Goal: Task Accomplishment & Management: Manage account settings

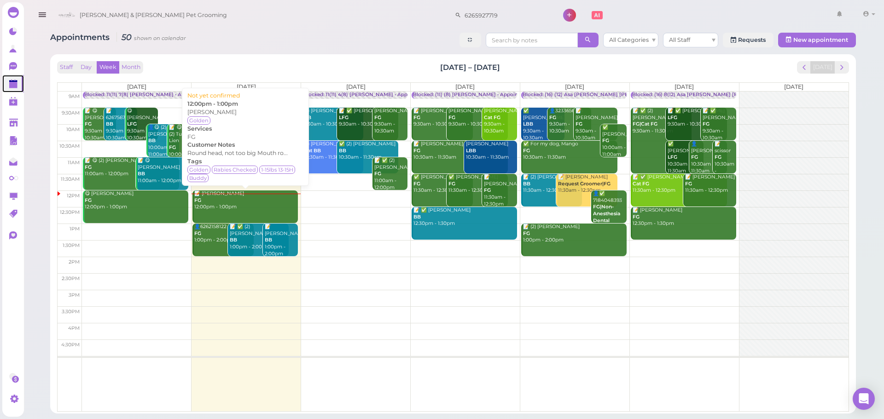
click at [221, 211] on div "📝 Dora Deng FG 12:00pm - 1:00pm" at bounding box center [246, 201] width 104 height 20
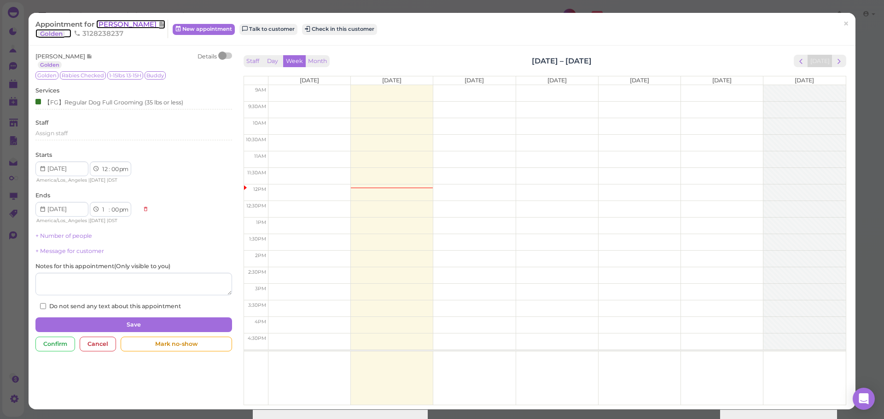
click at [119, 27] on span "[PERSON_NAME]" at bounding box center [127, 24] width 62 height 9
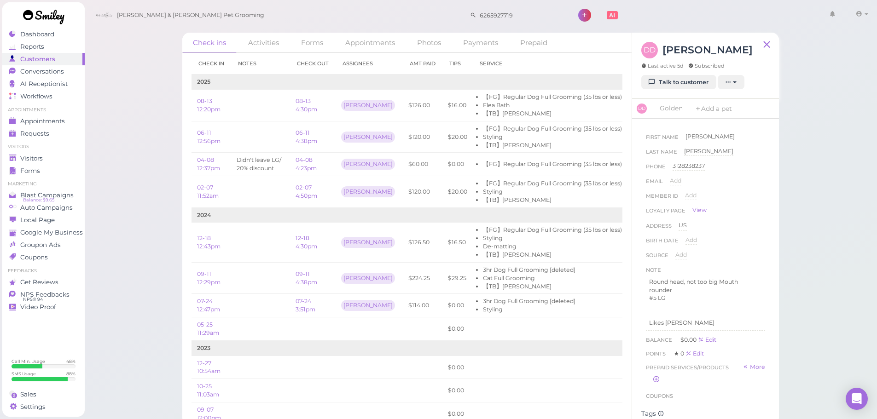
click at [665, 72] on div "DD Dora Deng Last active 5d Subscribed" at bounding box center [696, 58] width 111 height 33
drag, startPoint x: 667, startPoint y: 78, endPoint x: 762, endPoint y: 196, distance: 150.9
click at [667, 79] on link "Talk to customer" at bounding box center [678, 82] width 75 height 15
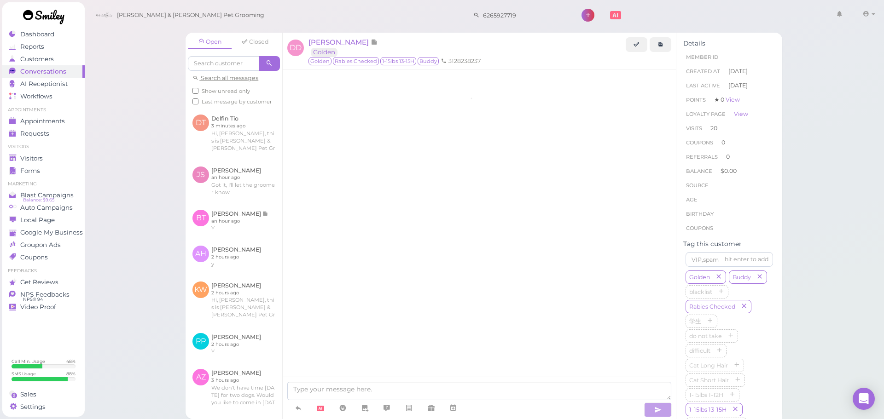
scroll to position [1823, 0]
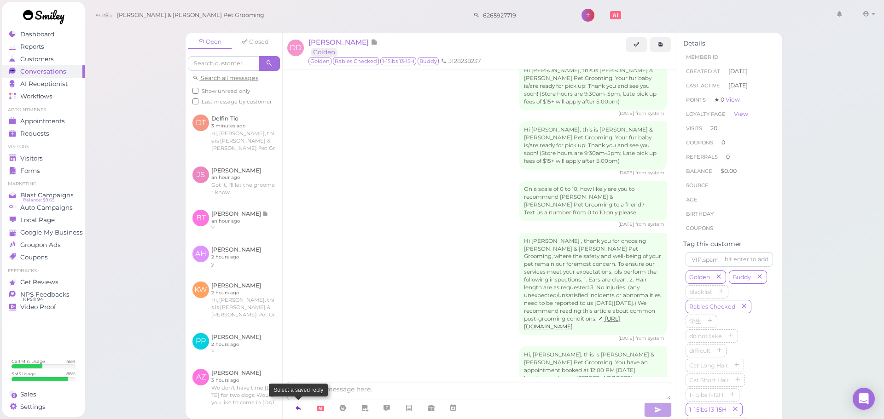
click at [301, 410] on icon at bounding box center [298, 408] width 7 height 9
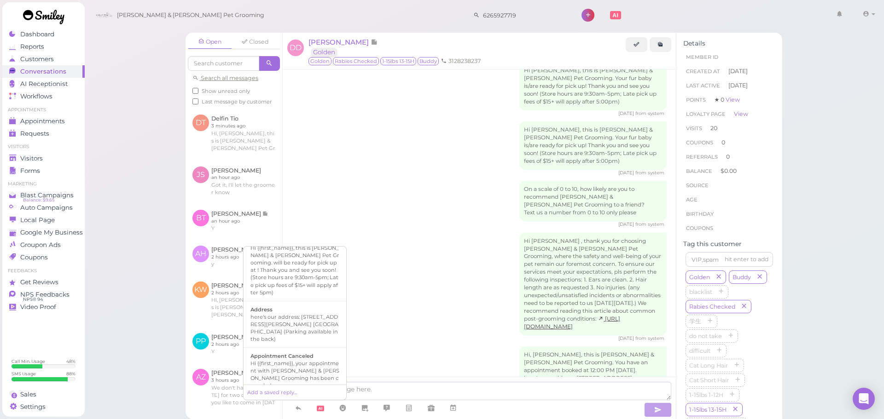
scroll to position [92, 0]
click at [307, 360] on div "Hi there, this is [PERSON_NAME] and [PERSON_NAME] Pet Grooming, please let us k…" at bounding box center [294, 378] width 89 height 37
type textarea "Hi there, this is [PERSON_NAME] and [PERSON_NAME] Pet Grooming, please let us k…"
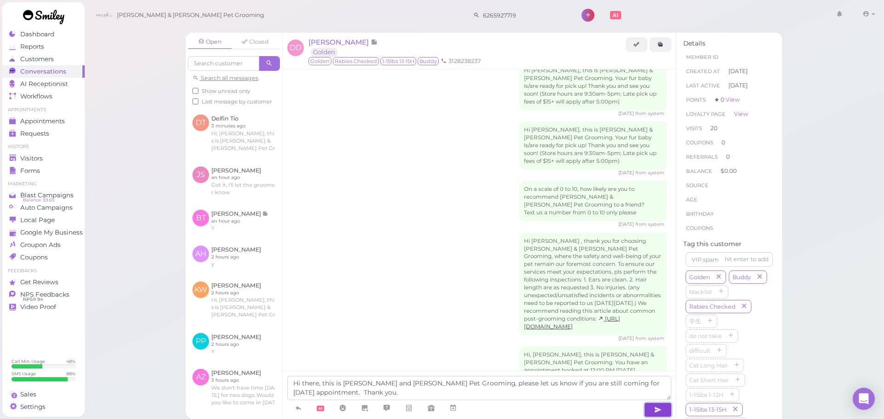
click at [653, 405] on button "button" at bounding box center [658, 410] width 28 height 15
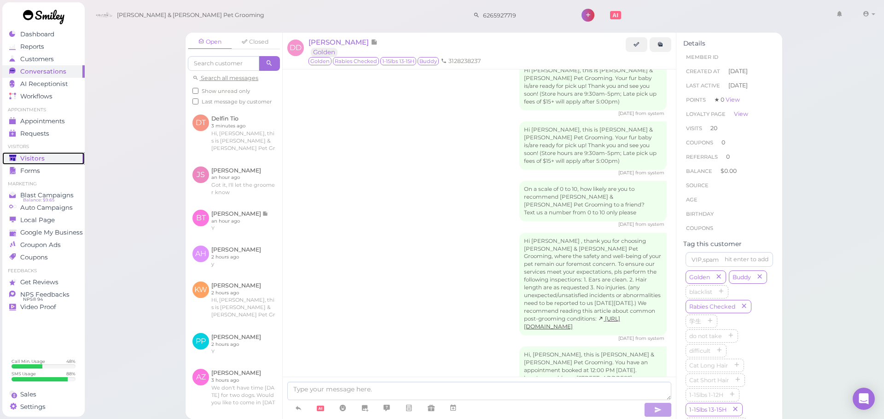
click at [62, 162] on div "Visitors" at bounding box center [42, 159] width 66 height 8
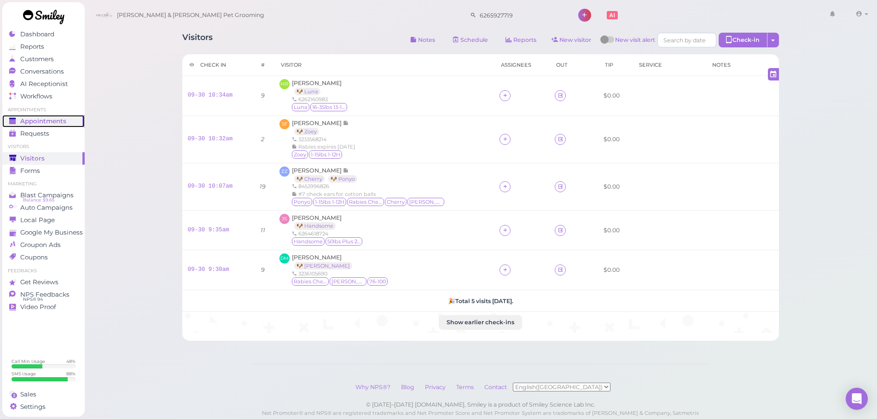
click at [43, 122] on span "Appointments" at bounding box center [43, 121] width 46 height 8
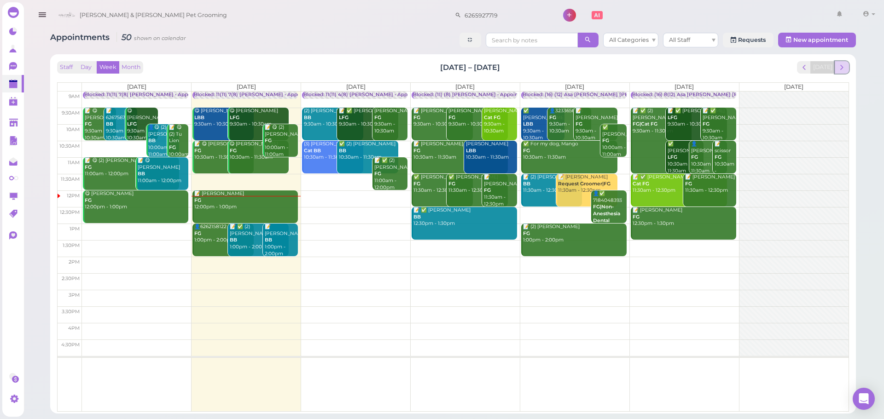
click at [842, 67] on span "next" at bounding box center [841, 67] width 9 height 9
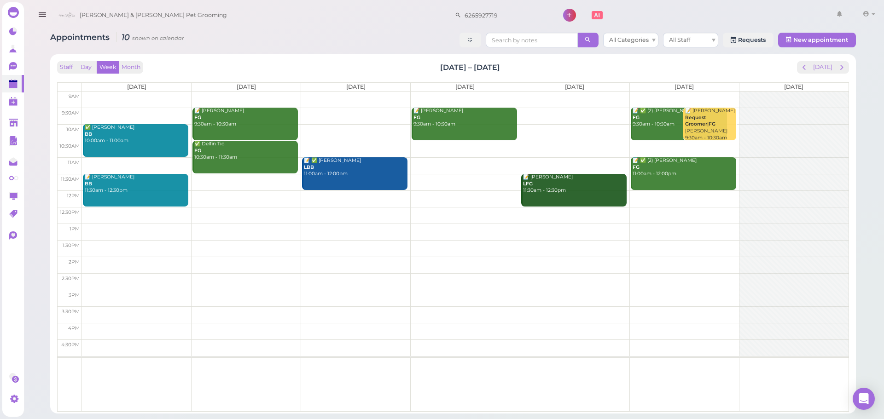
click at [314, 128] on td at bounding box center [465, 132] width 766 height 17
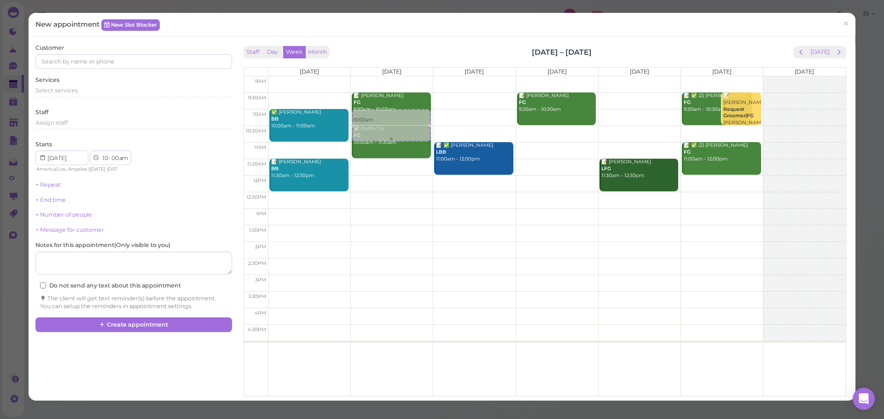
drag, startPoint x: 468, startPoint y: 128, endPoint x: 426, endPoint y: 128, distance: 41.9
click at [403, 76] on tr "✅ Patricia Poon BB 10:00am - 11:00am 📝 Elva Martinez BB 11:30am - 12:30pm 10:00…" at bounding box center [545, 76] width 602 height 0
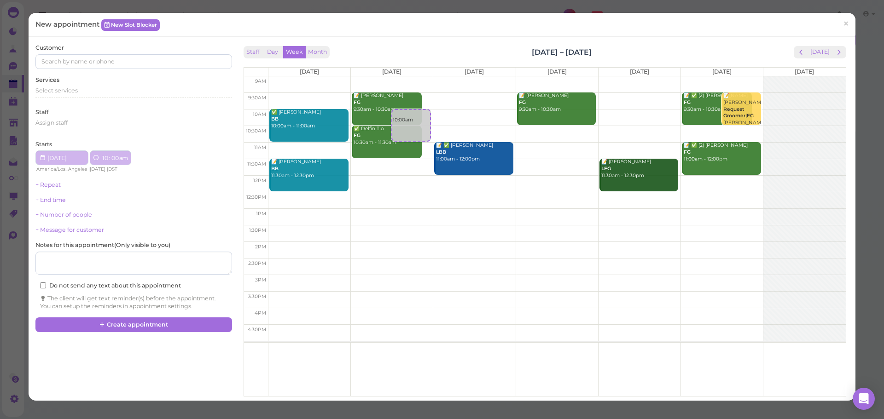
type input "[DATE]"
click at [70, 87] on span "Select services" at bounding box center [56, 90] width 42 height 7
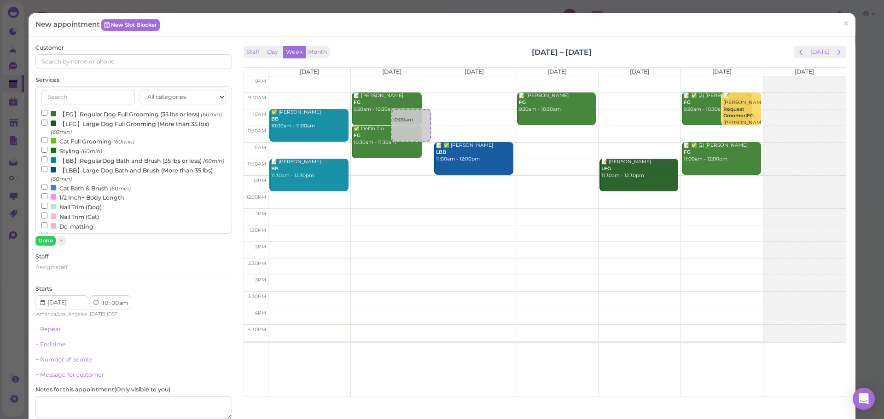
click at [71, 110] on label "【FG】Regular Dog Full Grooming (35 lbs or less) (60min)" at bounding box center [131, 114] width 180 height 10
click at [47, 110] on input "【FG】Regular Dog Full Grooming (35 lbs or less) (60min)" at bounding box center [44, 113] width 6 height 6
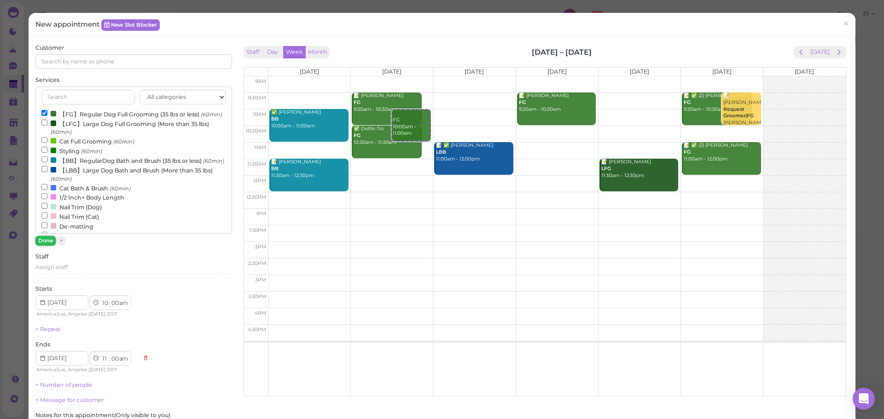
click at [42, 238] on button "Done" at bounding box center [45, 241] width 20 height 10
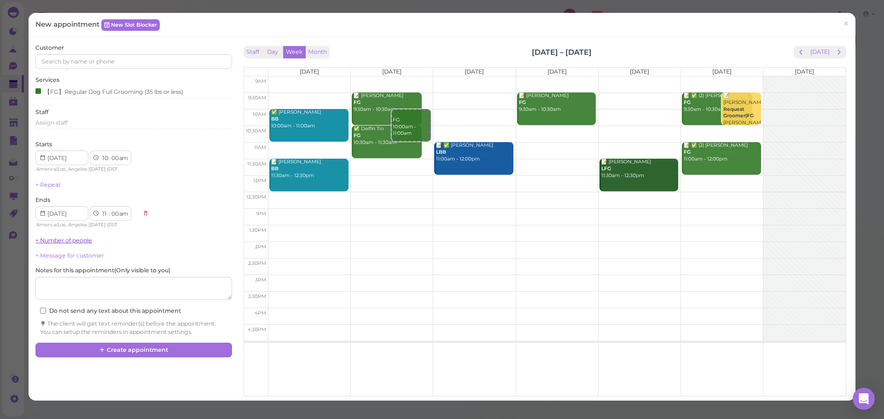
click at [52, 240] on link "+ Number of people" at bounding box center [63, 240] width 57 height 7
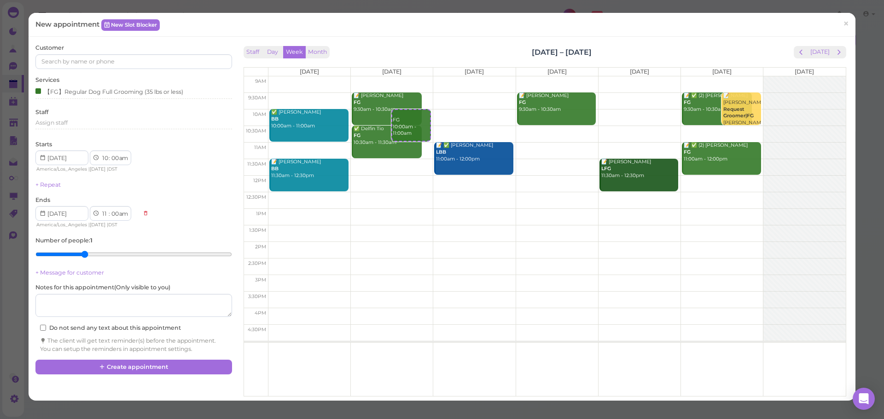
type input "3"
click at [82, 254] on input "range" at bounding box center [133, 254] width 196 height 15
click at [123, 57] on input at bounding box center [133, 61] width 196 height 15
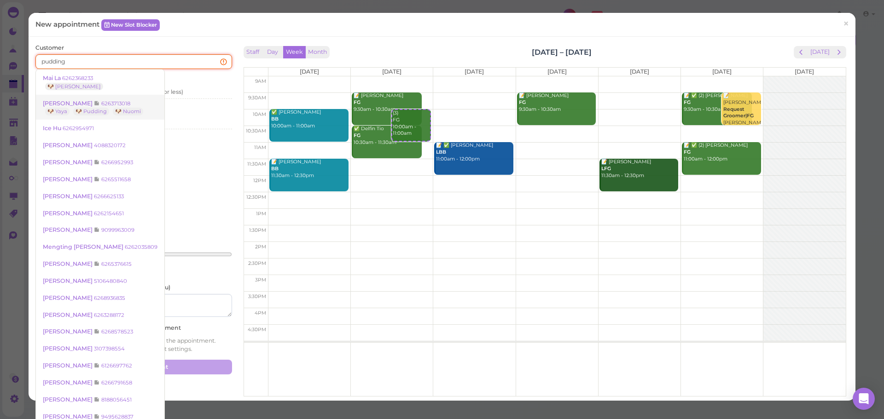
type input "pudding"
click at [108, 99] on link "Serena Wang 6263713018 🐶 Yaya 🐶 Pudding 🐶 Nuomi" at bounding box center [100, 108] width 128 height 26
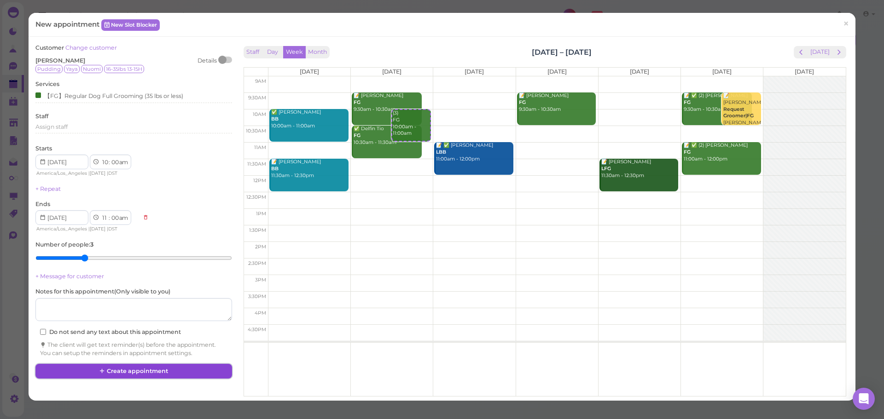
click at [185, 376] on button "Create appointment" at bounding box center [133, 371] width 196 height 15
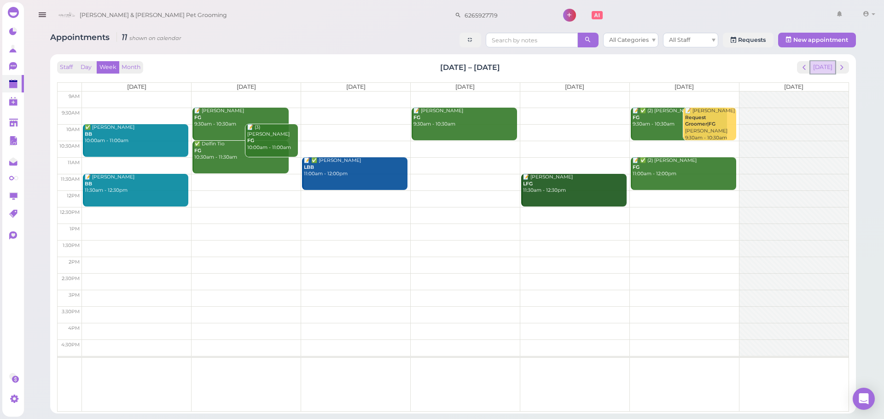
click at [826, 64] on button "[DATE]" at bounding box center [822, 67] width 25 height 12
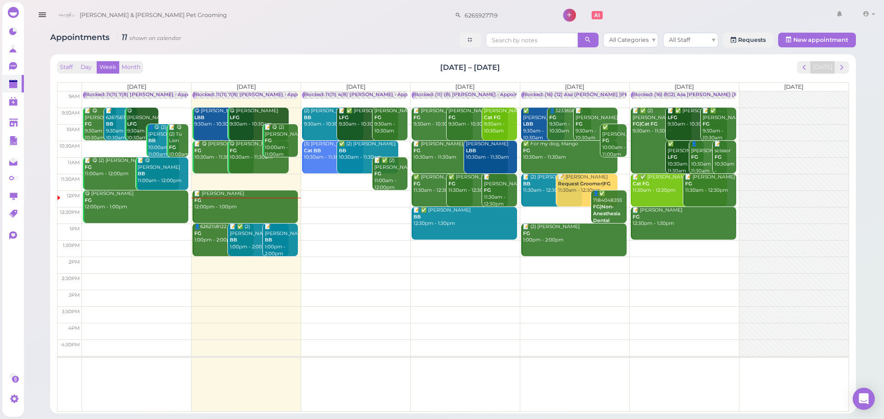
click at [245, 209] on div "📝 Dora Deng FG 12:00pm - 1:00pm" at bounding box center [246, 201] width 104 height 20
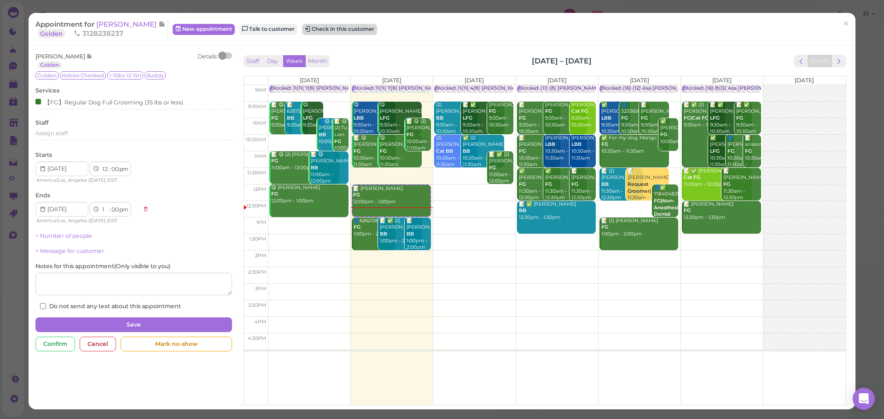
drag, startPoint x: 321, startPoint y: 18, endPoint x: 323, endPoint y: 23, distance: 5.4
click at [322, 21] on div "Appointment for Dora Deng Golden 3128238237 New appointment Talk to customer Ch…" at bounding box center [442, 29] width 827 height 33
click at [324, 29] on button "Check in this customer" at bounding box center [339, 29] width 75 height 11
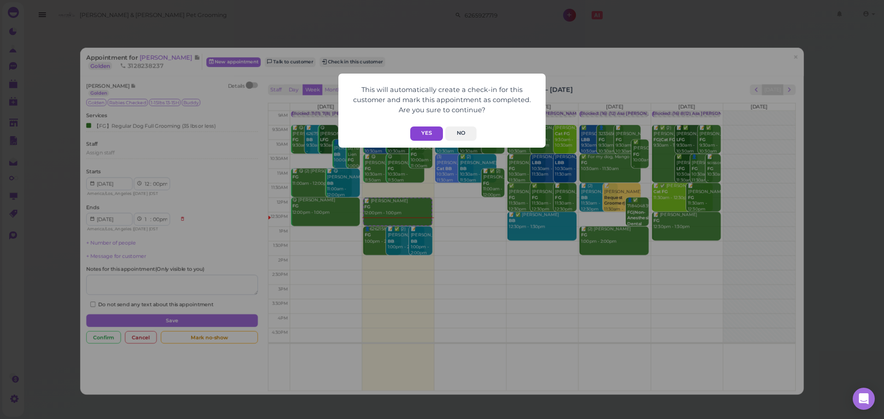
click at [416, 140] on button "Yes" at bounding box center [426, 134] width 33 height 14
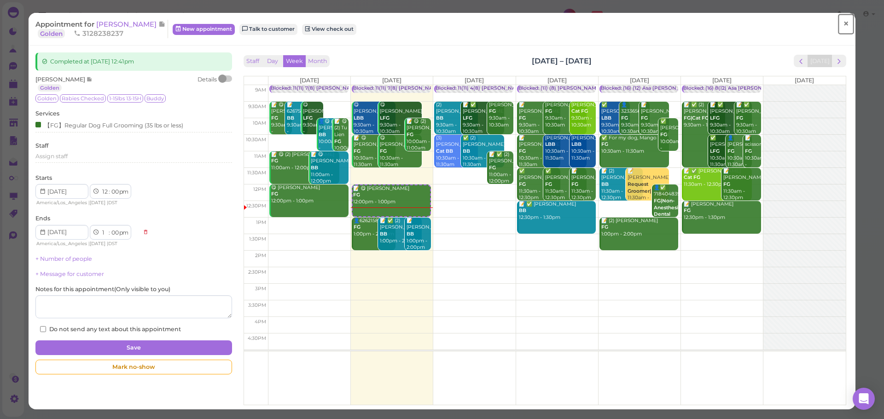
click at [843, 25] on span "×" at bounding box center [846, 23] width 6 height 13
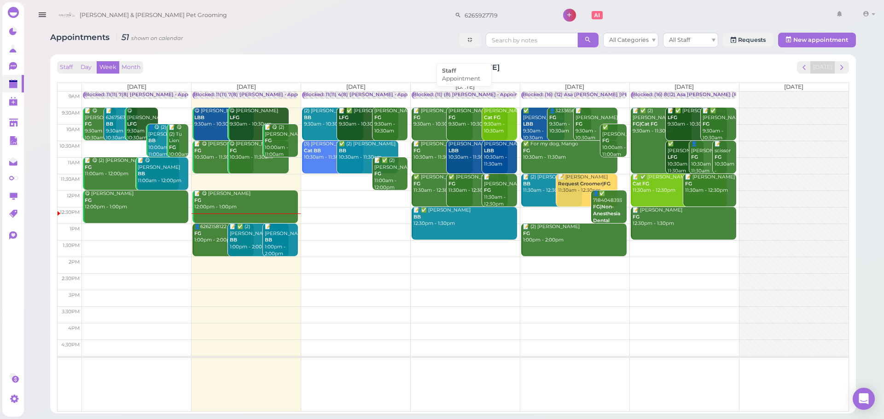
click at [458, 96] on div "Blocked: (11) (8) [PERSON_NAME] • Appointment" at bounding box center [473, 95] width 120 height 7
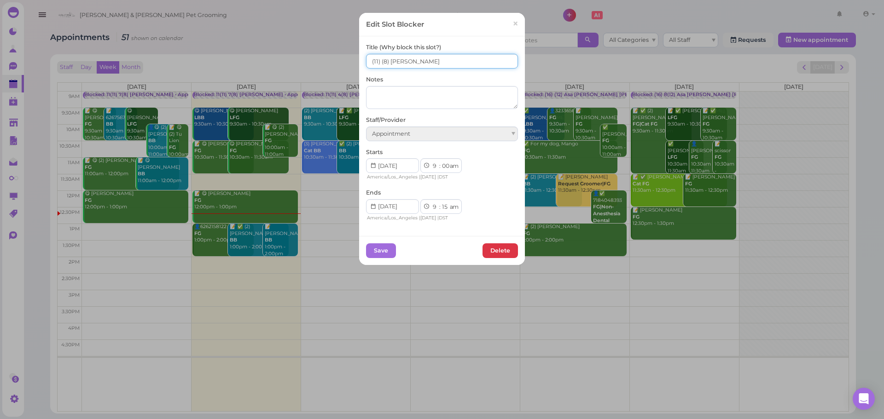
click at [380, 65] on input "(11) (8) Asa Rebecca" at bounding box center [442, 61] width 152 height 15
type input "10(11) 7(8) Asa Rebecca"
click at [377, 250] on button "Save" at bounding box center [381, 250] width 30 height 15
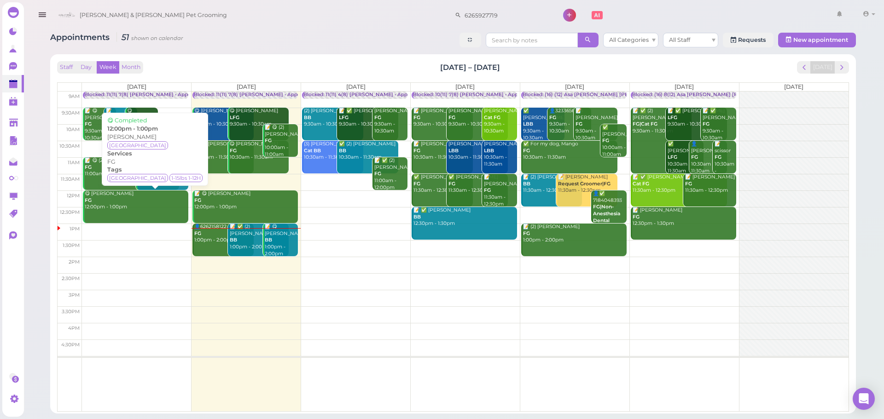
click at [230, 238] on b "BB" at bounding box center [233, 240] width 7 height 6
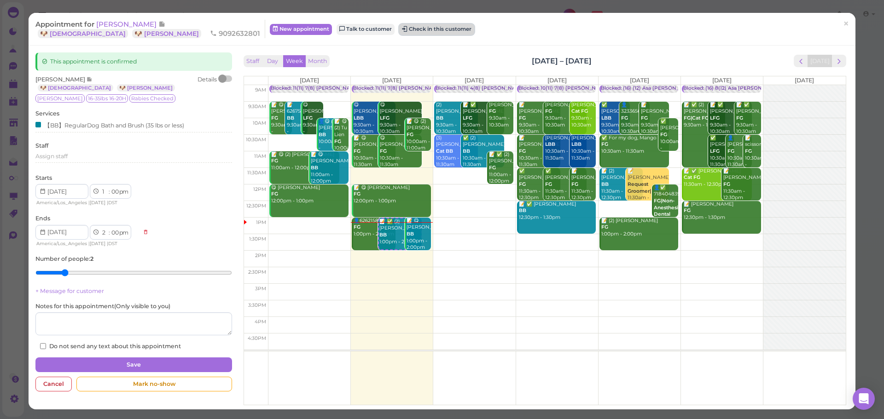
click at [399, 29] on button "Check in this customer" at bounding box center [436, 29] width 75 height 11
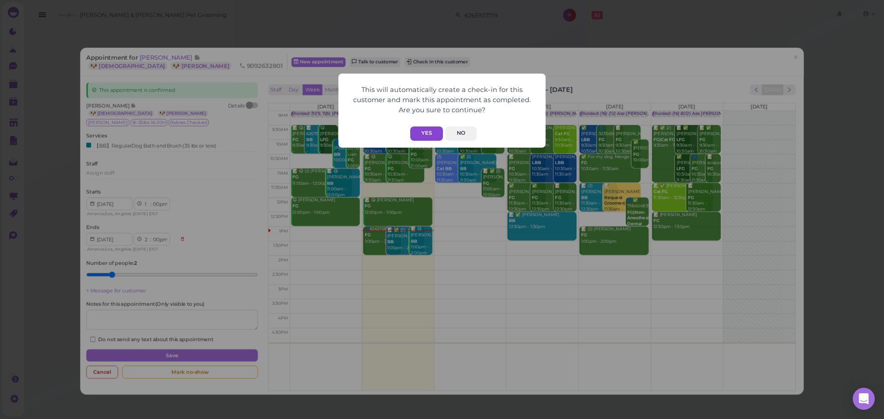
click at [426, 133] on button "Yes" at bounding box center [426, 134] width 33 height 14
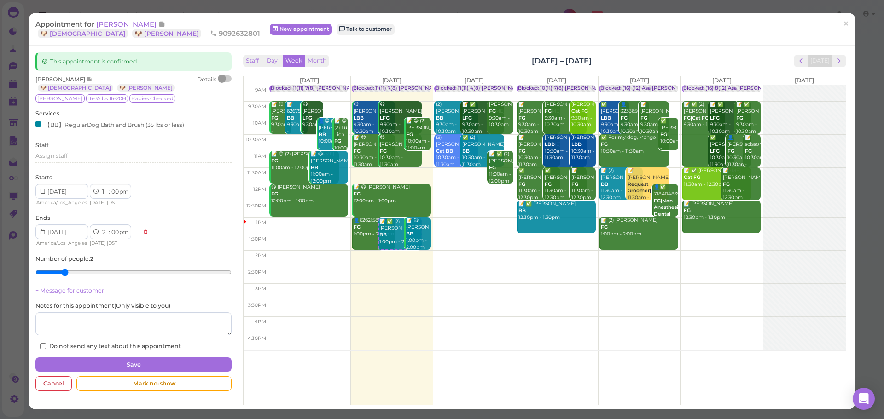
click at [652, 41] on div "Appointment for Kassandra Palmas 🐶 Shiso 🐶 Kira 9092632801 New appointment Talk…" at bounding box center [442, 29] width 827 height 33
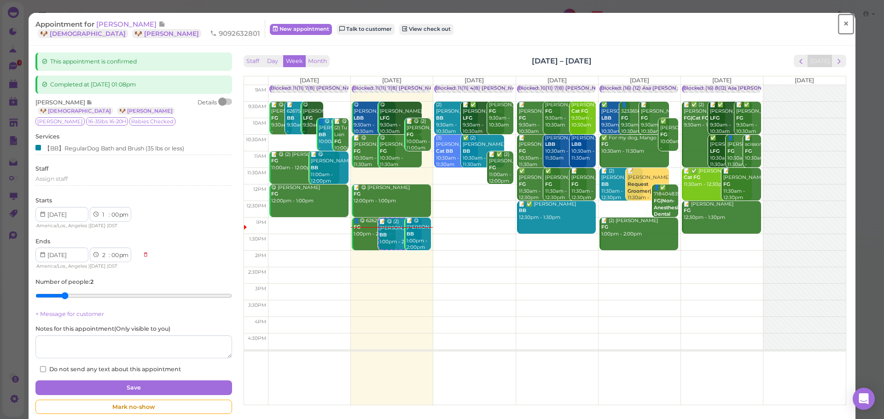
click at [843, 30] on span "×" at bounding box center [846, 23] width 6 height 13
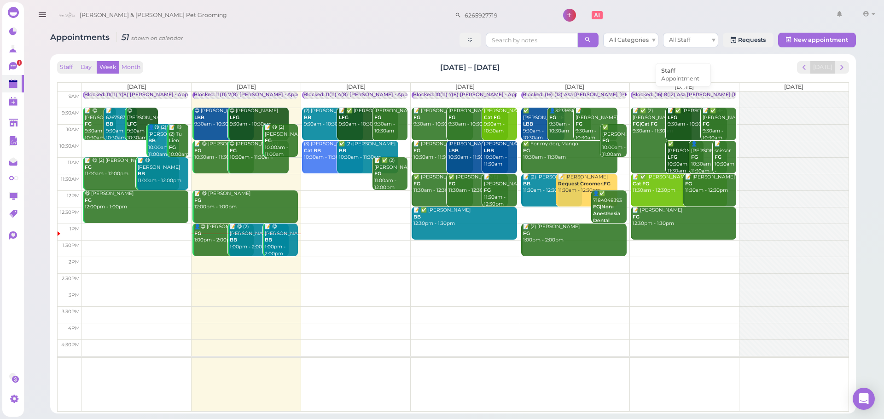
click at [698, 97] on div "Blocked: (16) 8(12) Asa [PERSON_NAME] [PERSON_NAME] • Appointment" at bounding box center [722, 95] width 180 height 7
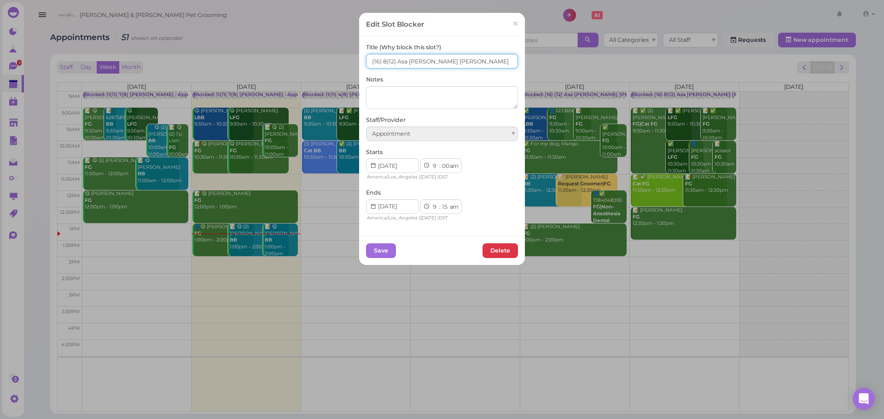
click at [381, 66] on input "(16) 8(12) Asa Helen Rebecca" at bounding box center [442, 61] width 152 height 15
type input "(16) 11(12) Asa Helen Rebecca"
click at [380, 249] on button "Save" at bounding box center [381, 250] width 30 height 15
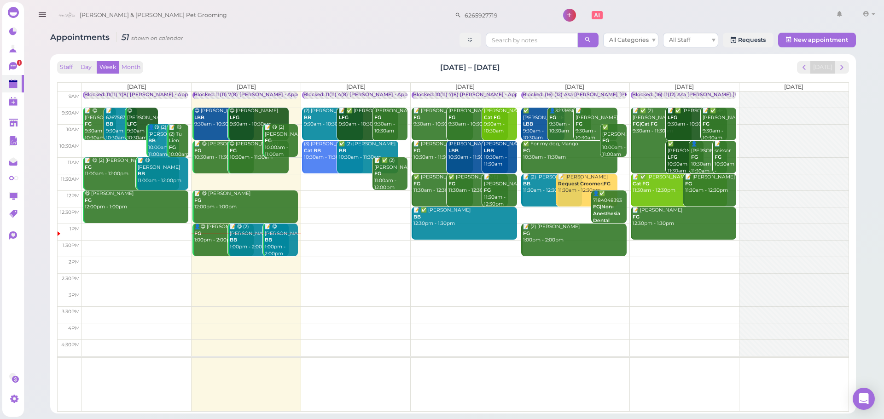
click at [691, 244] on td at bounding box center [465, 248] width 766 height 17
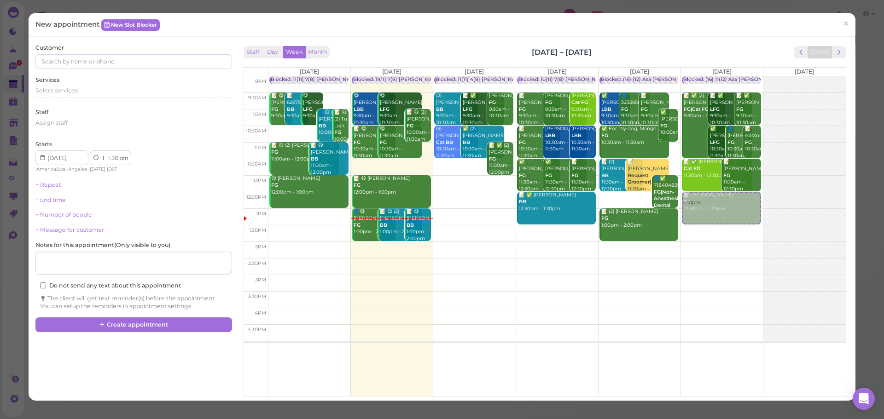
drag, startPoint x: 706, startPoint y: 242, endPoint x: 705, endPoint y: 208, distance: 33.1
click at [705, 76] on div "1:30pm Blocked: (16) 11(12) Asa Helen Rebecca • Appointment 📝 ✅ (2) Jing Jiang …" at bounding box center [722, 76] width 82 height 0
select select "12"
click at [102, 89] on div "Select services" at bounding box center [133, 91] width 196 height 8
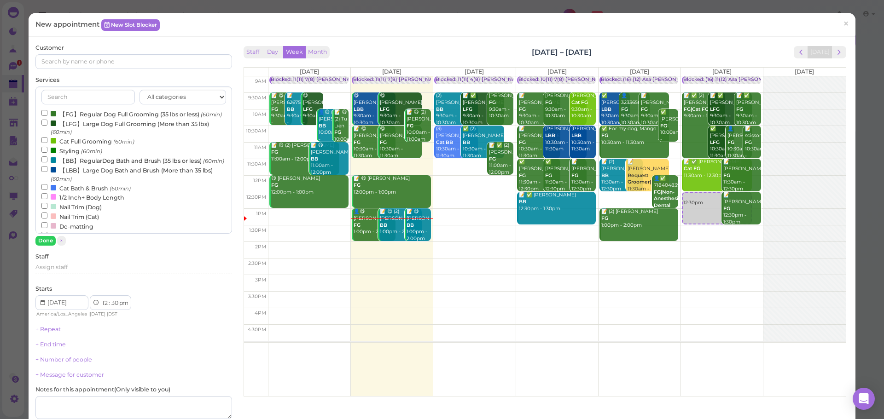
click at [80, 113] on label "【FG】Regular Dog Full Grooming (35 lbs or less) (60min)" at bounding box center [131, 114] width 180 height 10
click at [47, 113] on input "【FG】Regular Dog Full Grooming (35 lbs or less) (60min)" at bounding box center [44, 113] width 6 height 6
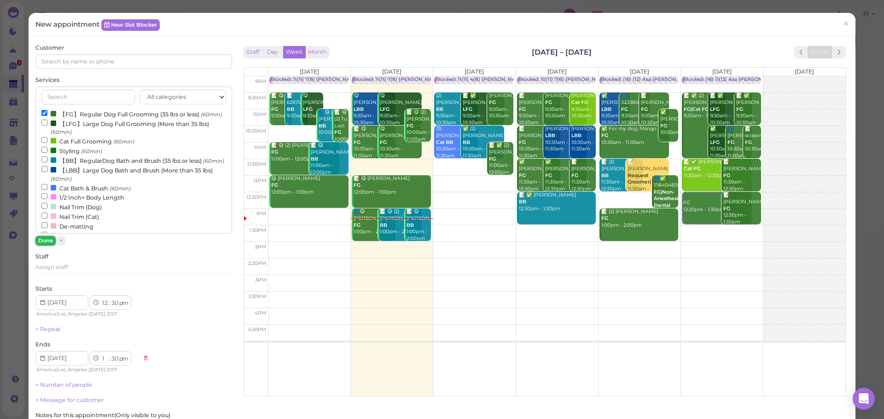
click at [41, 238] on button "Done" at bounding box center [45, 241] width 20 height 10
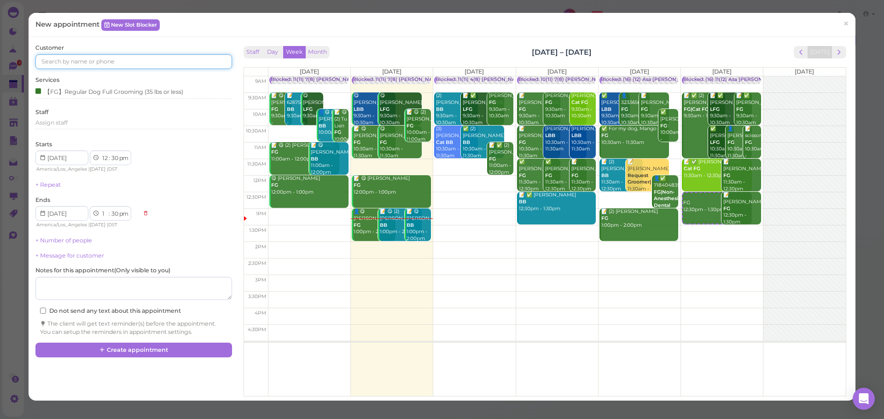
click at [135, 68] on input at bounding box center [133, 61] width 196 height 15
type input "6263254015"
click at [110, 78] on small "6263254015" at bounding box center [116, 78] width 31 height 6
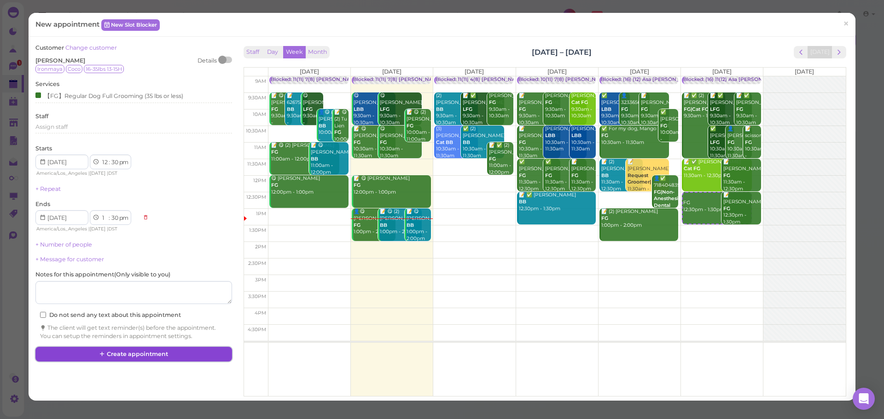
click at [133, 349] on button "Create appointment" at bounding box center [133, 354] width 196 height 15
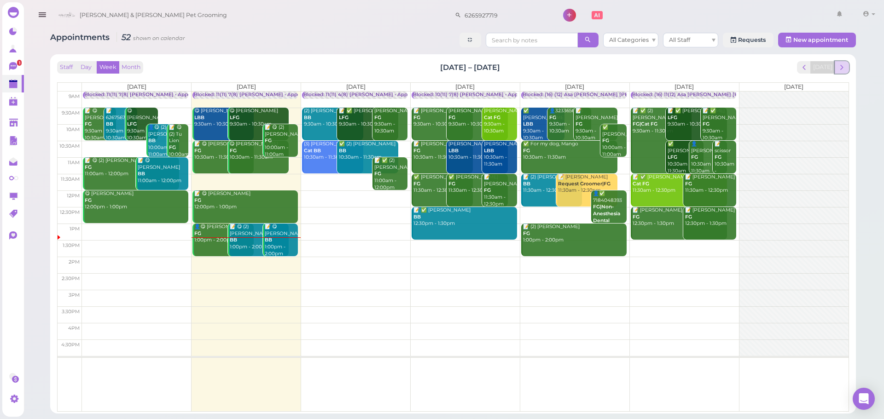
click at [838, 63] on span "next" at bounding box center [841, 67] width 9 height 9
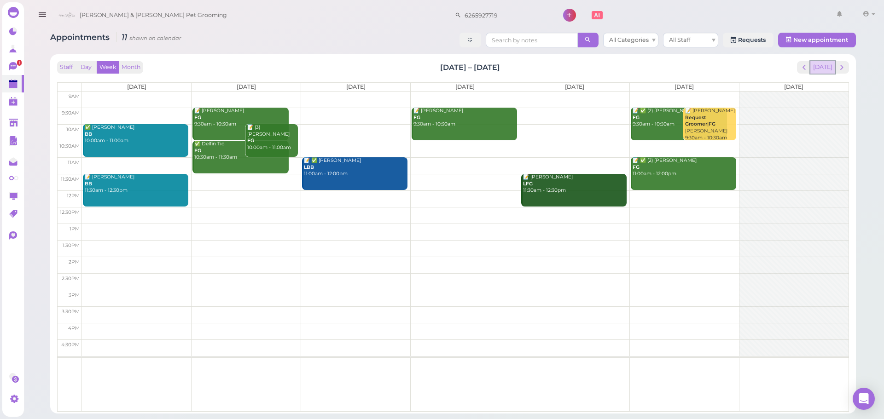
click at [823, 69] on button "[DATE]" at bounding box center [822, 67] width 25 height 12
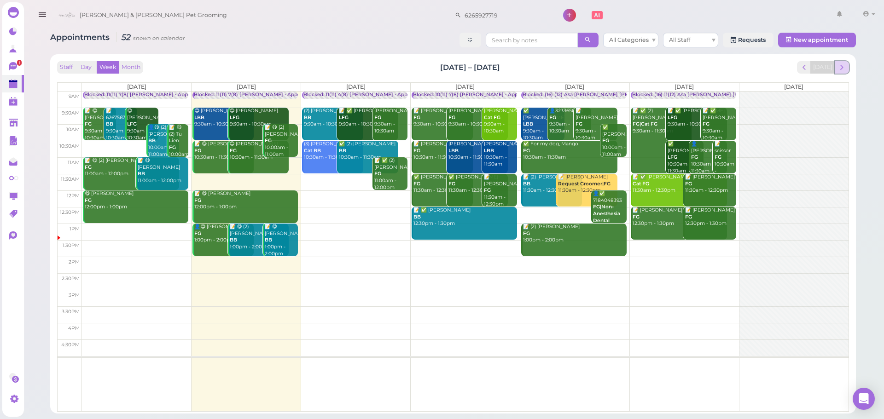
click at [839, 68] on span "next" at bounding box center [841, 67] width 9 height 9
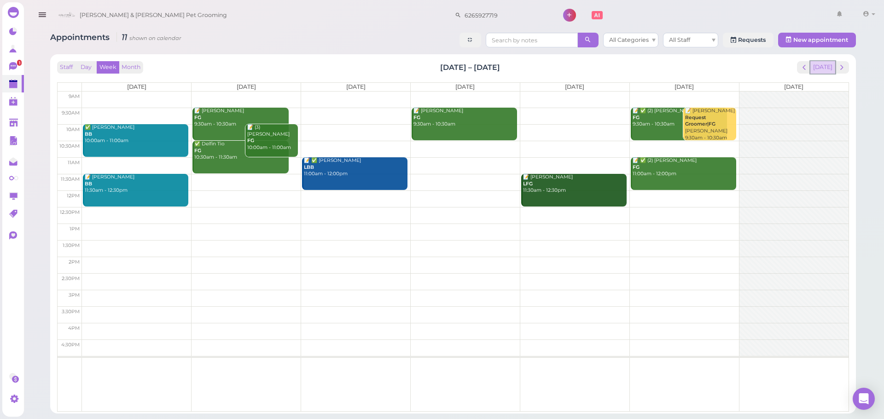
click at [822, 63] on button "[DATE]" at bounding box center [822, 67] width 25 height 12
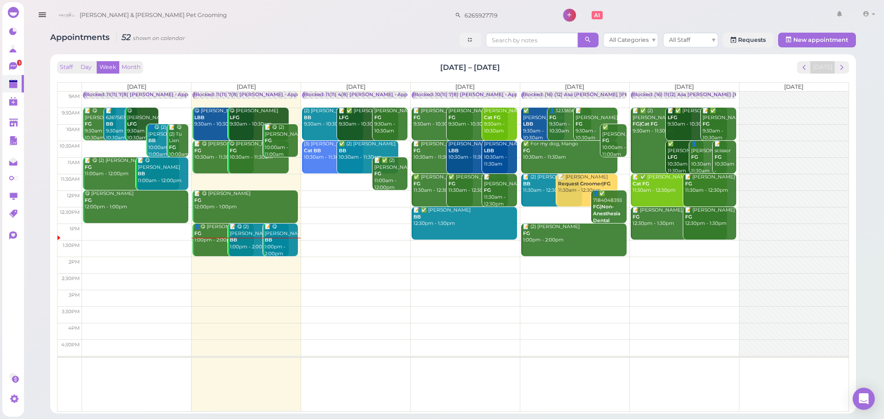
click at [852, 67] on div "Staff Day Week Month Sep 29 – Oct 5, 2025 Today Mon 9/29 Tue 9/30 Wed 10/1 Thu …" at bounding box center [452, 233] width 805 height 359
click at [848, 67] on button "next" at bounding box center [841, 67] width 14 height 12
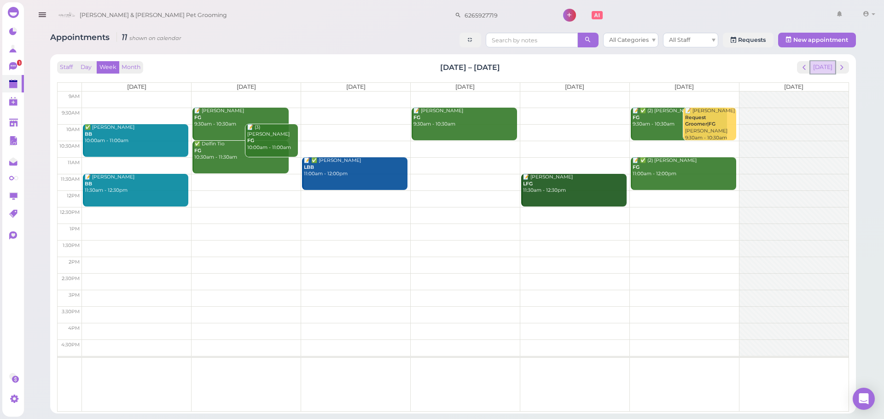
click at [830, 67] on button "[DATE]" at bounding box center [822, 67] width 25 height 12
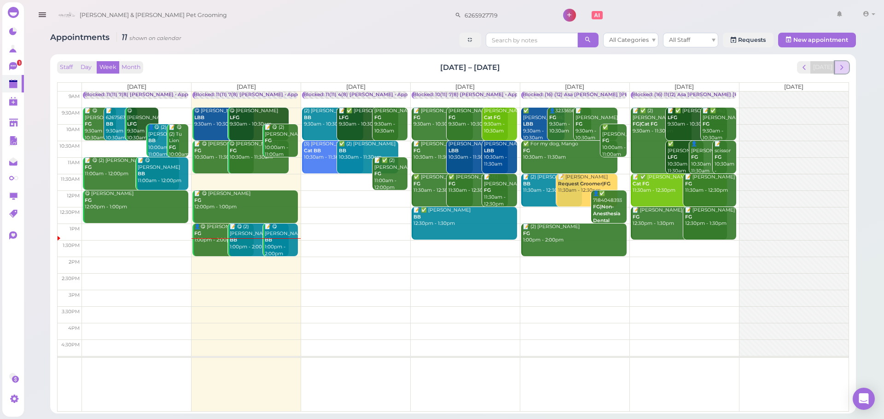
click at [842, 67] on span "next" at bounding box center [841, 67] width 9 height 9
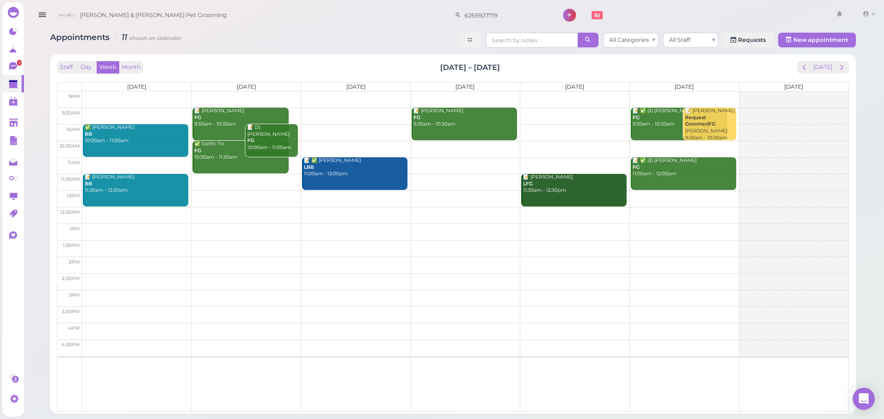
click at [471, 147] on td at bounding box center [465, 149] width 766 height 17
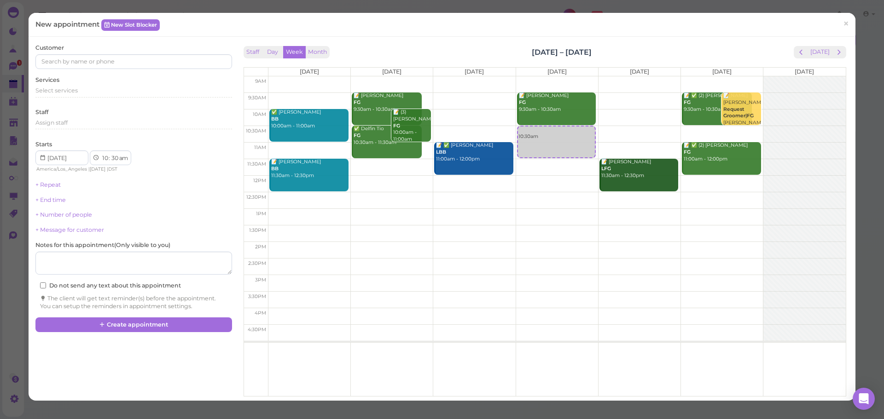
click at [86, 86] on div "Services Select services" at bounding box center [133, 88] width 196 height 25
click at [85, 98] on div "Select services" at bounding box center [133, 94] width 196 height 15
click at [90, 96] on div "Select services" at bounding box center [133, 92] width 196 height 11
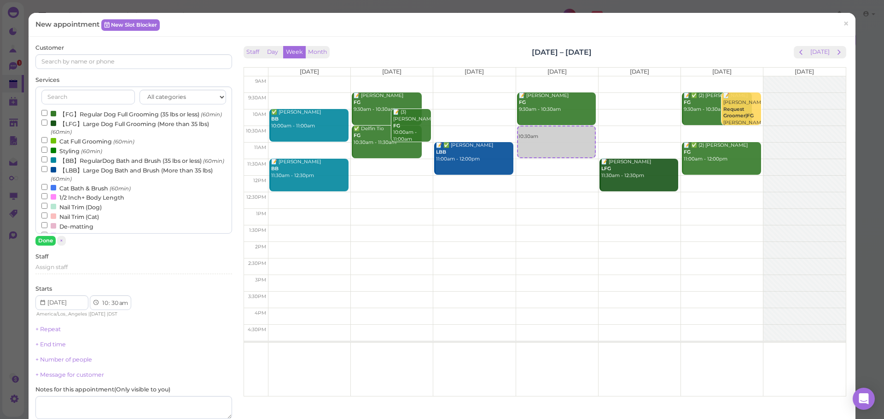
click at [86, 110] on label "【FG】Regular Dog Full Grooming (35 lbs or less) (60min)" at bounding box center [131, 114] width 180 height 10
click at [47, 110] on input "【FG】Regular Dog Full Grooming (35 lbs or less) (60min)" at bounding box center [44, 113] width 6 height 6
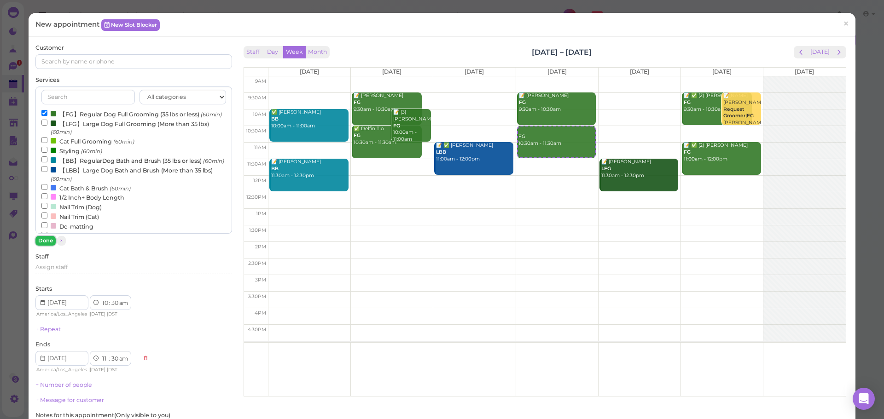
click at [50, 244] on button "Done" at bounding box center [45, 241] width 20 height 10
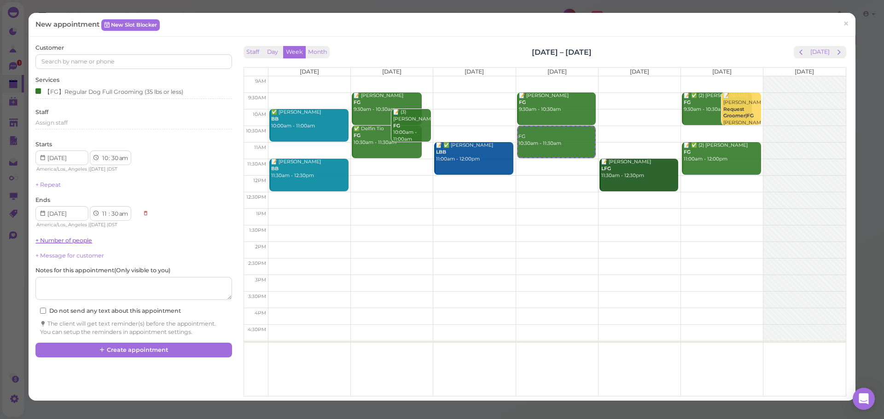
click at [48, 241] on link "+ Number of people" at bounding box center [63, 240] width 57 height 7
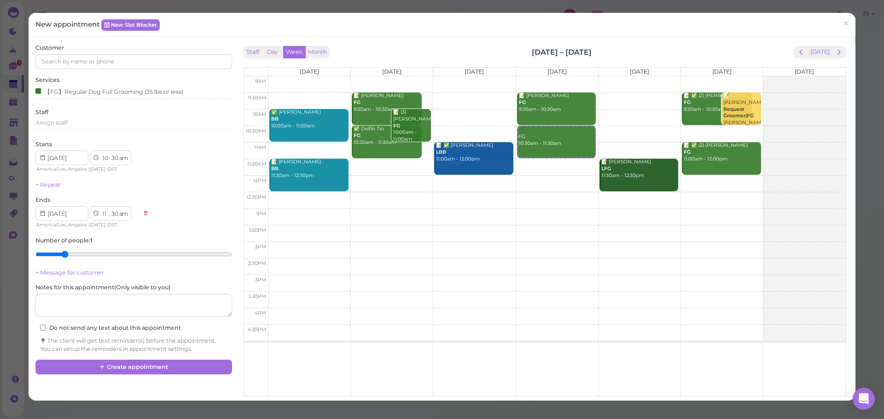
type input "2"
click at [65, 254] on input "range" at bounding box center [133, 254] width 196 height 15
drag, startPoint x: 543, startPoint y: 145, endPoint x: 544, endPoint y: 135, distance: 9.8
click at [544, 76] on div "(2) FG 10:30am - 11:30am 📝 Genavee Tapia FG 9:30am - 10:30am (2) FG 10:30am - 1…" at bounding box center [557, 76] width 82 height 0
select select "00"
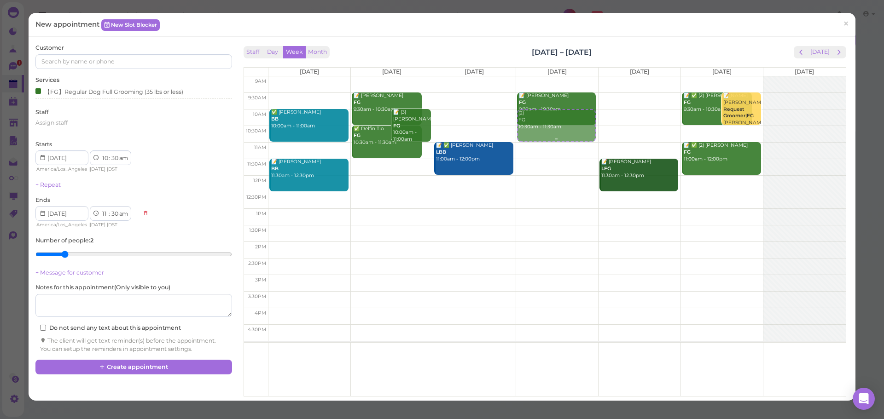
select select "00"
click at [122, 62] on input at bounding box center [133, 61] width 196 height 15
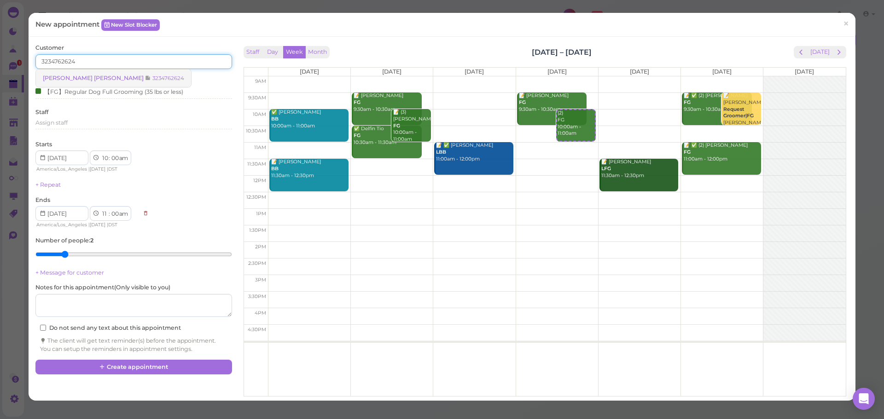
type input "3234762624"
click at [152, 76] on small "3234762624" at bounding box center [168, 78] width 32 height 6
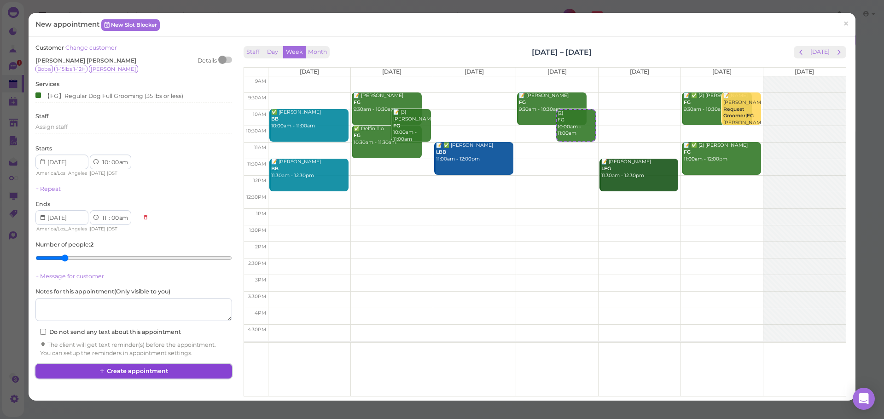
click at [182, 372] on button "Create appointment" at bounding box center [133, 371] width 196 height 15
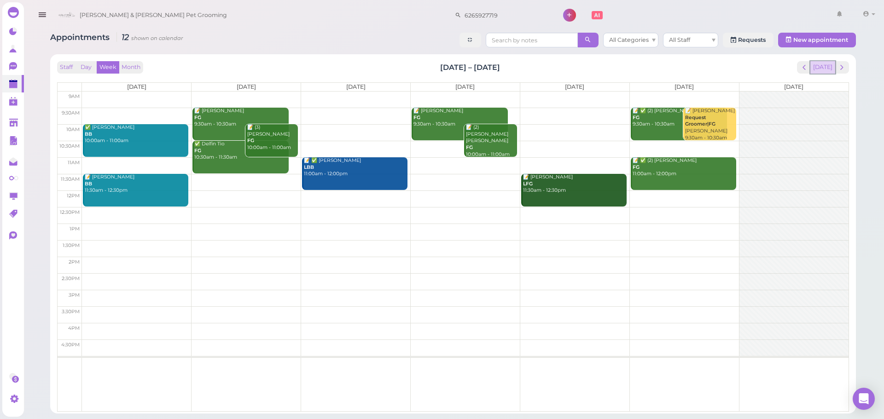
click at [825, 67] on button "[DATE]" at bounding box center [822, 67] width 25 height 12
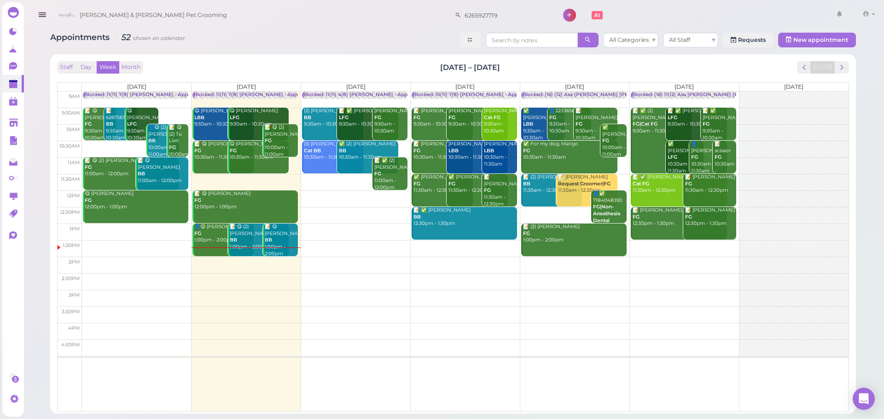
click at [214, 247] on link "👤😋 Marlene Moore FG 1:00pm - 2:00pm" at bounding box center [222, 240] width 61 height 33
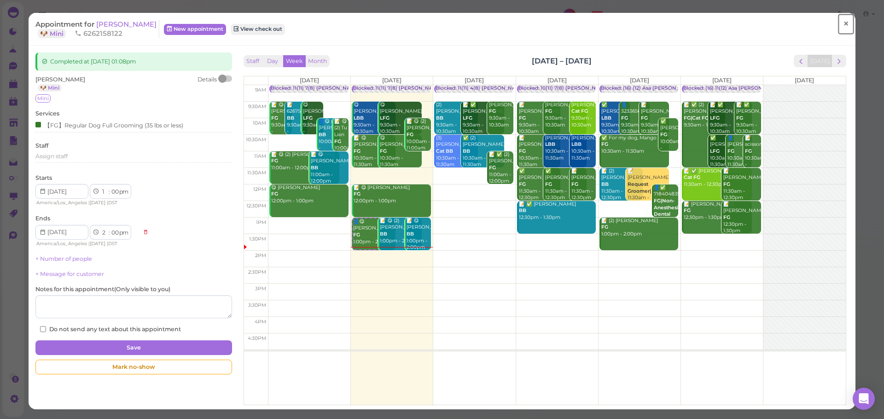
click at [842, 17] on link "×" at bounding box center [845, 24] width 17 height 22
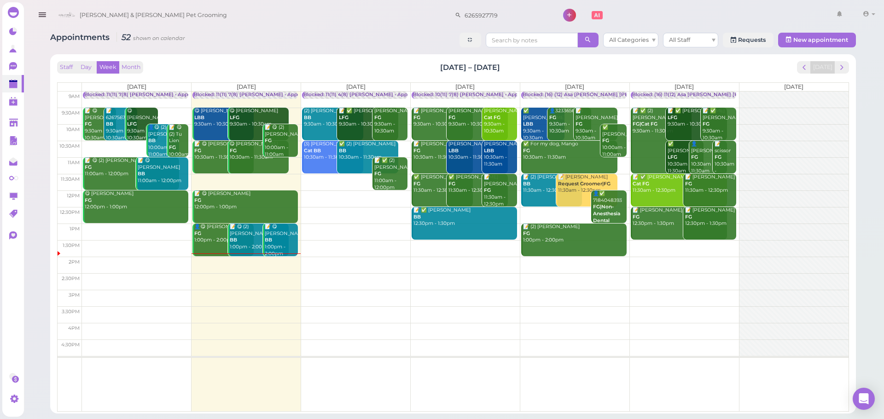
click at [841, 75] on div "Staff Day Week Month Sep 29 – Oct 5, 2025 Today Mon 9/29 Tue 9/30 Wed 10/1 Thu …" at bounding box center [453, 236] width 792 height 351
click at [841, 69] on span "next" at bounding box center [841, 67] width 9 height 9
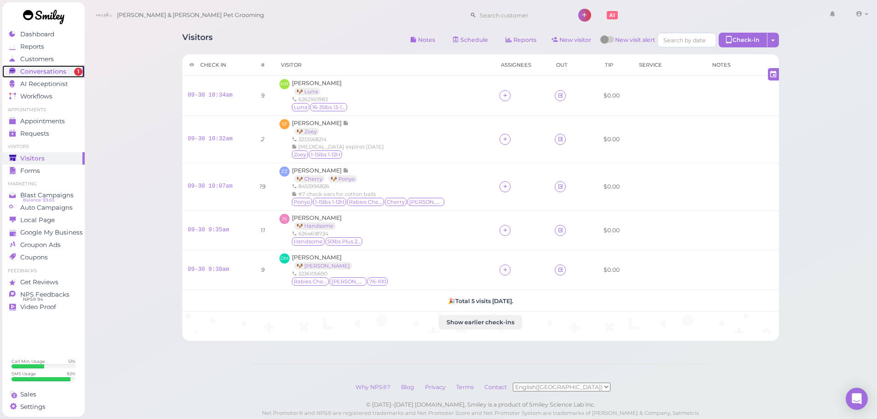
click at [58, 71] on span "Conversations" at bounding box center [43, 72] width 46 height 8
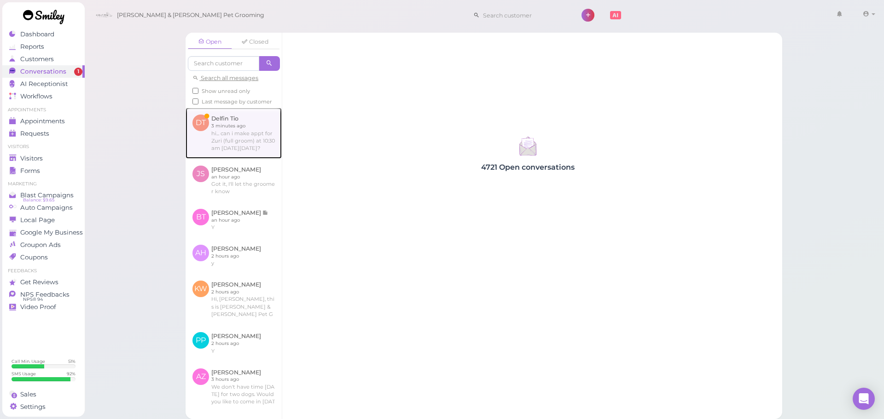
click at [224, 124] on link at bounding box center [233, 133] width 96 height 51
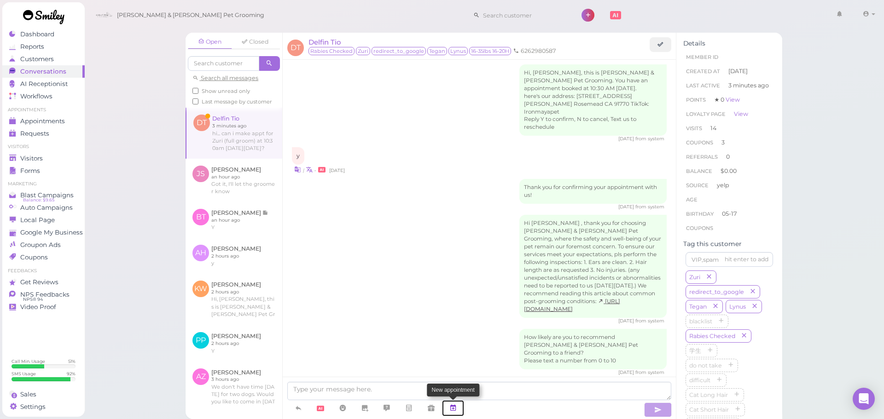
click at [460, 410] on link at bounding box center [453, 408] width 22 height 16
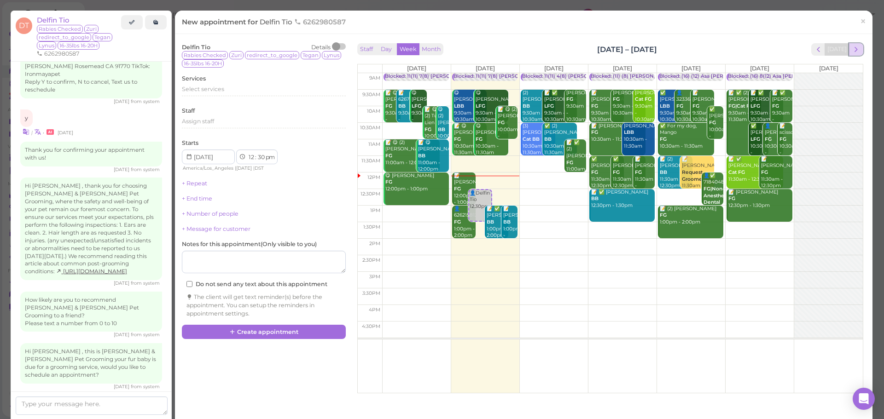
click at [851, 48] on span "next" at bounding box center [855, 49] width 9 height 9
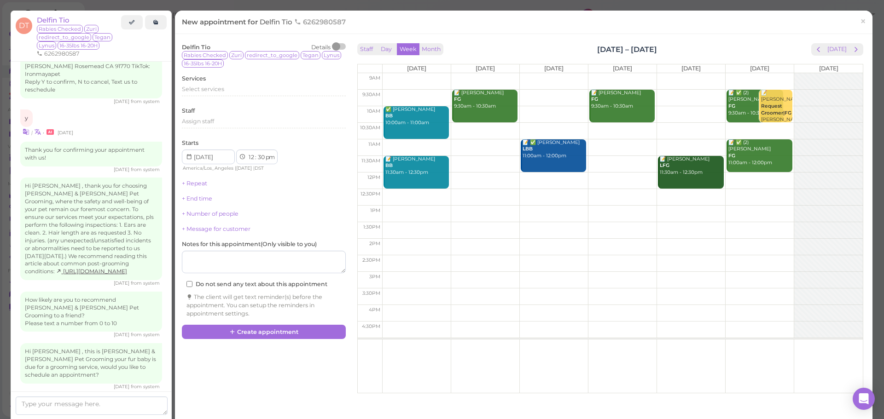
click at [489, 125] on td at bounding box center [622, 131] width 480 height 17
type input "[DATE]"
select select "10"
select select "am"
click at [223, 90] on span "Select services" at bounding box center [203, 89] width 42 height 7
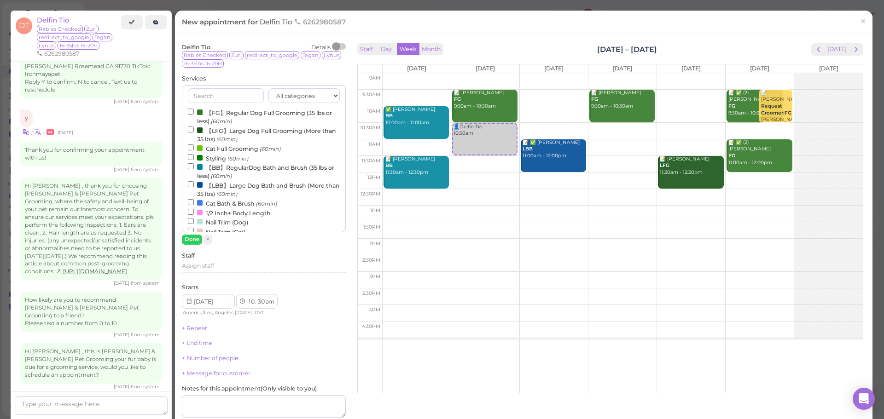
click at [215, 114] on label "【FG】Regular Dog Full Grooming (35 lbs or less) (60min)" at bounding box center [264, 117] width 152 height 18
click at [194, 114] on input "【FG】Regular Dog Full Grooming (35 lbs or less) (60min)" at bounding box center [191, 112] width 6 height 6
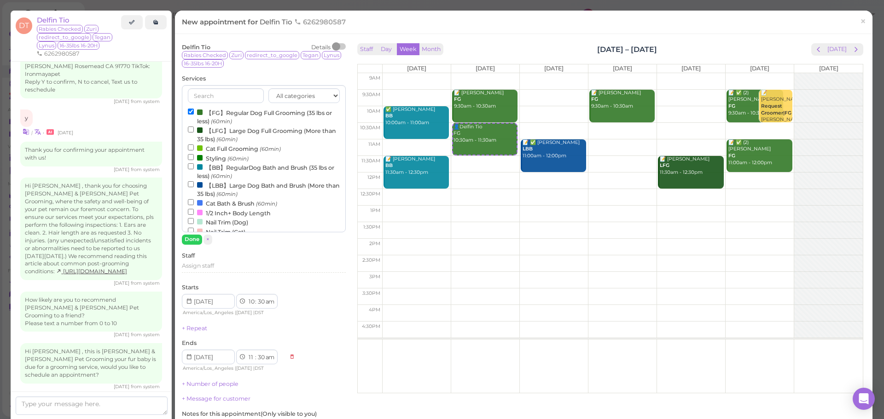
click at [181, 244] on div "Delfin Tio Details [MEDICAL_DATA] Checked Zuri redirect_to_google Tegan Lynus 1…" at bounding box center [263, 268] width 173 height 454
click at [189, 243] on button "Done" at bounding box center [192, 240] width 20 height 10
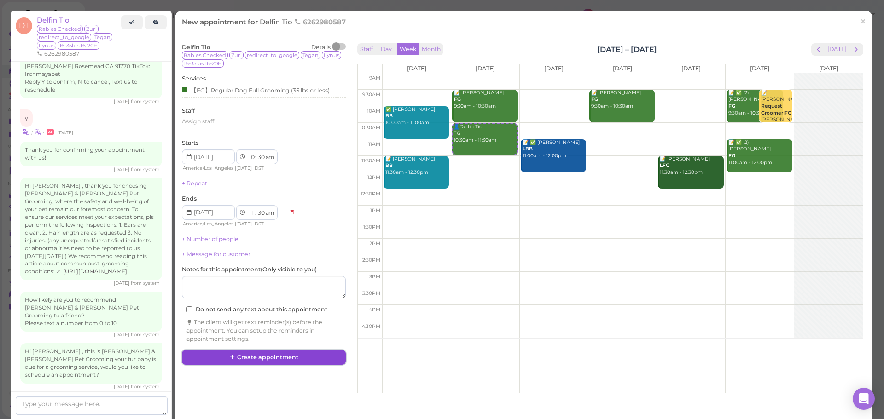
click at [271, 359] on button "Create appointment" at bounding box center [264, 357] width 164 height 15
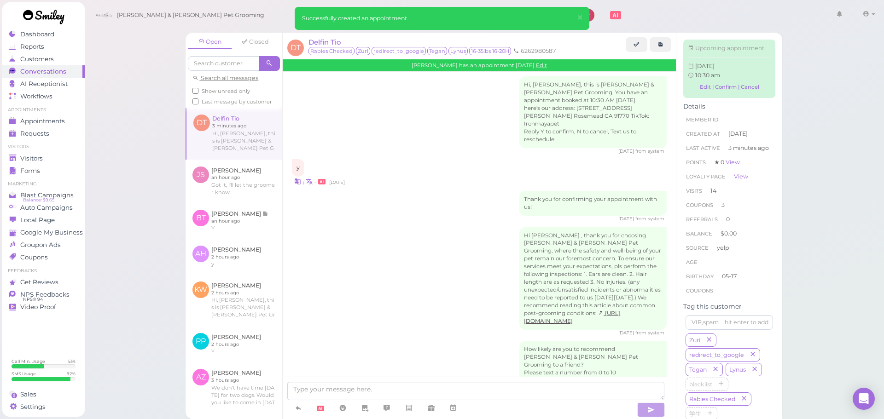
scroll to position [1387, 0]
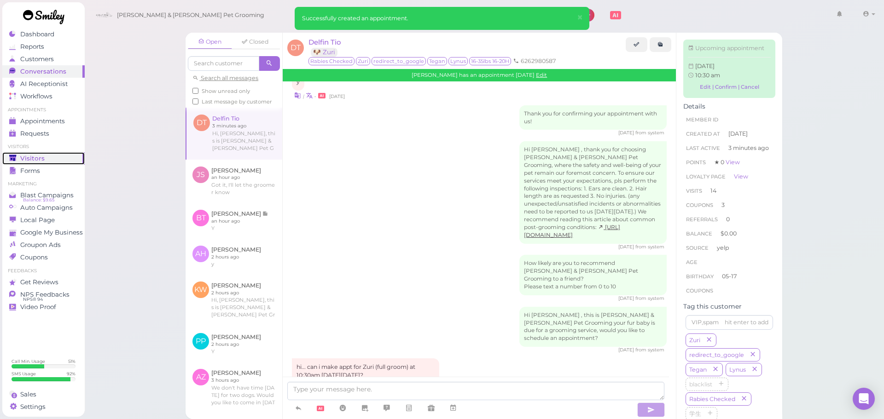
click at [46, 158] on div "Visitors" at bounding box center [42, 159] width 66 height 8
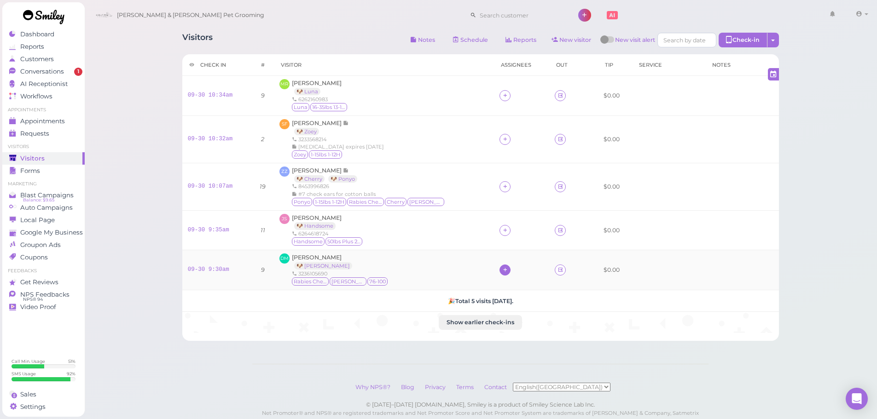
click at [499, 270] on div at bounding box center [504, 270] width 11 height 11
click at [514, 130] on input at bounding box center [543, 126] width 111 height 15
type input "asa"
click at [497, 256] on span "[PERSON_NAME]" at bounding box center [515, 256] width 49 height 7
click at [502, 229] on icon at bounding box center [505, 230] width 6 height 7
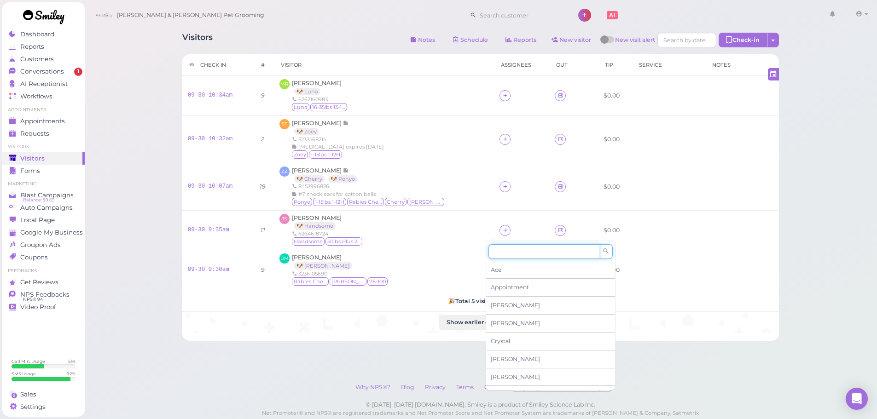
click at [511, 252] on input at bounding box center [543, 251] width 111 height 15
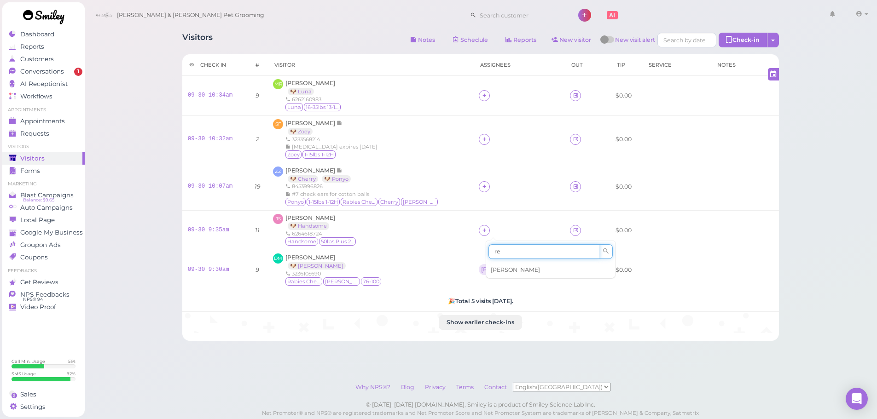
type input "re"
click at [504, 263] on div "[PERSON_NAME]" at bounding box center [550, 269] width 129 height 17
click at [492, 189] on div at bounding box center [519, 186] width 80 height 11
click at [485, 185] on icon at bounding box center [484, 186] width 6 height 7
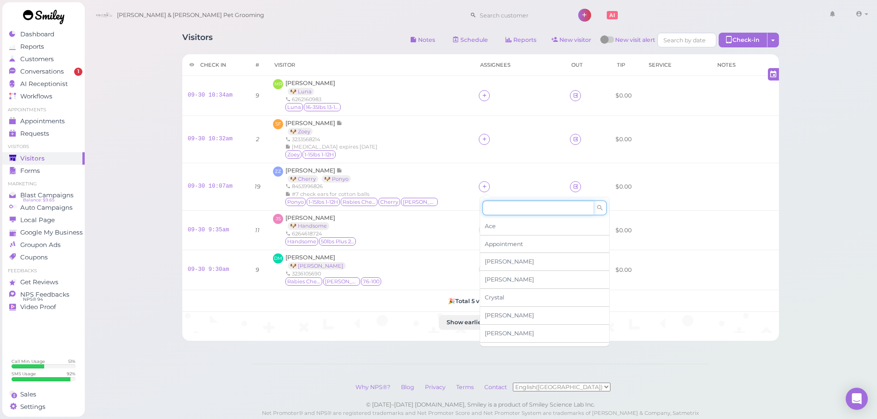
click at [496, 214] on input at bounding box center [537, 208] width 111 height 15
type input "asa"
click at [495, 222] on div "[PERSON_NAME]" at bounding box center [544, 226] width 129 height 17
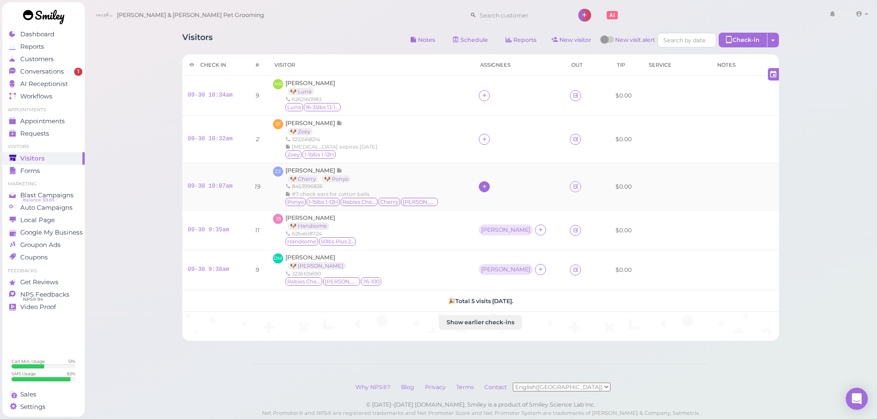
click at [487, 190] on icon at bounding box center [484, 186] width 6 height 7
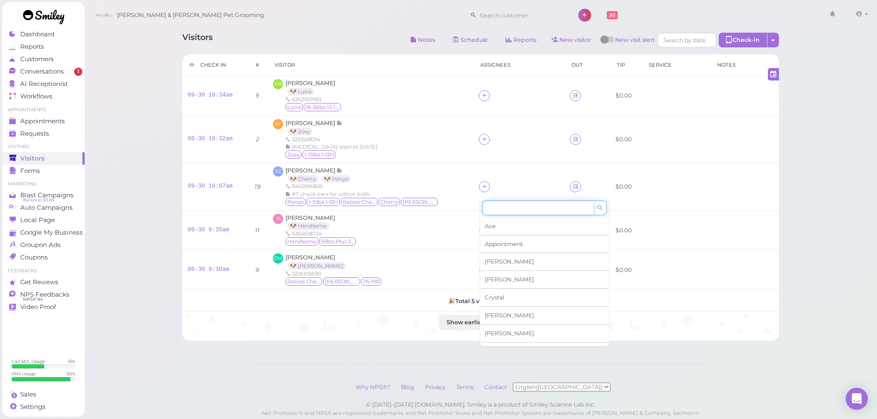
click at [497, 202] on input at bounding box center [537, 208] width 111 height 15
type input "re"
click at [503, 224] on span "[PERSON_NAME]" at bounding box center [509, 226] width 49 height 7
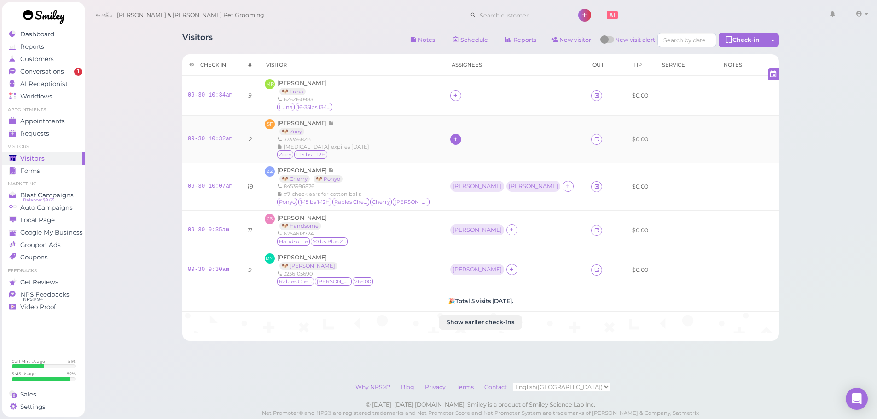
click at [458, 140] on icon at bounding box center [455, 139] width 6 height 7
click at [490, 157] on input at bounding box center [527, 160] width 111 height 15
type input "RE"
click at [491, 178] on span "[PERSON_NAME]" at bounding box center [498, 178] width 49 height 7
click at [458, 94] on icon at bounding box center [455, 95] width 6 height 7
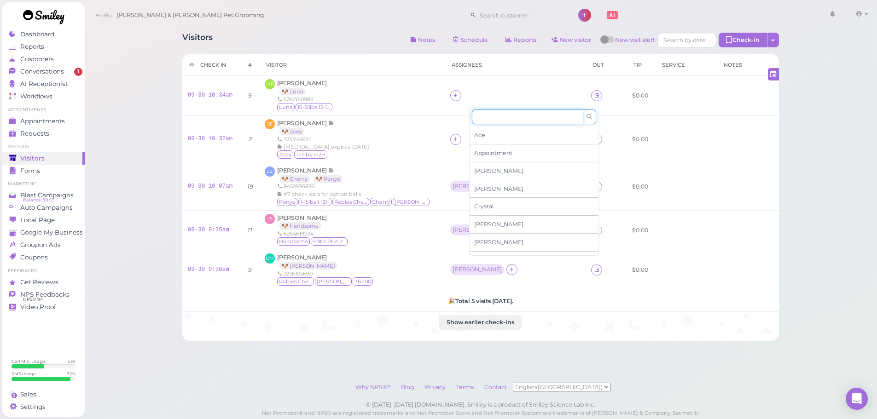
click at [492, 118] on input at bounding box center [527, 117] width 111 height 15
type input "asa"
click at [491, 135] on div "[PERSON_NAME]" at bounding box center [533, 135] width 129 height 17
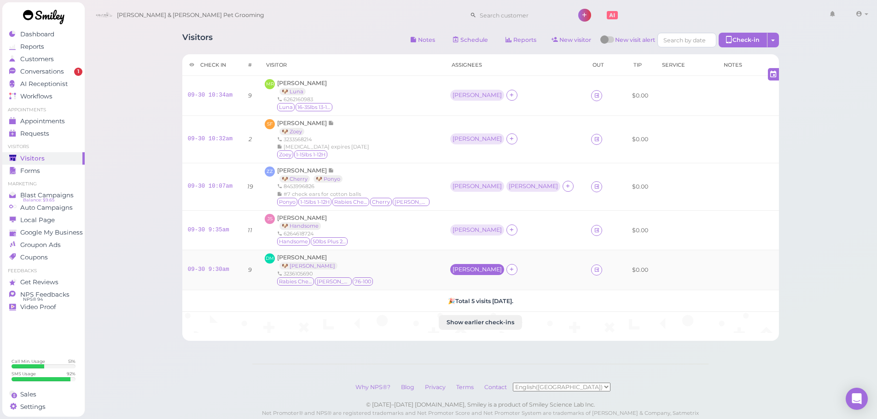
click at [469, 268] on div "[PERSON_NAME]" at bounding box center [477, 269] width 54 height 11
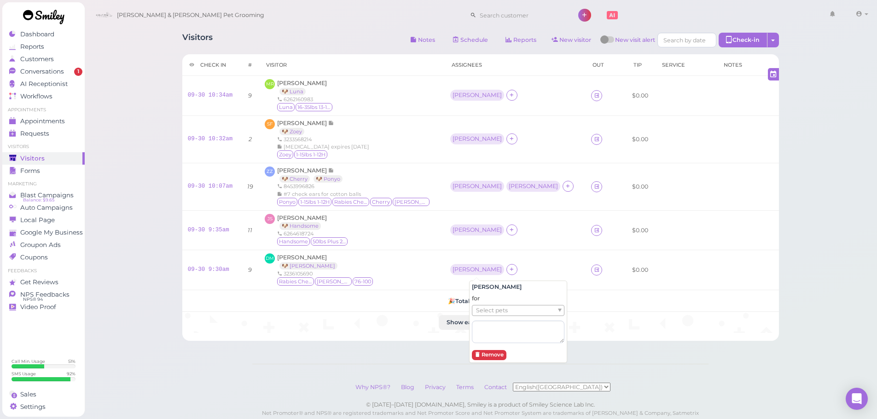
click at [479, 311] on span "Select pets" at bounding box center [492, 311] width 32 height 10
click at [441, 251] on td "[PERSON_NAME] 🐶 [PERSON_NAME] 3236105690 [MEDICAL_DATA] Checked [PERSON_NAME] 7…" at bounding box center [351, 270] width 185 height 40
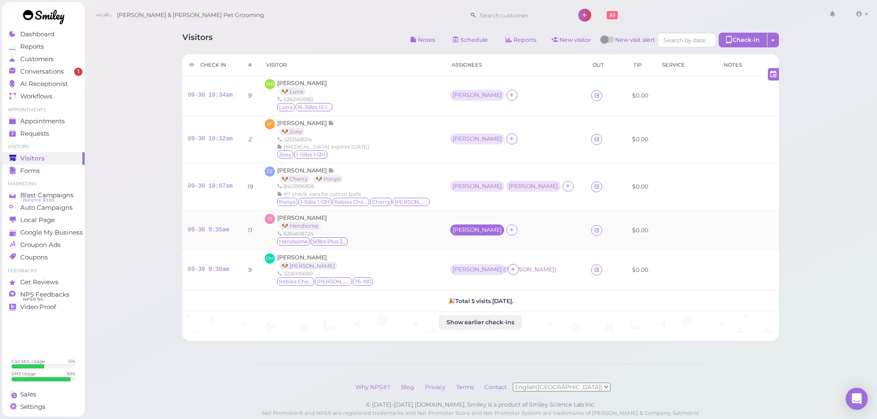
click at [489, 228] on div "[PERSON_NAME]" at bounding box center [476, 230] width 49 height 6
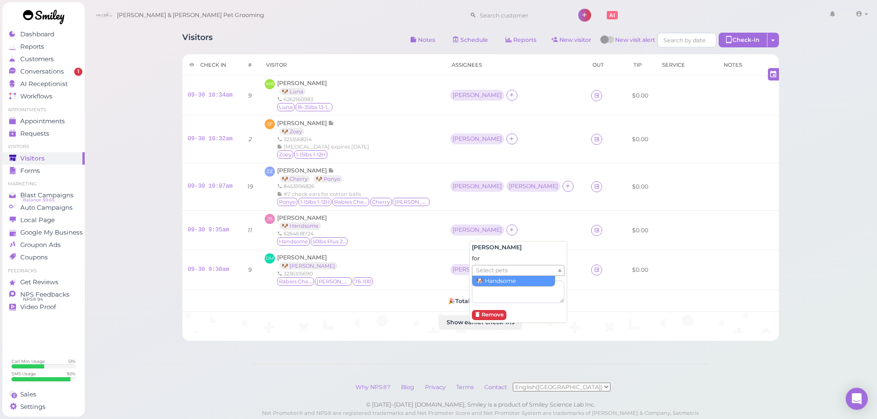
click at [495, 271] on span "Select pets" at bounding box center [492, 271] width 32 height 10
click at [439, 221] on div "[PERSON_NAME] [PERSON_NAME] 🐶 Handsome 6264618724 Handsome 50lbs Plus 21-25H" at bounding box center [352, 230] width 174 height 33
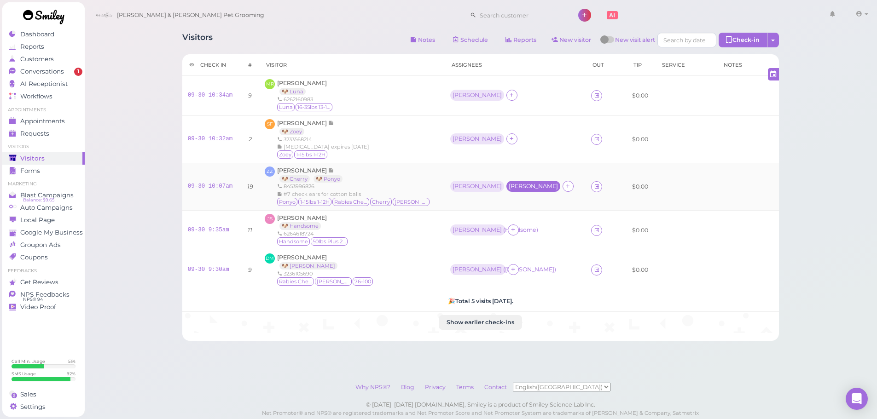
click at [506, 191] on div "[PERSON_NAME]" at bounding box center [533, 186] width 54 height 11
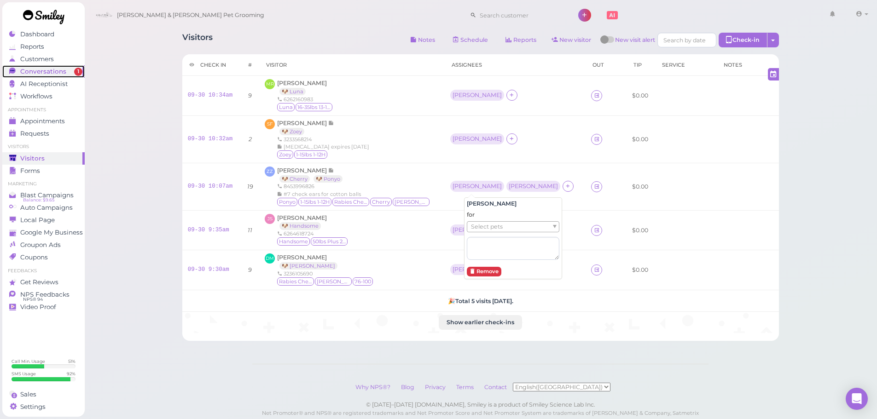
click at [78, 69] on span "1" at bounding box center [78, 72] width 8 height 8
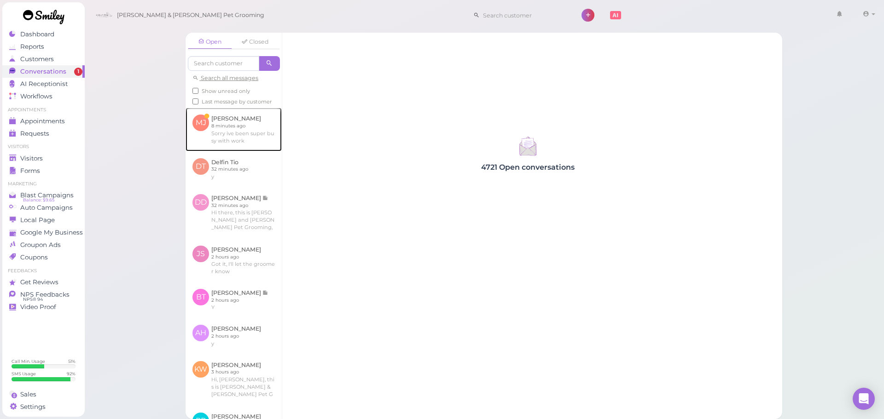
click at [234, 130] on link at bounding box center [233, 129] width 96 height 43
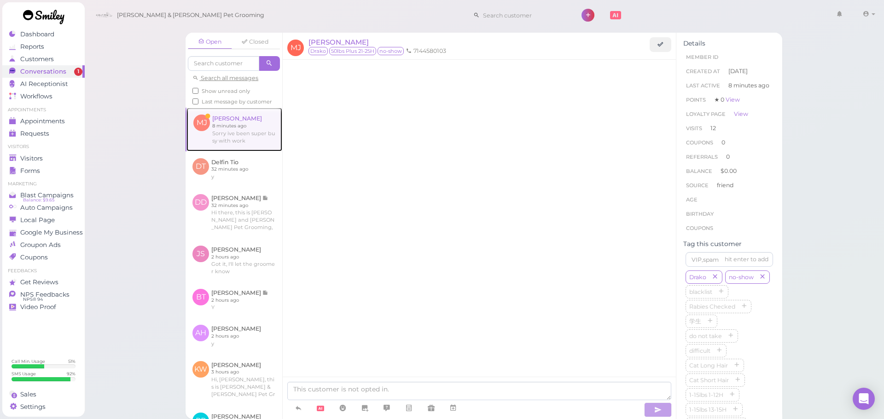
scroll to position [1057, 0]
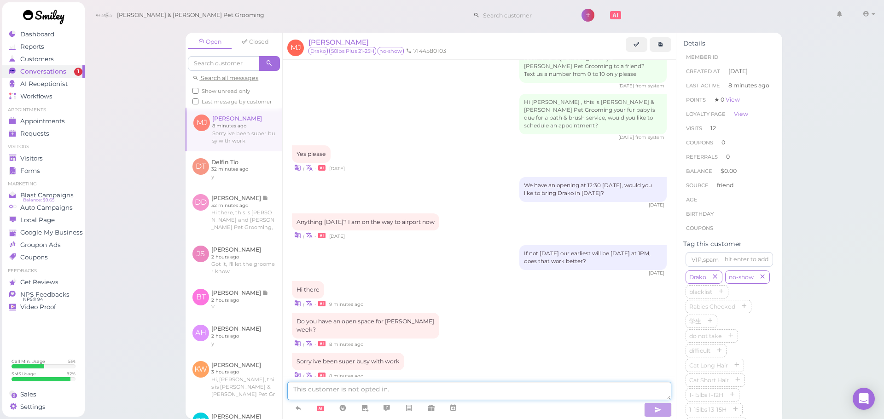
click at [510, 388] on textarea at bounding box center [479, 391] width 384 height 18
type textarea "Yes, does [DATE] at 10:30 work for you?"
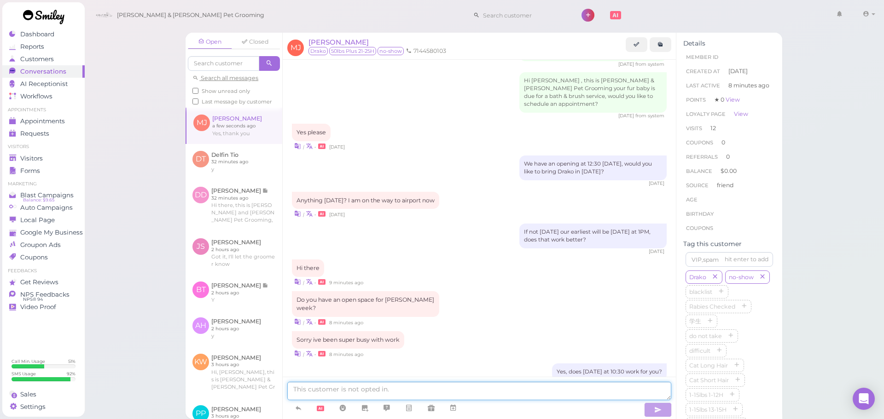
scroll to position [1116, 0]
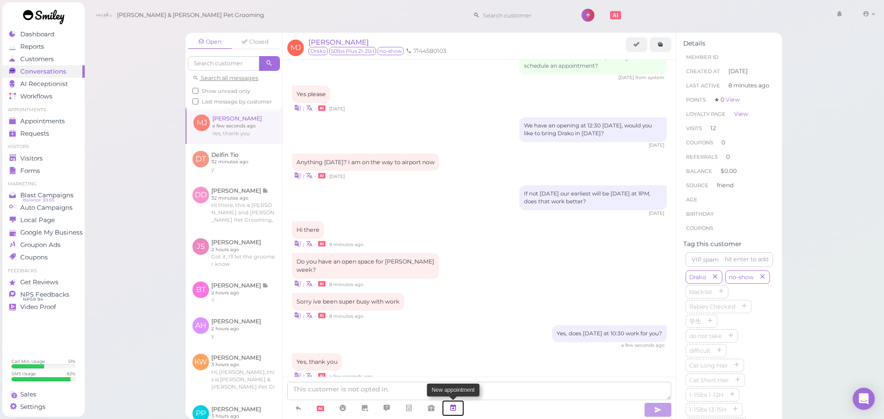
click at [456, 406] on icon at bounding box center [452, 408] width 7 height 9
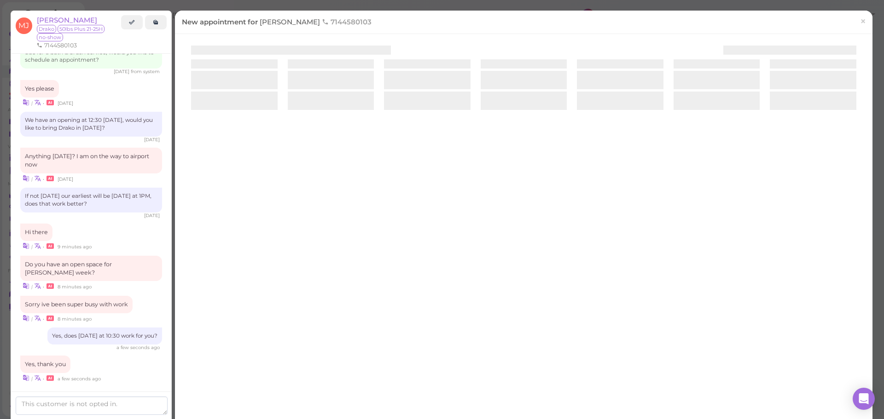
scroll to position [1164, 0]
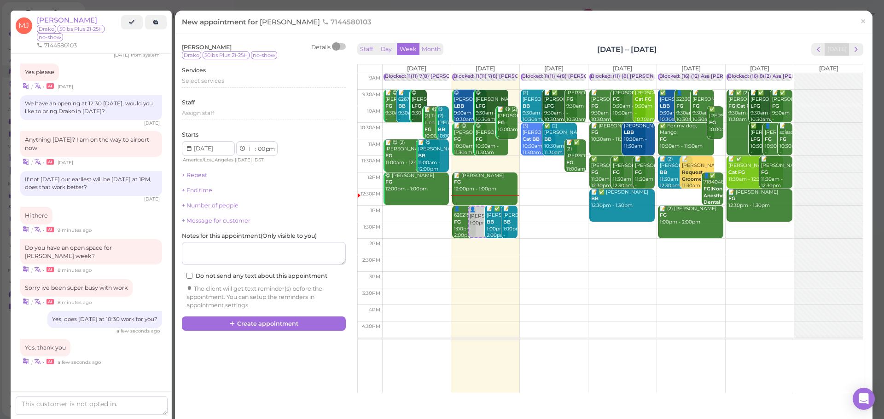
click at [582, 127] on td at bounding box center [622, 131] width 480 height 17
type input "[DATE]"
select select "10"
select select "30"
select select "am"
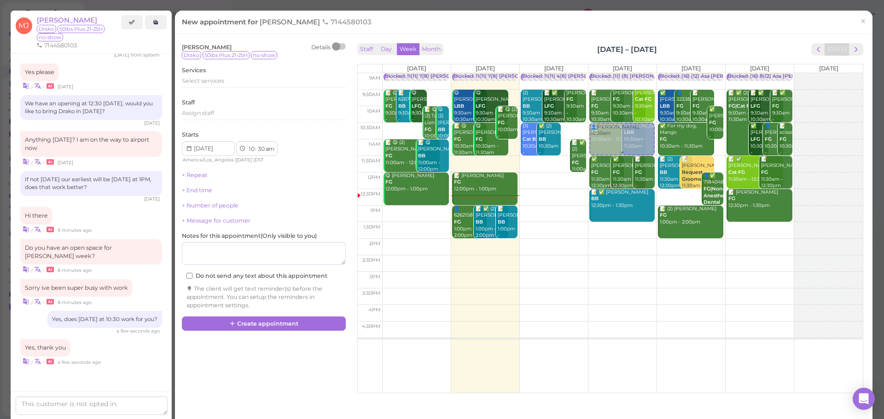
drag, startPoint x: 562, startPoint y: 131, endPoint x: 603, endPoint y: 131, distance: 41.0
click at [603, 73] on tr "Blocked: 11(11) 7(8) [PERSON_NAME] • Appointment 📝 😋 [PERSON_NAME] FG 9:30am - …" at bounding box center [610, 73] width 505 height 0
type input "[DATE]"
click at [239, 84] on div "Select services" at bounding box center [264, 81] width 164 height 8
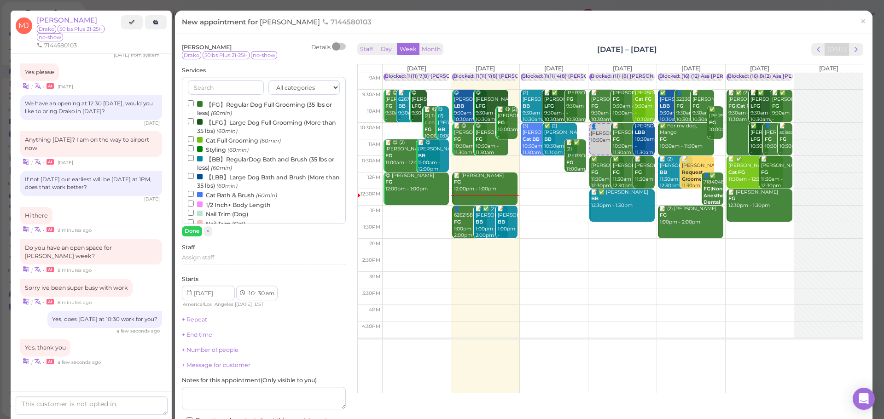
click at [227, 175] on label "【LBB】Large Dog Bath and Brush (More than 35 lbs) (60min)" at bounding box center [264, 181] width 152 height 18
click at [194, 175] on input "【LBB】Large Dog Bath and Brush (More than 35 lbs) (60min)" at bounding box center [191, 176] width 6 height 6
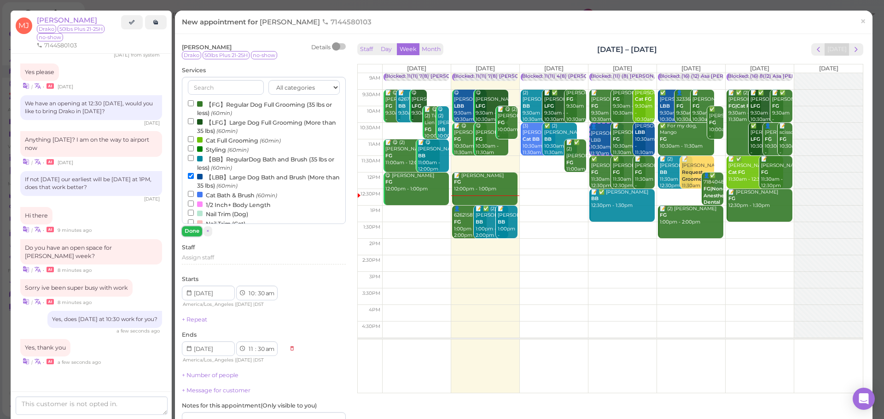
click at [191, 232] on button "Done" at bounding box center [192, 231] width 20 height 10
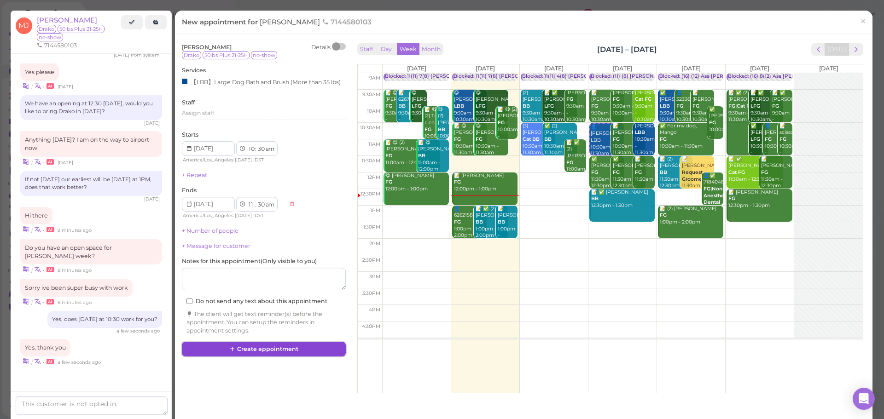
click at [266, 353] on button "Create appointment" at bounding box center [264, 349] width 164 height 15
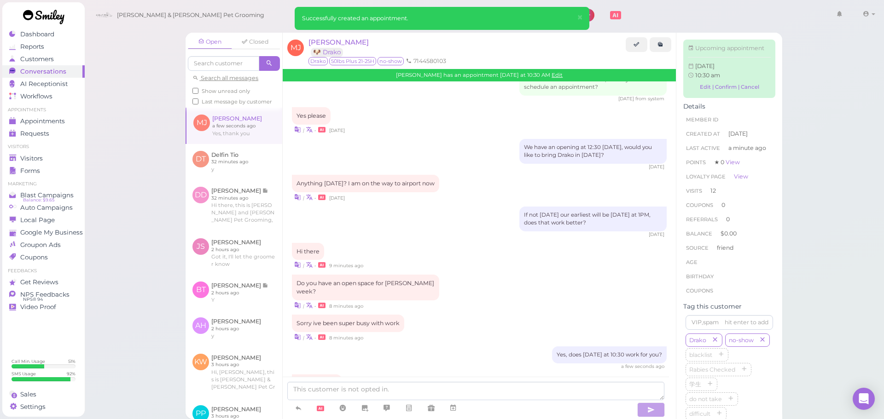
scroll to position [1212, 0]
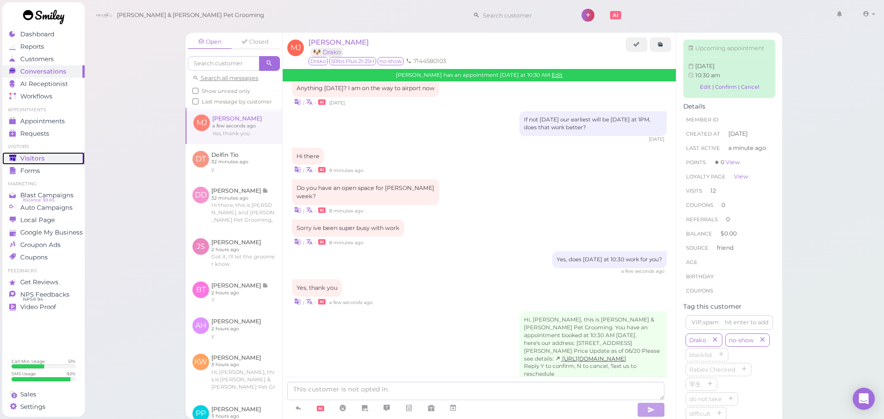
click at [37, 155] on span "Visitors" at bounding box center [32, 159] width 24 height 8
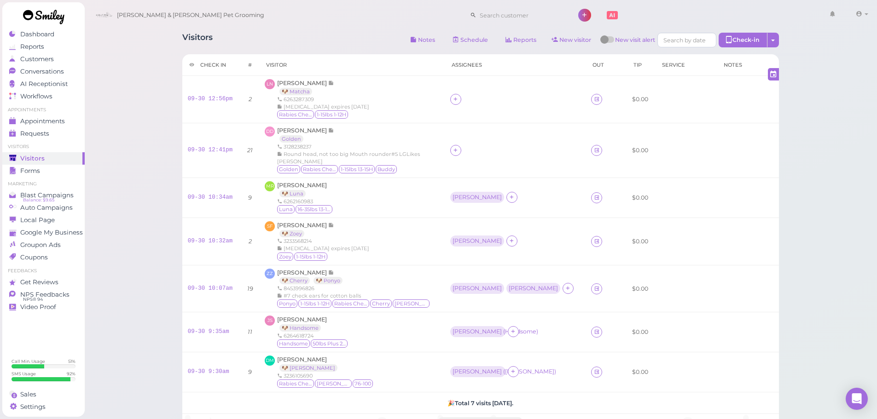
click at [248, 26] on div "[PERSON_NAME] & [PERSON_NAME] Pet Grooming 1 Account [PERSON_NAME]" at bounding box center [481, 15] width 780 height 26
click at [380, 32] on div "Visitors Notes Schedule Reports New visitor New visit alert Check-in Customer c…" at bounding box center [480, 234] width 619 height 417
click at [307, 88] on link "🐶 Matcha" at bounding box center [295, 91] width 33 height 7
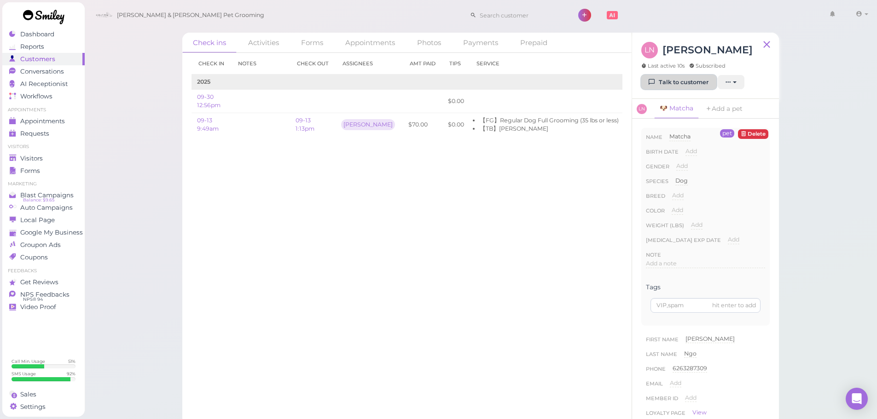
click at [666, 81] on link "Talk to customer" at bounding box center [678, 82] width 75 height 15
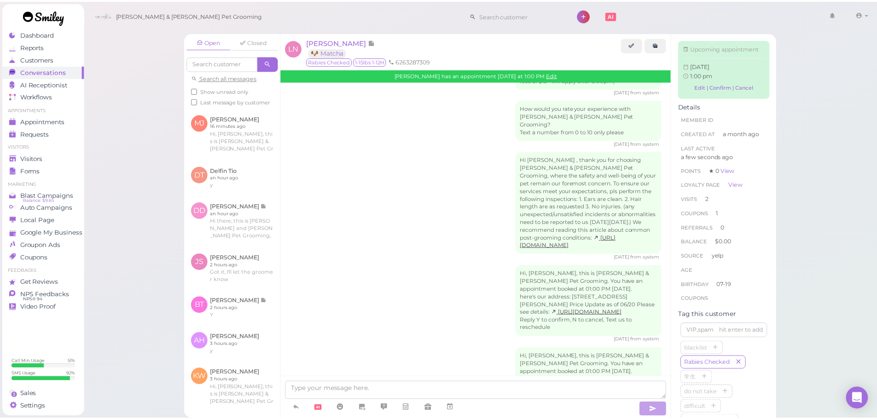
scroll to position [509, 0]
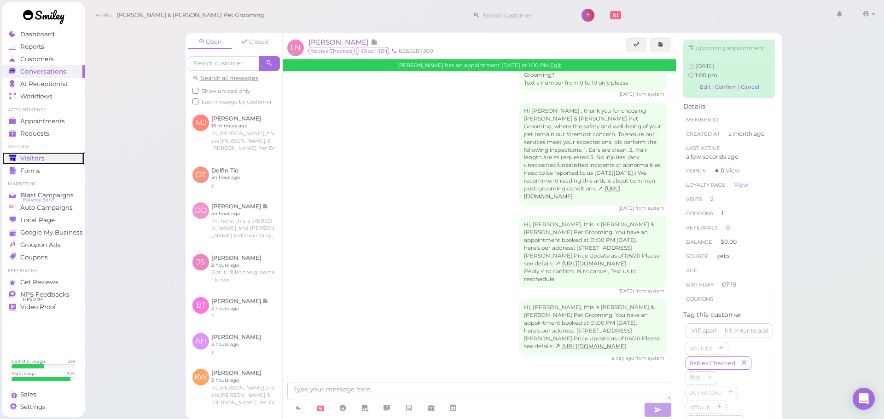
click at [29, 155] on span "Visitors" at bounding box center [32, 159] width 24 height 8
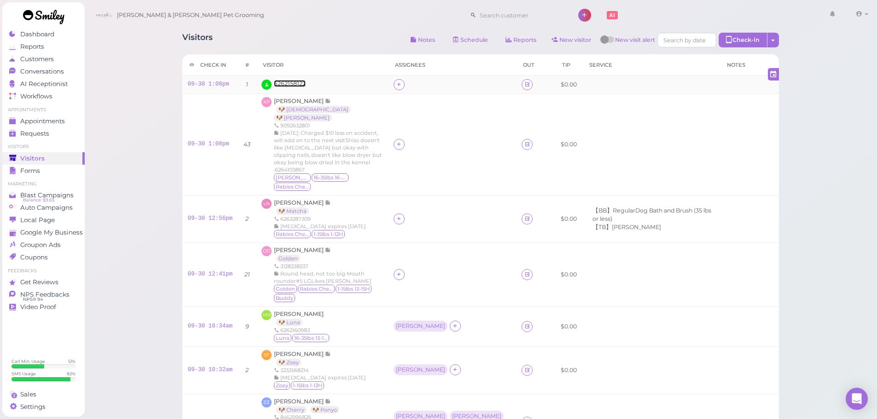
click at [274, 82] on span "6262158122" at bounding box center [290, 83] width 32 height 7
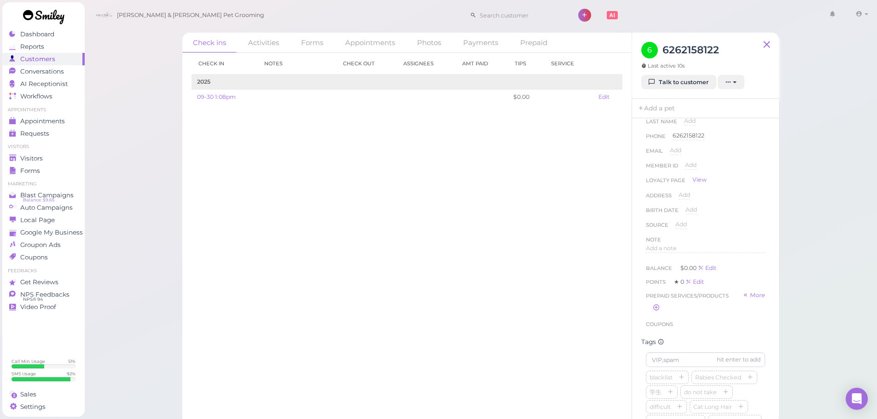
scroll to position [46, 0]
click at [654, 112] on link "Add a pet" at bounding box center [656, 108] width 48 height 19
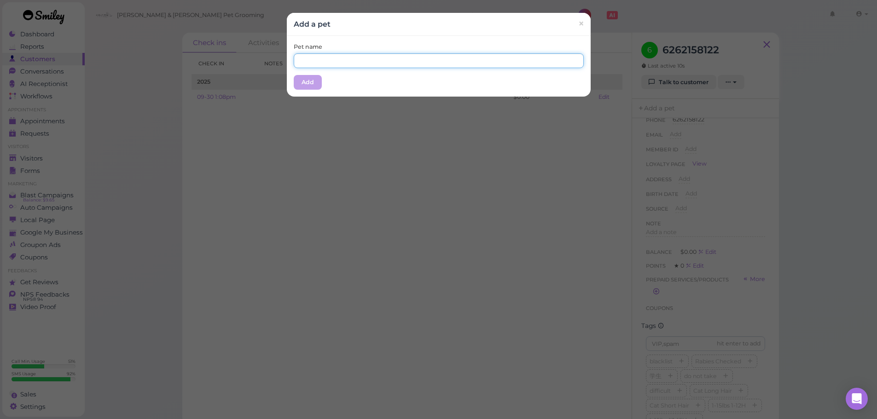
click at [355, 61] on input "text" at bounding box center [439, 60] width 290 height 15
type input "Mini"
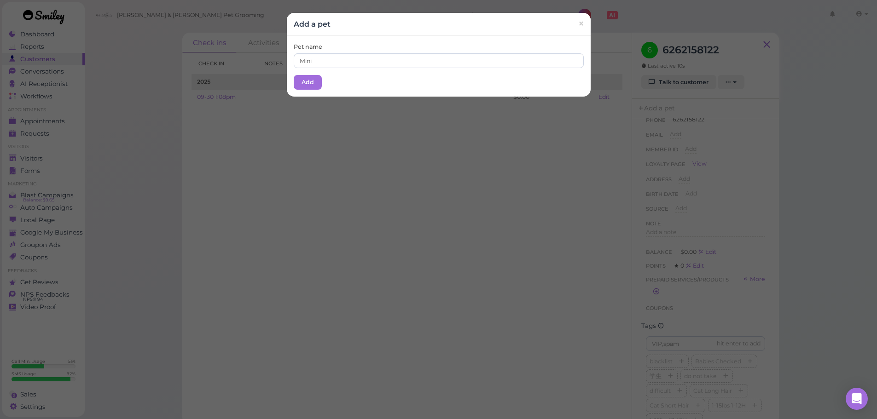
drag, startPoint x: 356, startPoint y: 32, endPoint x: 322, endPoint y: 75, distance: 55.1
click at [355, 32] on div "Add a pet ×" at bounding box center [439, 24] width 304 height 23
click at [299, 87] on button "Add" at bounding box center [308, 82] width 28 height 15
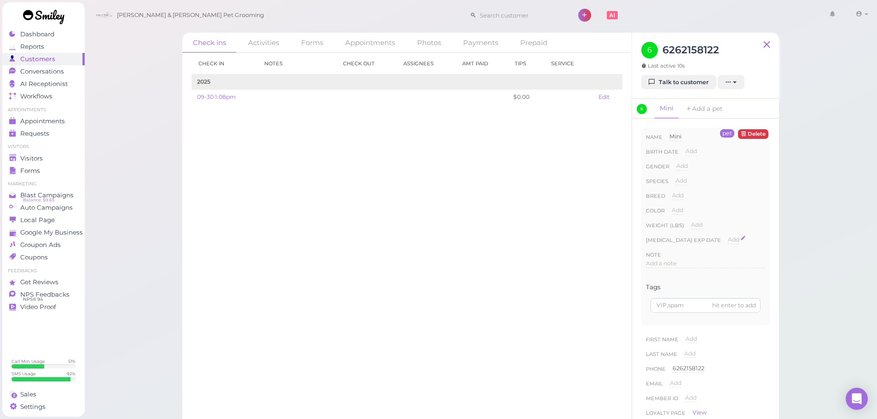
click at [728, 242] on span "Add" at bounding box center [734, 239] width 12 height 7
type input "0260-07-08"
type input "[DATE]"
click at [729, 255] on button "Done" at bounding box center [739, 256] width 20 height 10
click at [742, 195] on div "Breed Add" at bounding box center [705, 198] width 119 height 15
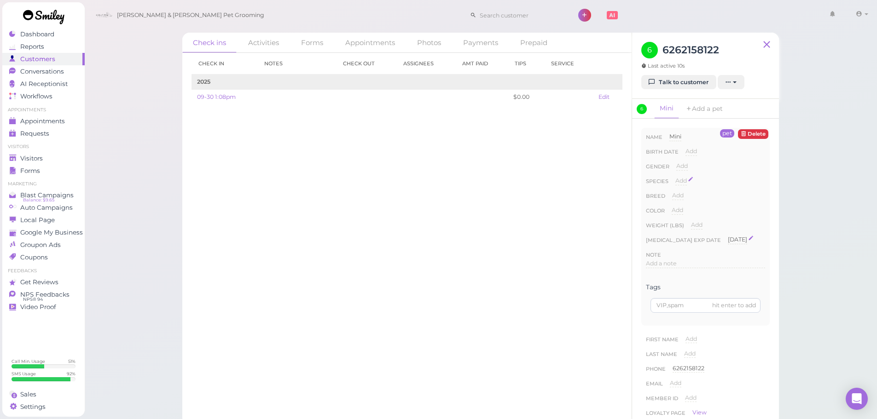
click at [685, 180] on span "Add" at bounding box center [681, 180] width 12 height 7
click at [690, 182] on select "Dog Cat Bird Other" at bounding box center [720, 184] width 90 height 14
select select "Dog"
click at [675, 177] on select "Dog Cat Bird Other" at bounding box center [720, 184] width 90 height 14
click at [690, 199] on button "Done" at bounding box center [686, 197] width 20 height 10
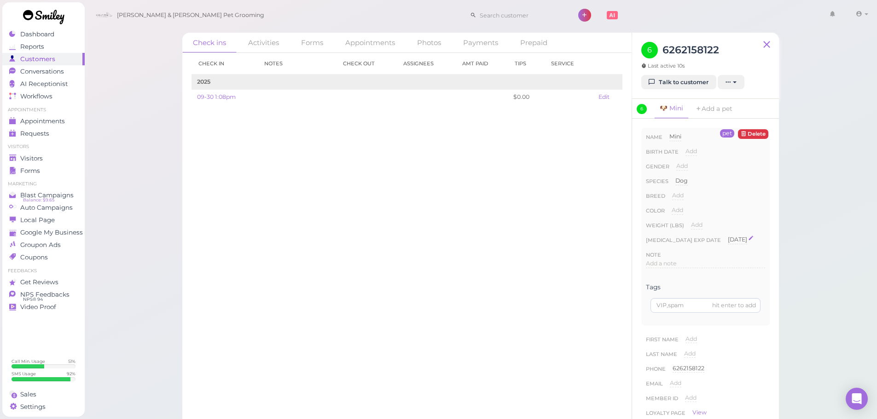
click at [688, 197] on div "Breed Add" at bounding box center [705, 198] width 119 height 15
click at [679, 195] on span "Add" at bounding box center [678, 195] width 12 height 7
type input "Yorki"
click at [698, 209] on span "×" at bounding box center [698, 211] width 3 height 6
click at [680, 195] on span "Add" at bounding box center [678, 195] width 12 height 7
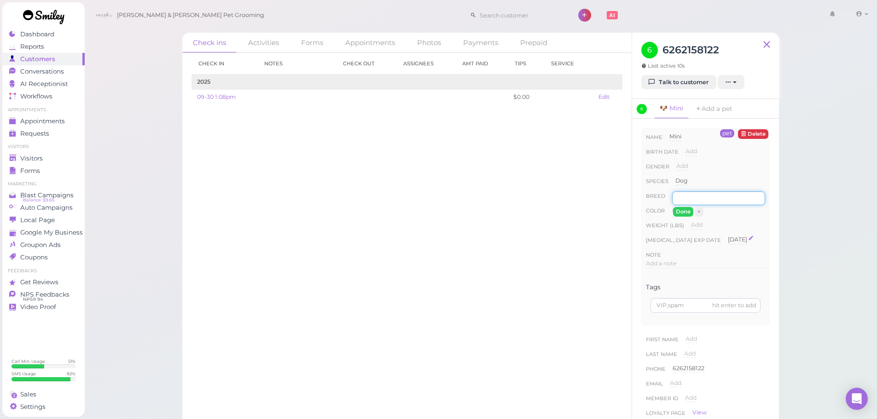
click at [700, 199] on input at bounding box center [718, 198] width 93 height 14
type input "Yorkshire Terrier"
click at [677, 214] on button "Done" at bounding box center [683, 212] width 20 height 10
click at [683, 166] on span "Add" at bounding box center [682, 165] width 12 height 7
click at [693, 172] on select "[DEMOGRAPHIC_DATA] [DEMOGRAPHIC_DATA]" at bounding box center [720, 169] width 89 height 14
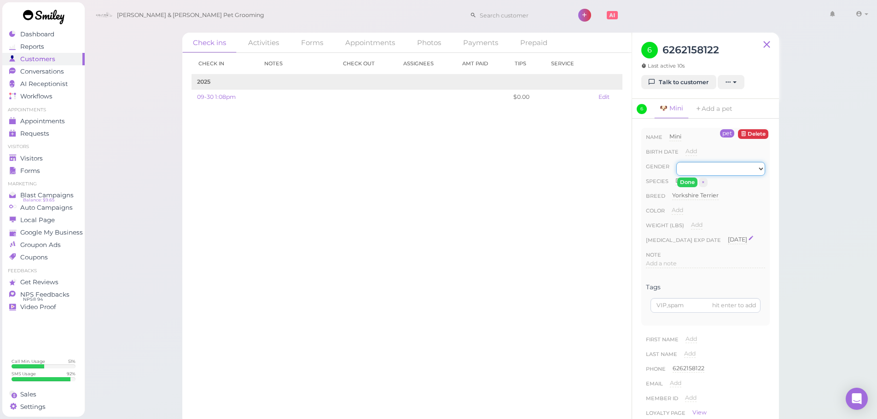
select select "[DEMOGRAPHIC_DATA]"
click at [676, 162] on select "[DEMOGRAPHIC_DATA] [DEMOGRAPHIC_DATA]" at bounding box center [720, 169] width 89 height 14
click at [687, 185] on button "Done" at bounding box center [687, 183] width 20 height 10
click at [719, 171] on div "Gender [DEMOGRAPHIC_DATA] [DEMOGRAPHIC_DATA] [DEMOGRAPHIC_DATA]" at bounding box center [705, 169] width 119 height 15
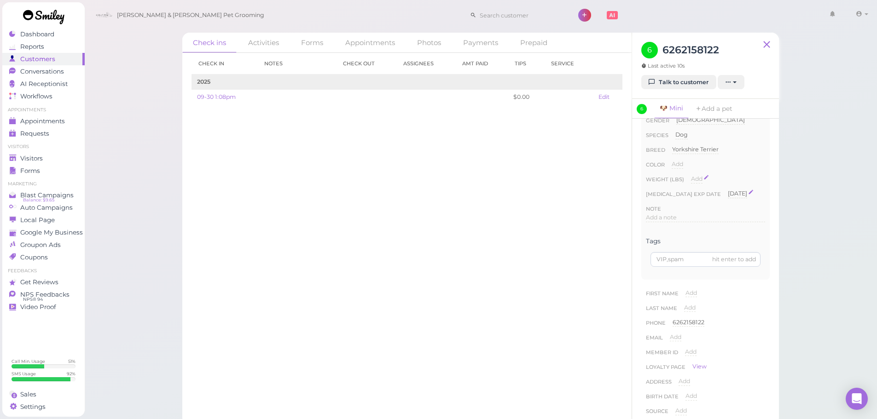
click at [695, 183] on div "Add" at bounding box center [697, 179] width 12 height 9
click at [695, 183] on input "number" at bounding box center [728, 182] width 74 height 14
click at [714, 196] on button "×" at bounding box center [717, 196] width 9 height 10
click at [554, 214] on div "Check in Notes Check out Assignees Amt Paid Tips Service 2025 09-30 1:08pm $0.0…" at bounding box center [406, 236] width 449 height 366
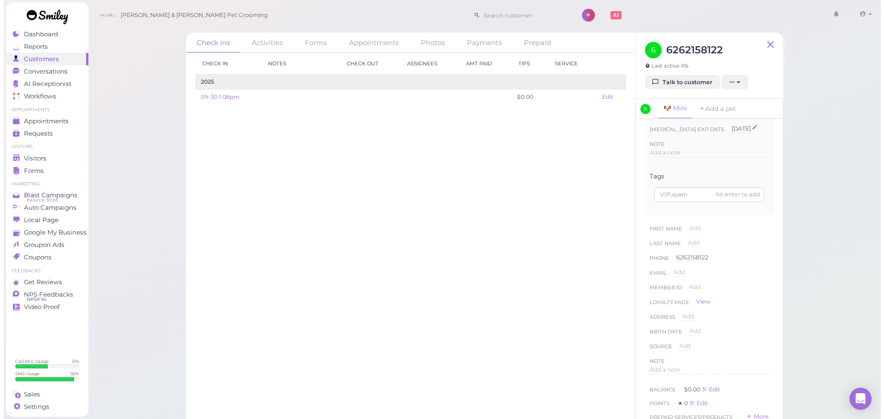
scroll to position [230, 0]
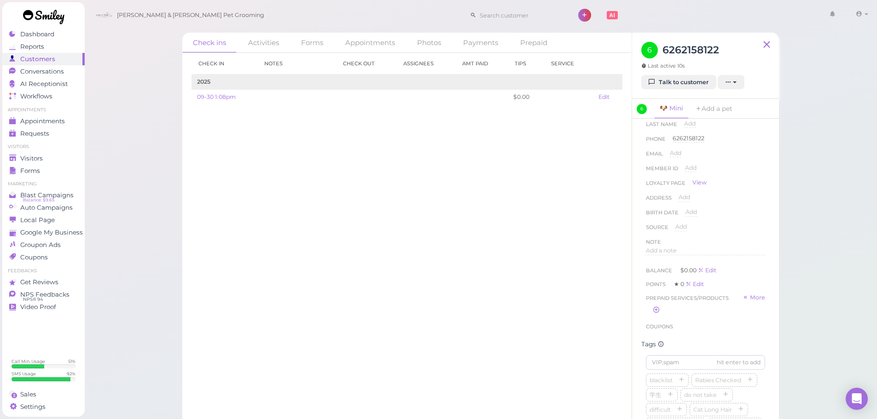
click at [405, 177] on div "Check in Notes Check out Assignees Amt Paid Tips Service 2025 09-30 1:08pm $0.0…" at bounding box center [406, 236] width 449 height 366
click at [49, 160] on div "Visitors" at bounding box center [42, 159] width 66 height 8
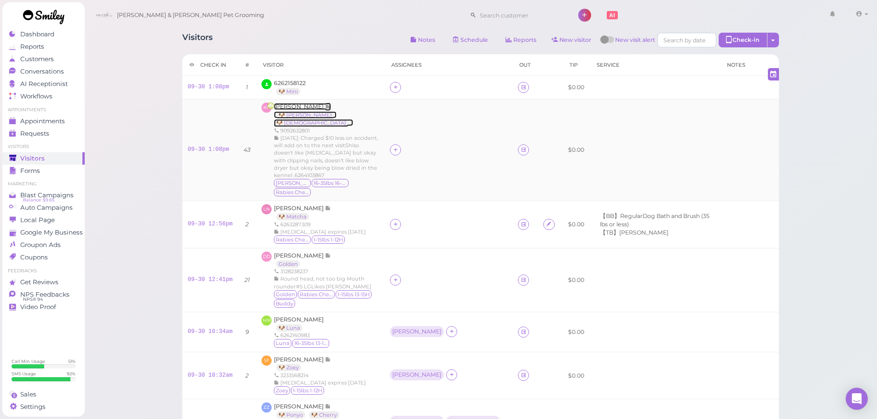
click at [299, 109] on span "[PERSON_NAME]" at bounding box center [299, 106] width 51 height 7
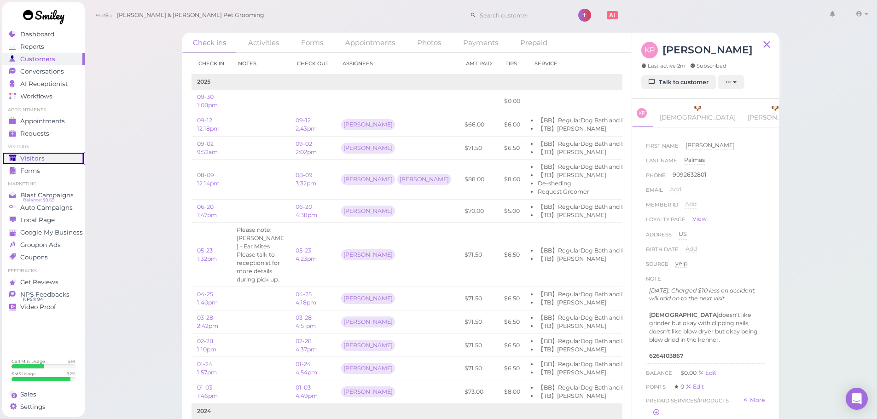
click at [32, 157] on span "Visitors" at bounding box center [32, 159] width 24 height 8
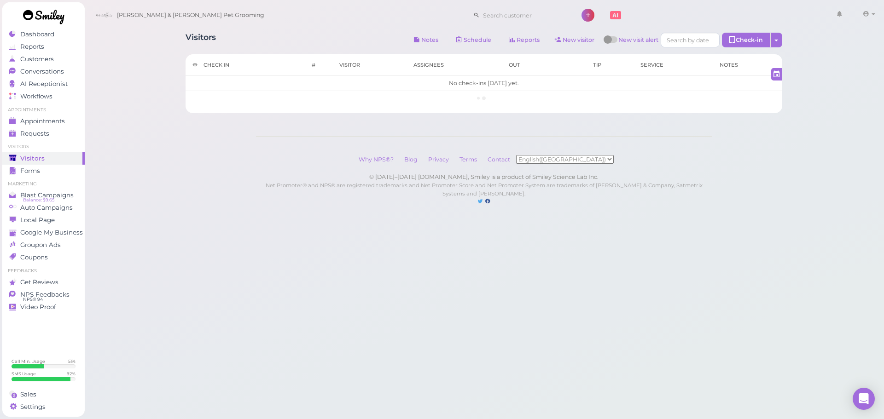
click at [304, 30] on div "Visitors Notes Schedule Reports New visitor New visit alert Check-in Customer c…" at bounding box center [483, 69] width 619 height 87
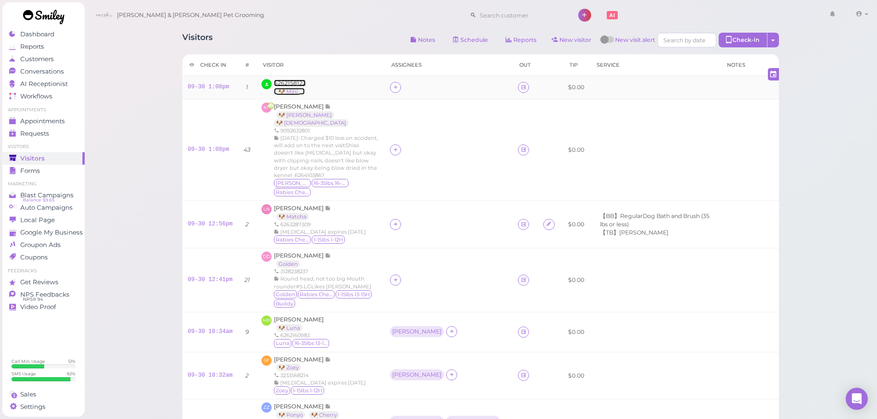
click at [297, 85] on span "6262158122" at bounding box center [290, 83] width 32 height 7
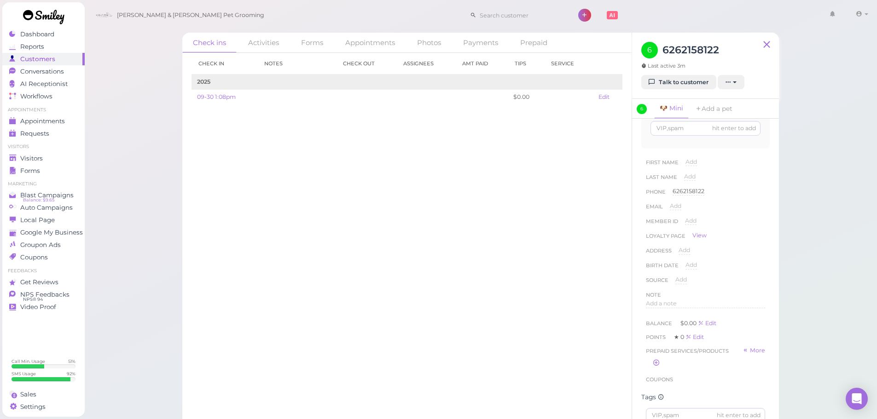
scroll to position [184, 0]
click at [664, 413] on input at bounding box center [705, 408] width 119 height 15
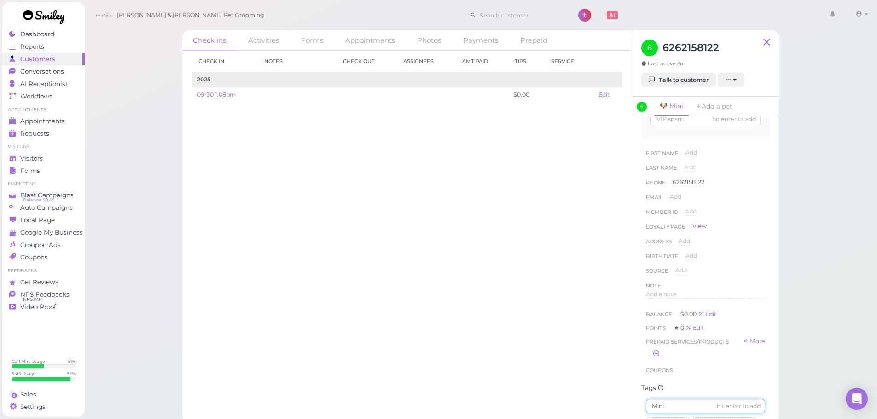
type input "Mini"
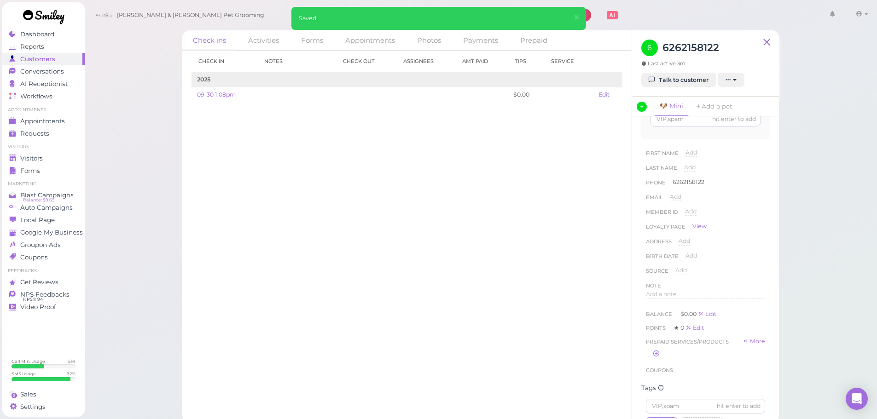
click at [594, 234] on div "Check in Notes Check out Assignees Amt Paid Tips Service 2025 09-30 1:08pm $0.0…" at bounding box center [406, 234] width 449 height 366
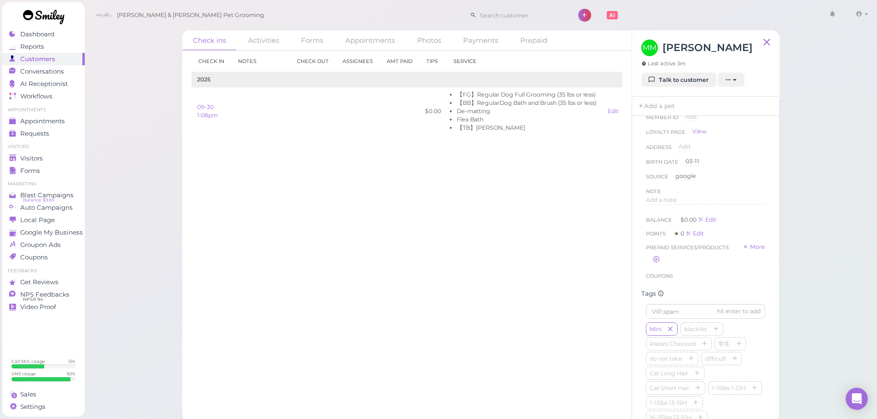
scroll to position [92, 0]
drag, startPoint x: 410, startPoint y: 240, endPoint x: 402, endPoint y: 238, distance: 8.5
click at [410, 240] on div "Check in Notes Check out Assignees Amt Paid Tips Service 2025 09-30 1:08pm $0.0…" at bounding box center [406, 234] width 449 height 366
click at [832, 236] on div "Check ins Activities Forms Appointments Photos Payments Prepaid Check in Notes …" at bounding box center [480, 210] width 793 height 425
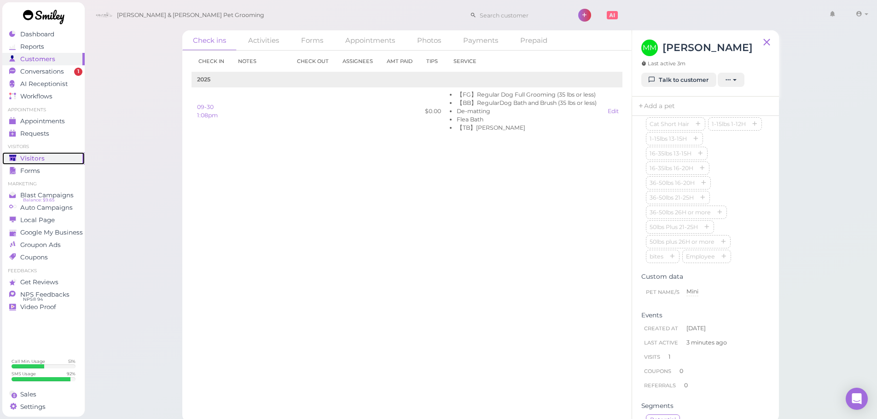
click at [28, 159] on span "Visitors" at bounding box center [32, 159] width 24 height 8
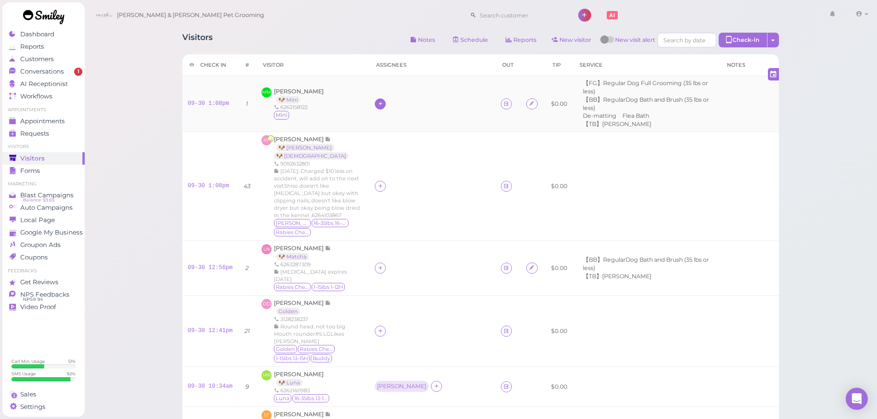
click at [382, 98] on div at bounding box center [380, 103] width 11 height 11
click at [391, 116] on input at bounding box center [430, 117] width 111 height 15
type input "asa"
click at [388, 136] on div "[PERSON_NAME]" at bounding box center [437, 135] width 129 height 17
drag, startPoint x: 379, startPoint y: 157, endPoint x: 381, endPoint y: 162, distance: 5.1
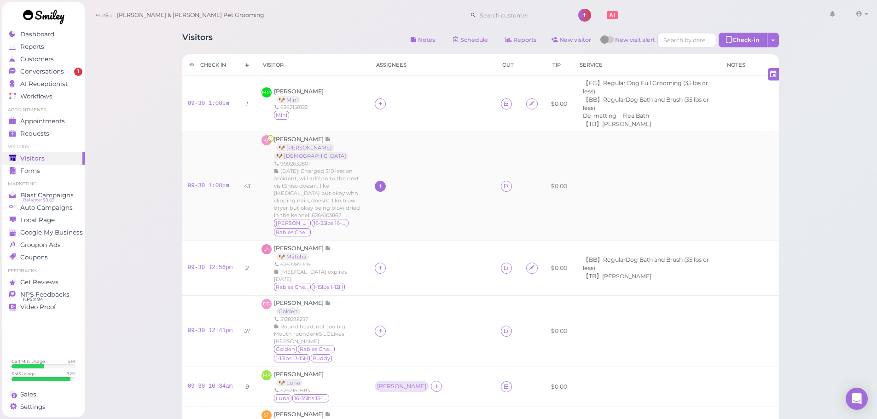
click at [379, 183] on icon at bounding box center [380, 186] width 6 height 7
click at [391, 181] on input at bounding box center [430, 182] width 111 height 15
type input "re"
click at [379, 202] on span "[PERSON_NAME]" at bounding box center [401, 200] width 49 height 7
click at [382, 104] on td "[PERSON_NAME]" at bounding box center [432, 104] width 126 height 56
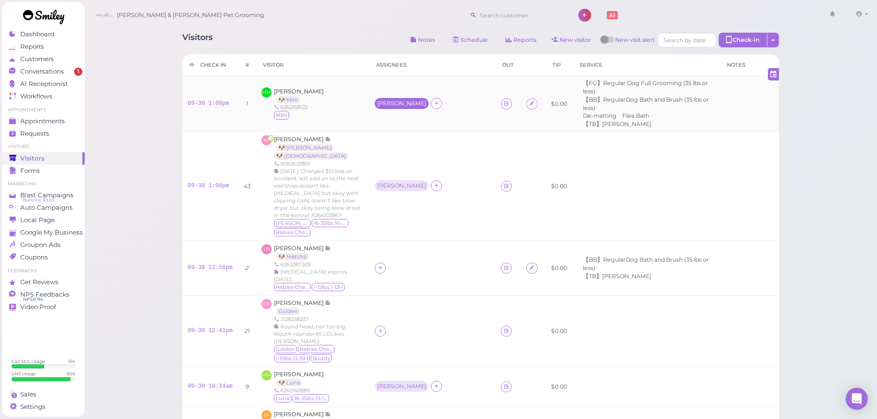
click at [380, 100] on div "[PERSON_NAME]" at bounding box center [401, 103] width 49 height 6
click at [386, 148] on span "Select pets" at bounding box center [395, 151] width 32 height 10
click at [353, 97] on div "MM [PERSON_NAME] 🐶 Mini 6262158122 Mini" at bounding box center [312, 103] width 102 height 33
click at [379, 183] on div "[PERSON_NAME]" at bounding box center [401, 186] width 49 height 6
click at [388, 199] on span "Select pets" at bounding box center [395, 202] width 32 height 10
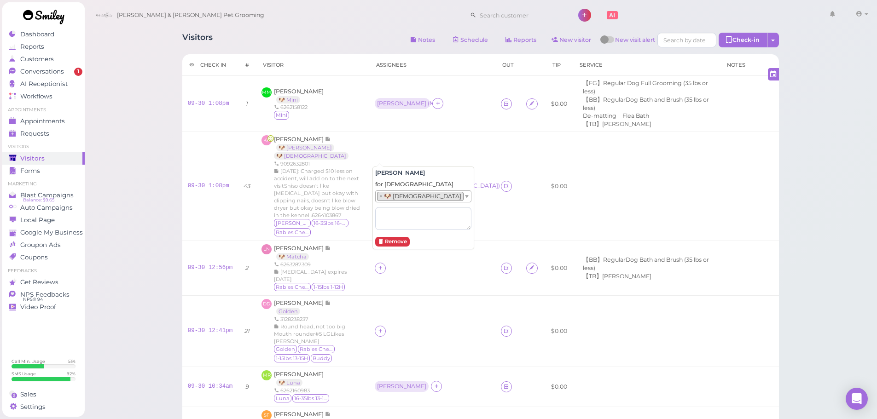
click at [430, 195] on ul "× 🐶 Shiso" at bounding box center [420, 196] width 88 height 11
click at [361, 241] on td "LN [PERSON_NAME] 🐶 Matcha 6263287309 [MEDICAL_DATA] expires [DATE] [MEDICAL_DAT…" at bounding box center [312, 268] width 113 height 55
click at [379, 265] on icon at bounding box center [380, 268] width 6 height 7
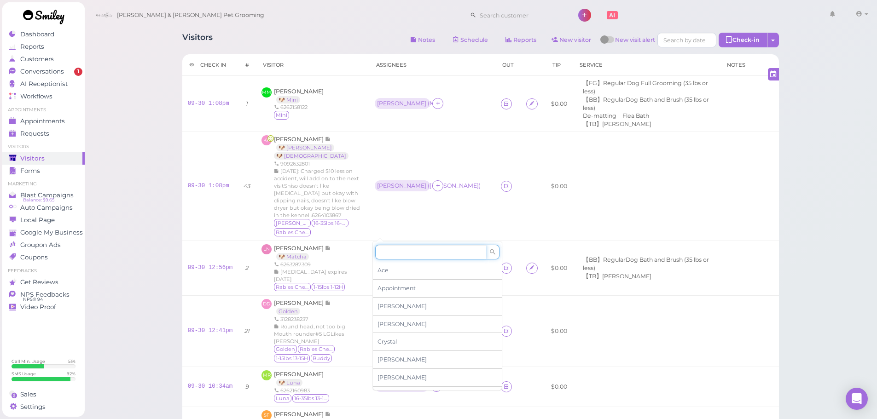
click at [387, 249] on input at bounding box center [430, 252] width 111 height 15
type input "re"
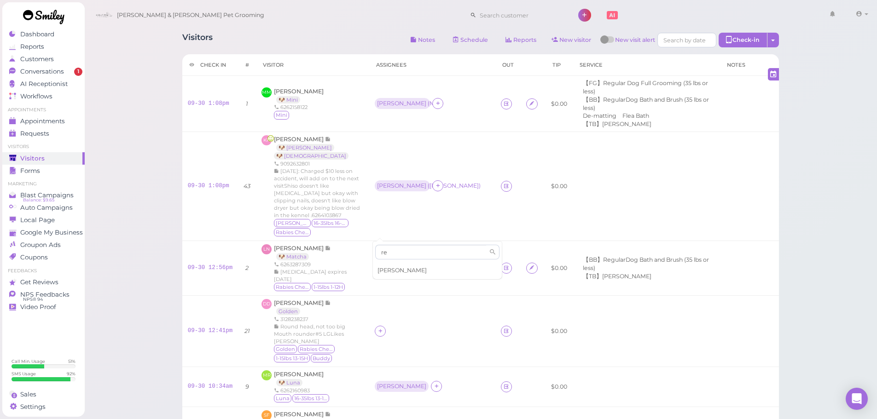
click at [385, 267] on span "[PERSON_NAME]" at bounding box center [401, 270] width 49 height 7
click at [377, 328] on icon at bounding box center [380, 331] width 6 height 7
click at [406, 145] on input at bounding box center [430, 143] width 111 height 15
type input "asa"
click at [393, 278] on div "[PERSON_NAME]" at bounding box center [437, 272] width 129 height 17
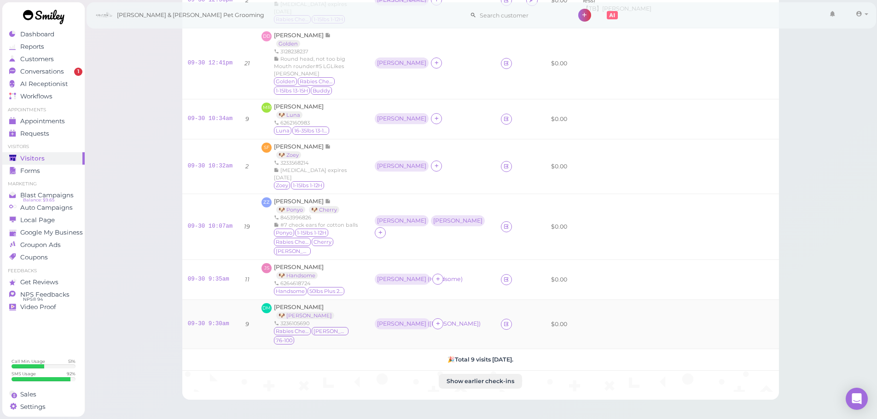
scroll to position [276, 0]
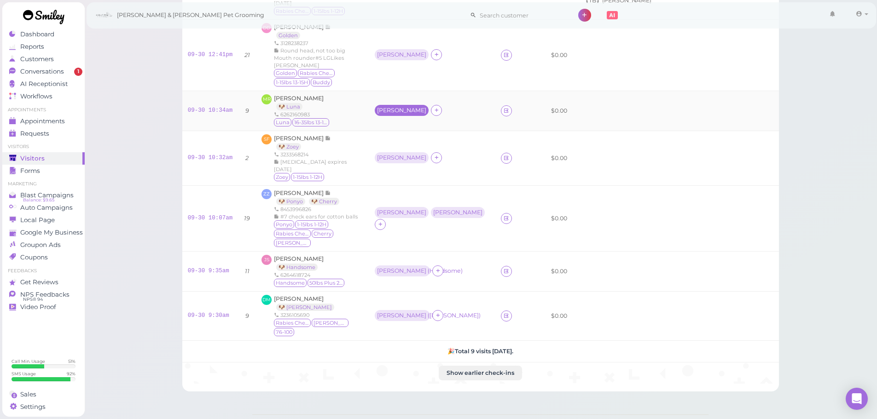
click at [376, 105] on div "[PERSON_NAME]" at bounding box center [402, 110] width 54 height 11
drag, startPoint x: 385, startPoint y: 100, endPoint x: 388, endPoint y: 108, distance: 7.7
click at [386, 101] on span "Select pets" at bounding box center [395, 103] width 32 height 10
click at [354, 189] on div "[PERSON_NAME] 🐶 Ponyo 🐶 Cherry 8453996826 #7 check ears for cotton balls Ponyo …" at bounding box center [319, 218] width 90 height 59
drag, startPoint x: 381, startPoint y: 157, endPoint x: 382, endPoint y: 162, distance: 4.7
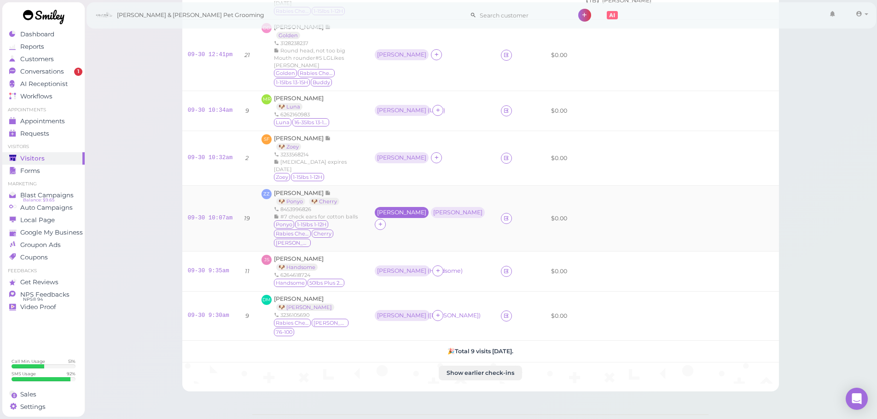
click at [381, 209] on div "[PERSON_NAME]" at bounding box center [401, 212] width 49 height 6
click at [388, 197] on span "Select pets" at bounding box center [395, 198] width 32 height 10
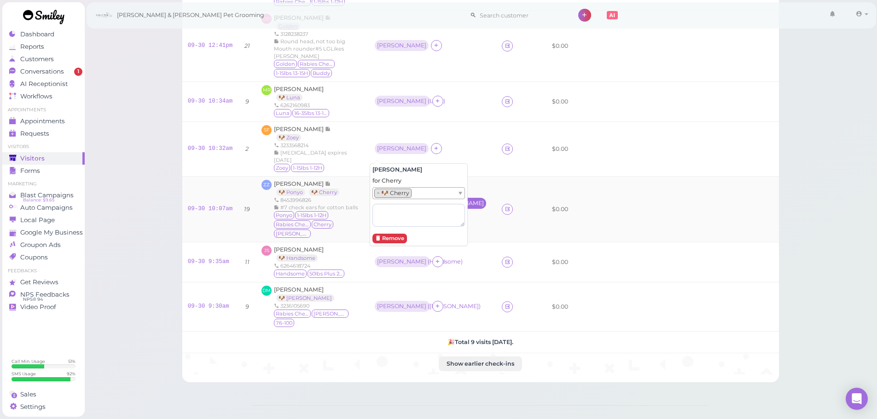
click at [434, 200] on div "[PERSON_NAME]" at bounding box center [458, 203] width 49 height 6
drag, startPoint x: 431, startPoint y: 144, endPoint x: 428, endPoint y: 156, distance: 13.0
click at [431, 177] on td "Asa ( Cherry ) [PERSON_NAME]" at bounding box center [432, 210] width 127 height 66
click at [432, 198] on div "[PERSON_NAME]" at bounding box center [459, 203] width 54 height 11
click at [391, 237] on button "Remove" at bounding box center [389, 238] width 35 height 10
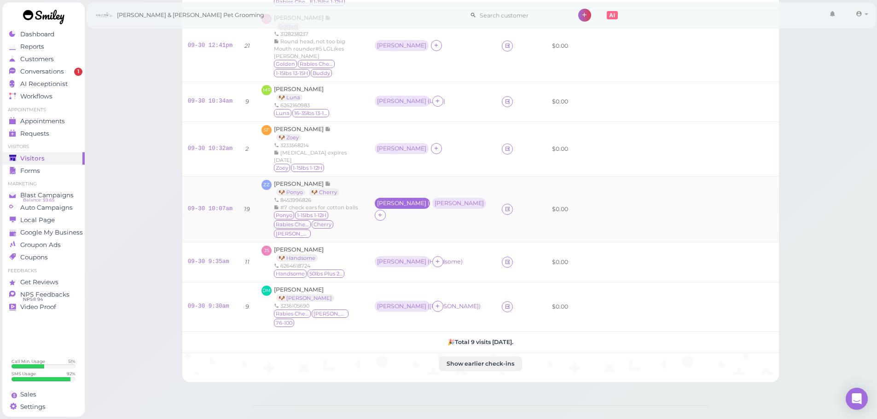
click at [394, 200] on div "Asa ( Cherry )" at bounding box center [402, 203] width 51 height 6
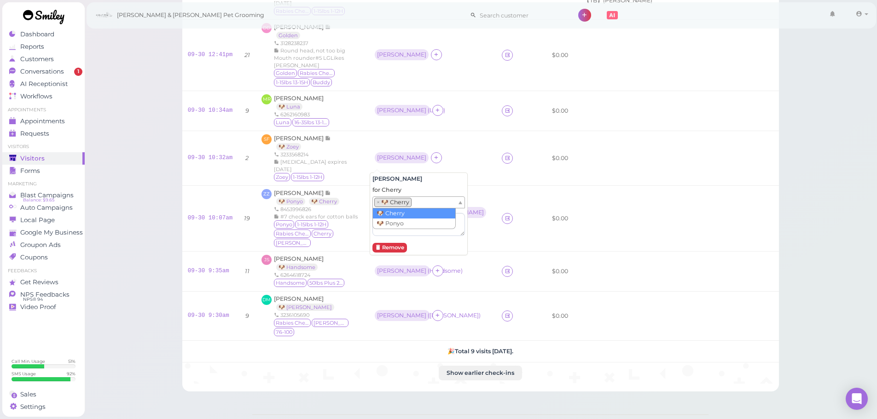
click at [423, 197] on div "× 🐶 Cherry" at bounding box center [418, 203] width 93 height 12
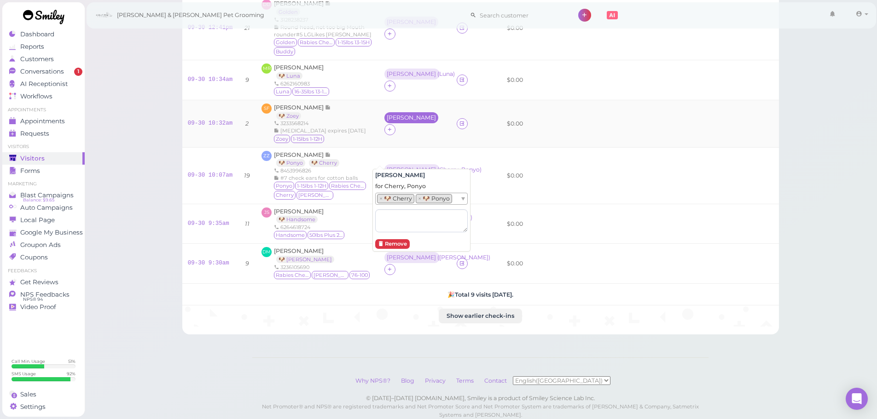
click at [387, 115] on div "[PERSON_NAME]" at bounding box center [411, 118] width 49 height 6
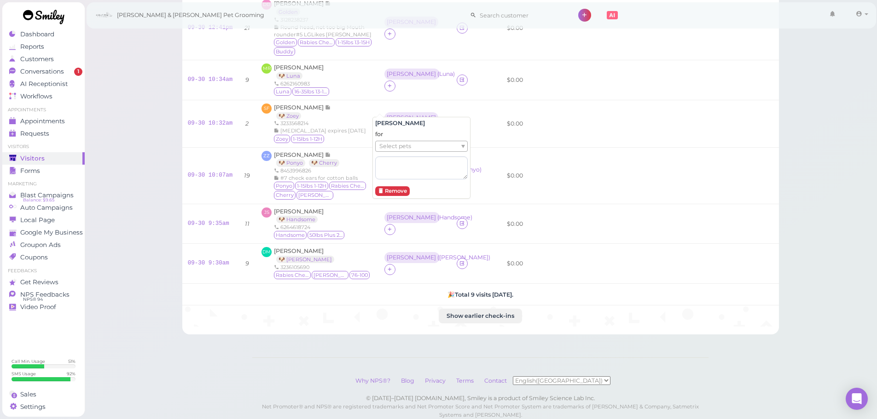
click at [397, 151] on span "Select pets" at bounding box center [395, 146] width 32 height 10
click at [348, 104] on div "SF [PERSON_NAME] 🐶 Zoey 3233568214 [MEDICAL_DATA] expires [DATE] Zoey 1-15lbs 1…" at bounding box center [316, 124] width 111 height 40
click at [59, 68] on span "Conversations" at bounding box center [43, 72] width 46 height 8
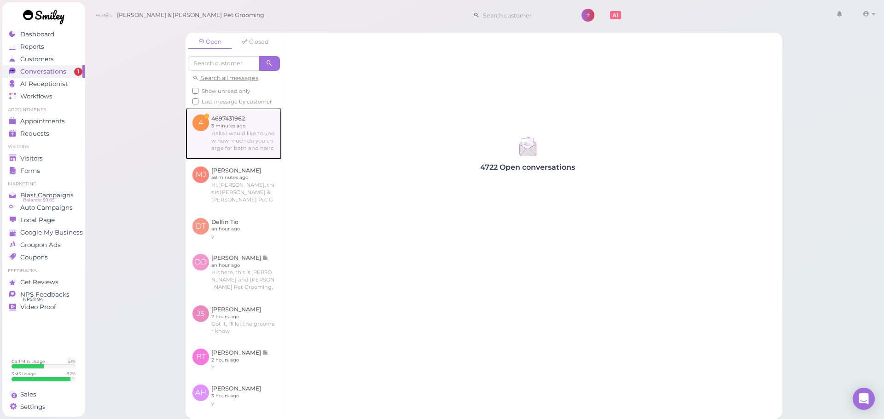
drag, startPoint x: 237, startPoint y: 149, endPoint x: 258, endPoint y: 161, distance: 24.2
click at [237, 149] on link at bounding box center [233, 134] width 96 height 52
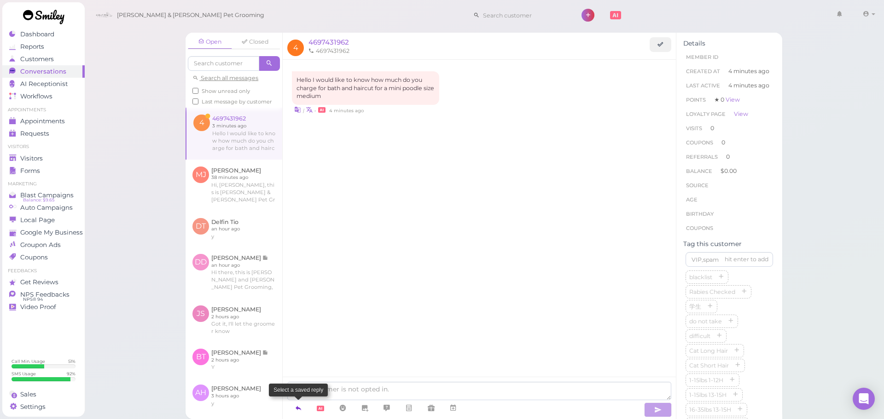
click at [296, 411] on icon at bounding box center [298, 408] width 7 height 9
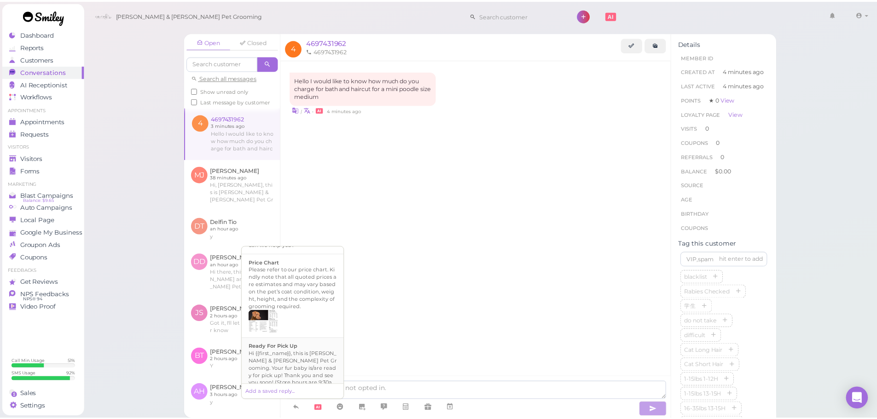
scroll to position [592, 0]
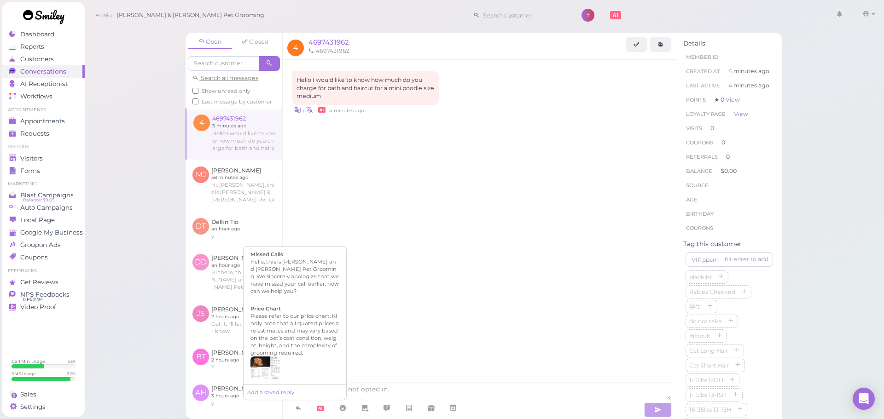
click at [312, 357] on div at bounding box center [294, 368] width 89 height 23
type textarea "Please refer to our price chart. Kindly note that all quoted prices are estimat…"
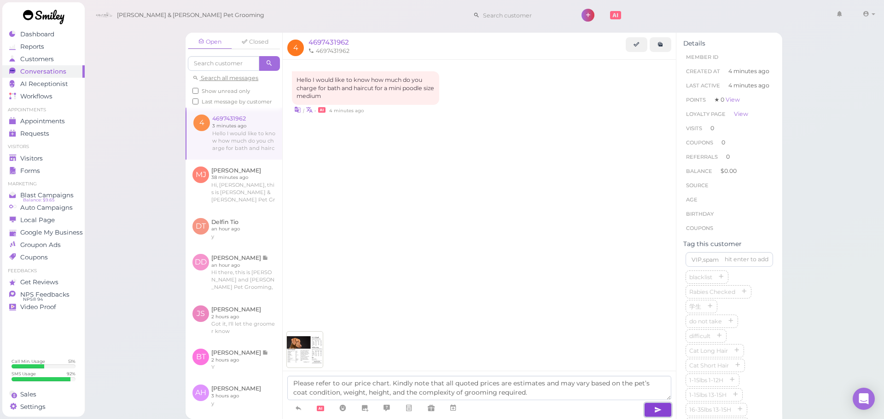
click at [661, 411] on icon "button" at bounding box center [657, 409] width 7 height 9
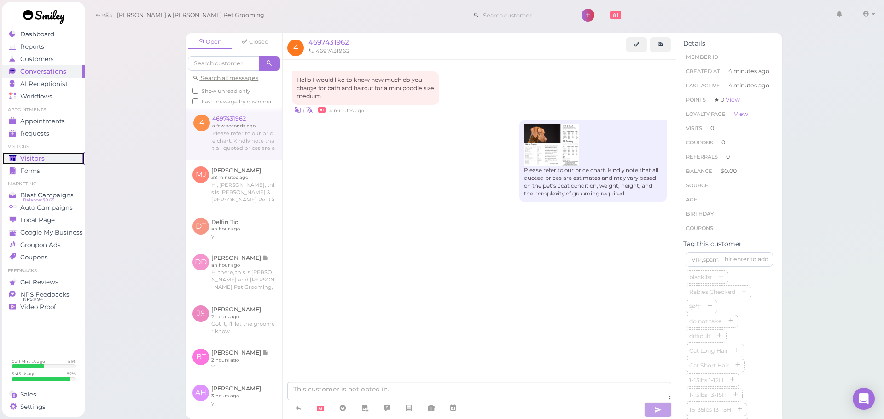
click at [42, 160] on span "Visitors" at bounding box center [32, 159] width 24 height 8
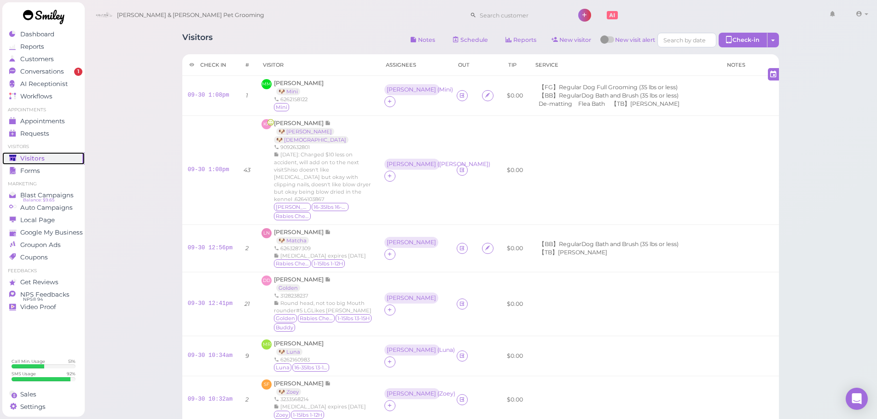
scroll to position [292, 0]
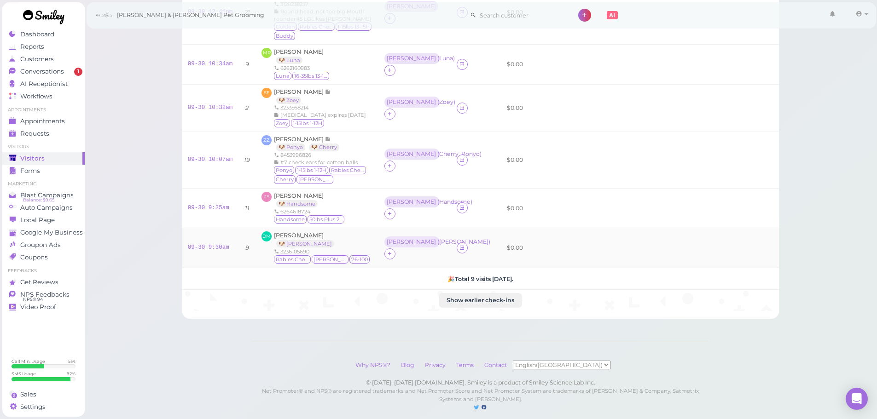
click at [333, 231] on div "[PERSON_NAME] 🐶 [PERSON_NAME] 3236105690 [MEDICAL_DATA] Checked [PERSON_NAME] 7…" at bounding box center [322, 247] width 97 height 33
click at [210, 244] on link "09-30 9:30am" at bounding box center [208, 247] width 41 height 6
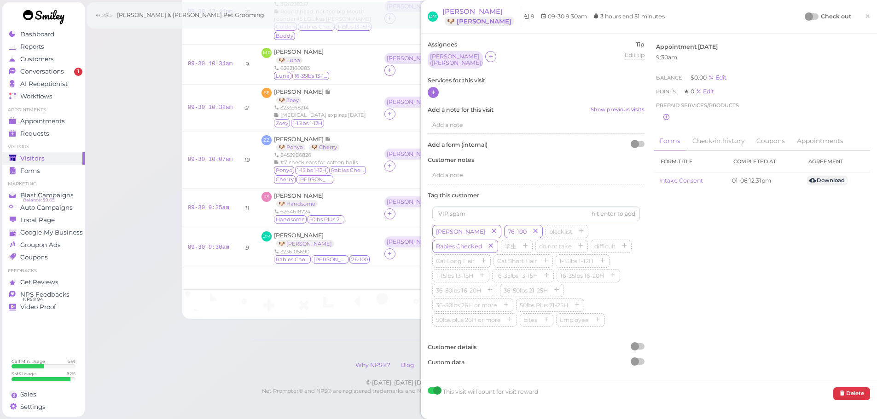
click at [435, 89] on icon at bounding box center [433, 92] width 6 height 7
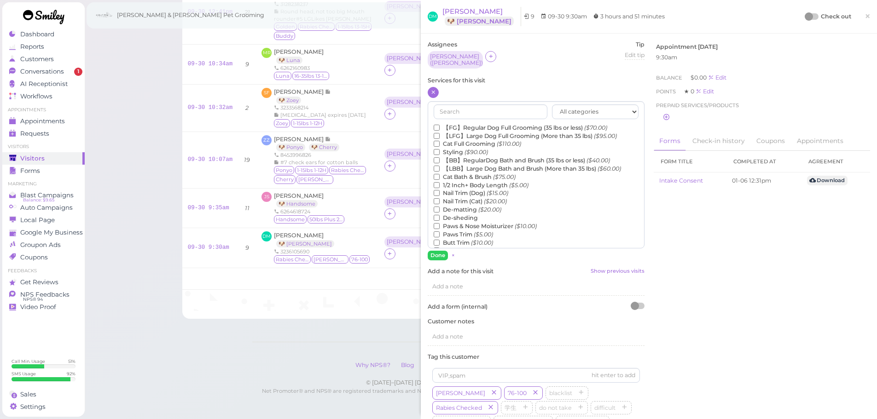
click at [466, 165] on label "【LBB】Large Dog Bath and Brush (More than 35 lbs) ($60.00)" at bounding box center [527, 169] width 187 height 8
click at [440, 166] on input "【LBB】Large Dog Bath and Brush (More than 35 lbs) ($60.00)" at bounding box center [437, 169] width 6 height 6
click at [464, 214] on label "De-sheding" at bounding box center [456, 218] width 44 height 8
click at [440, 215] on input "De-sheding" at bounding box center [437, 218] width 6 height 6
click at [444, 251] on button "Done" at bounding box center [438, 256] width 20 height 10
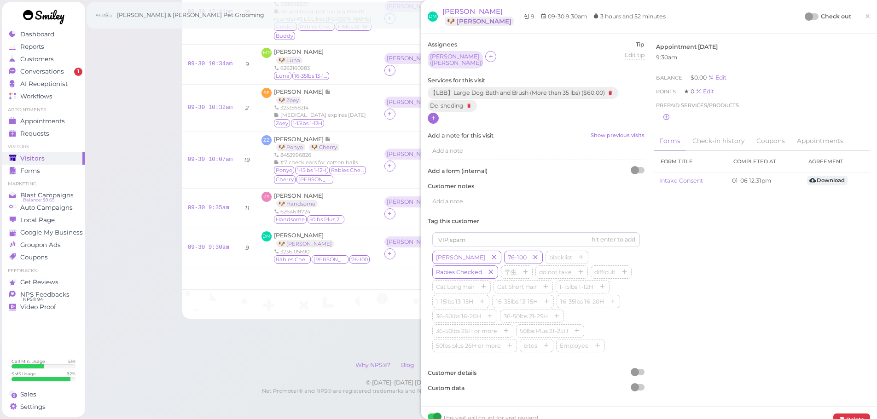
scroll to position [246, 0]
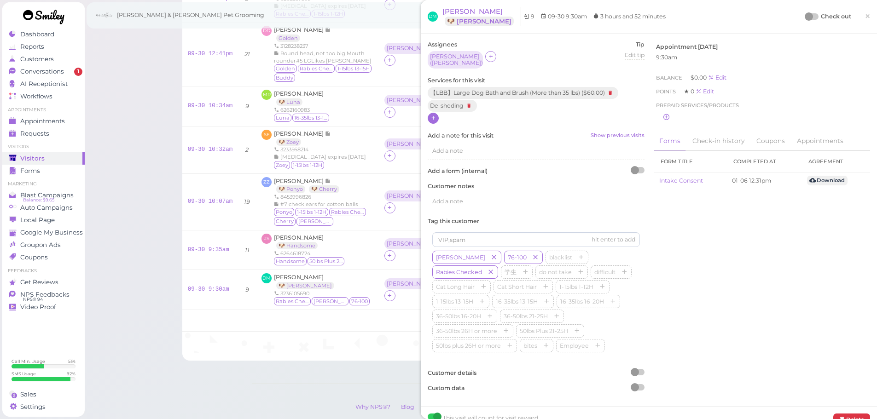
click at [804, 17] on div at bounding box center [808, 16] width 8 height 8
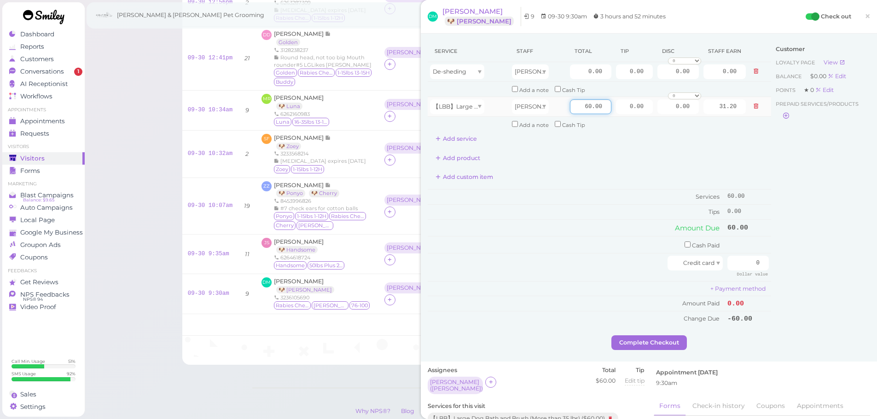
click at [572, 107] on input "60.00" at bounding box center [590, 106] width 41 height 15
type input "115.00"
type input "59.80"
click at [574, 75] on input "0.00" at bounding box center [590, 71] width 41 height 15
type input "20.00"
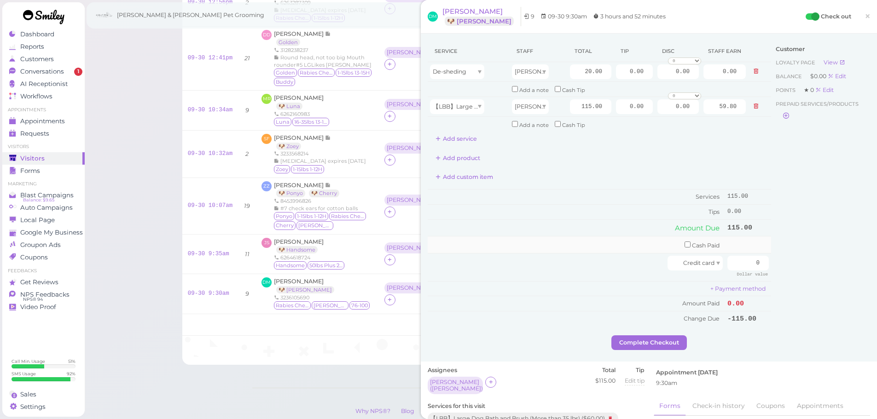
type input "10.40"
click at [545, 253] on td "Cash Paid" at bounding box center [576, 245] width 297 height 17
drag, startPoint x: 739, startPoint y: 260, endPoint x: 749, endPoint y: 258, distance: 10.4
click at [756, 261] on input "0" at bounding box center [747, 263] width 41 height 15
type input "155.25"
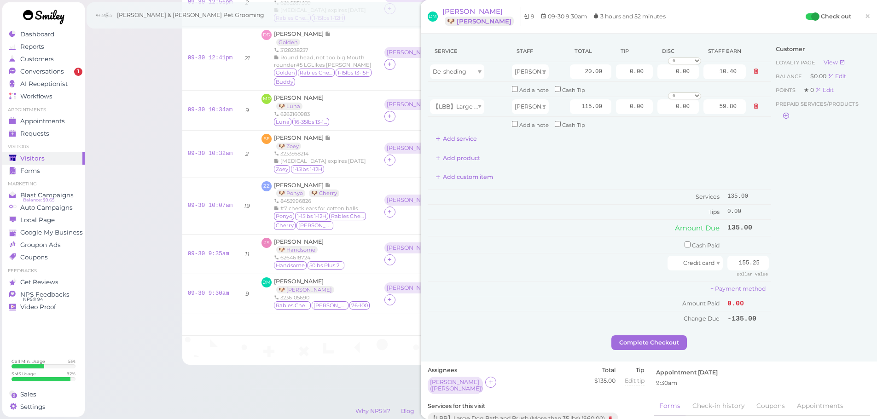
click at [801, 243] on div "Customer Loyalty page View Balance $0.00 Edit Points ★ 0 Edit Prepaid services/…" at bounding box center [820, 187] width 99 height 295
drag, startPoint x: 617, startPoint y: 106, endPoint x: 708, endPoint y: 109, distance: 91.2
click at [708, 109] on tr "【LBB】Large Dog Bath and Brush (More than 35 lbs) Asa 115.00 0.00 0.00 0 10% off…" at bounding box center [599, 107] width 343 height 20
type input "20.25"
click at [595, 257] on div at bounding box center [548, 263] width 237 height 15
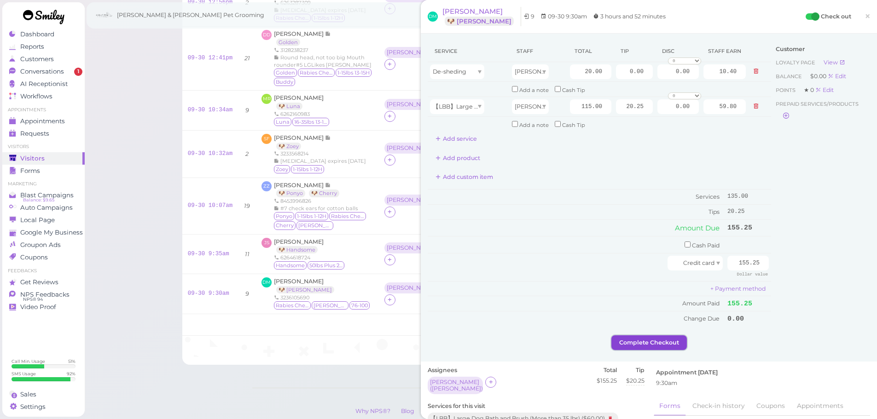
click at [667, 348] on button "Complete Checkout" at bounding box center [648, 342] width 75 height 15
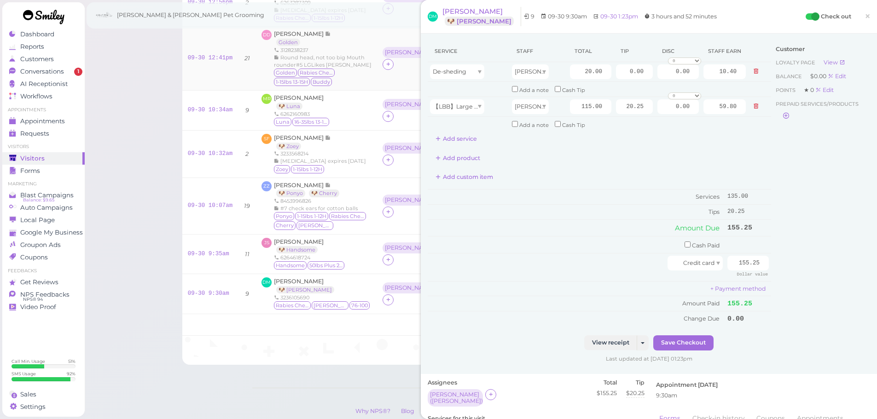
scroll to position [255, 0]
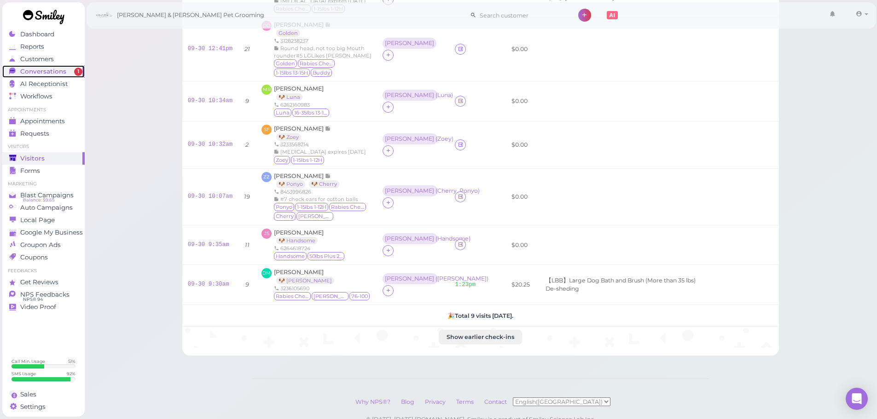
click at [45, 72] on span "Conversations" at bounding box center [43, 72] width 46 height 8
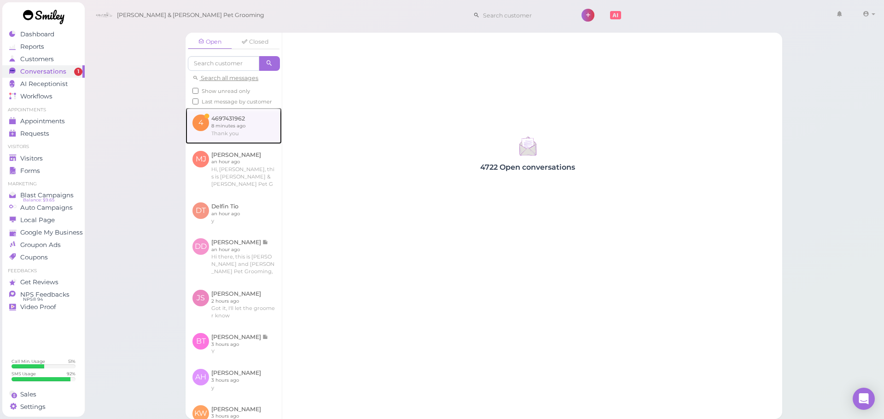
click at [229, 139] on link at bounding box center [233, 126] width 96 height 36
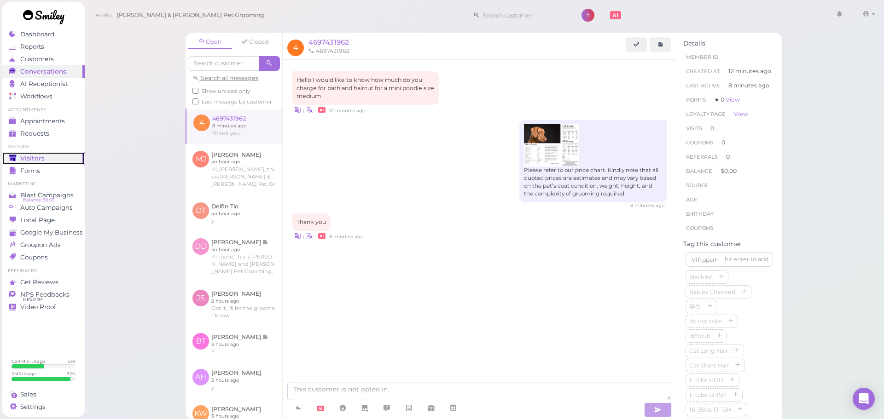
click at [80, 156] on link "Visitors" at bounding box center [43, 158] width 82 height 12
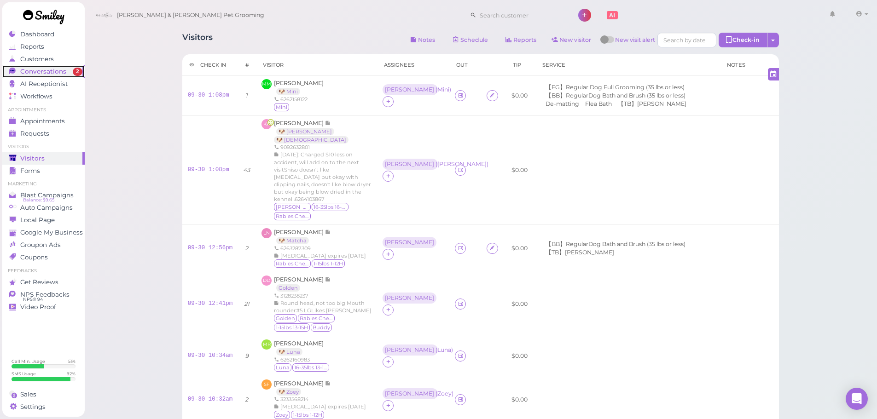
click at [30, 73] on span "Conversations" at bounding box center [43, 72] width 46 height 8
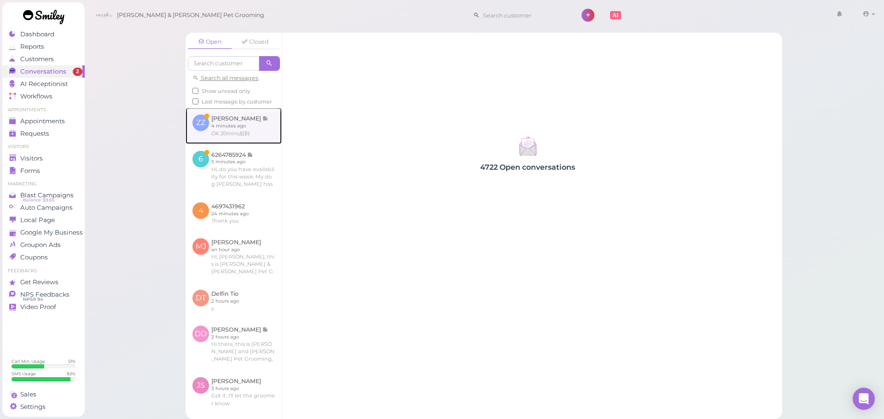
click at [254, 143] on link at bounding box center [233, 126] width 96 height 36
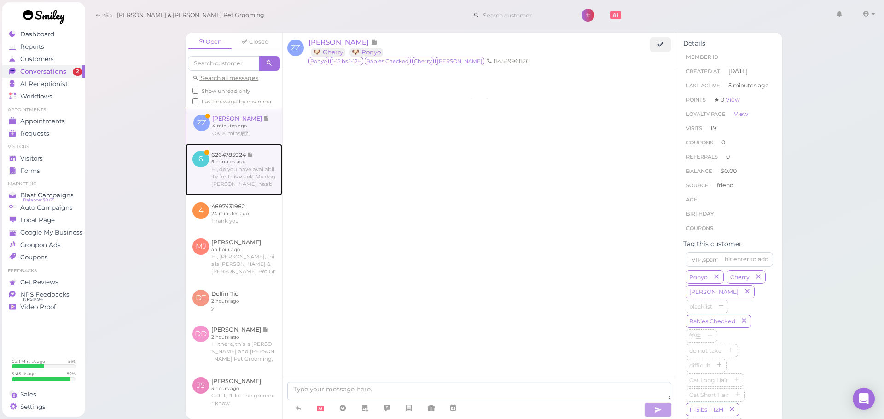
click at [261, 188] on link at bounding box center [233, 170] width 97 height 52
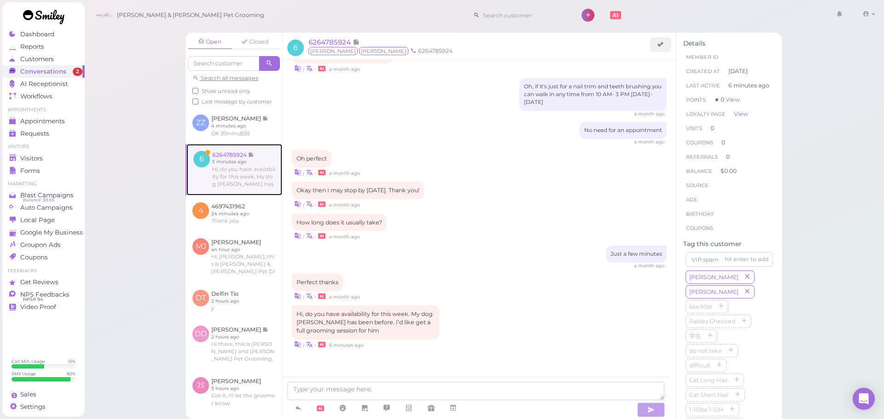
scroll to position [856, 0]
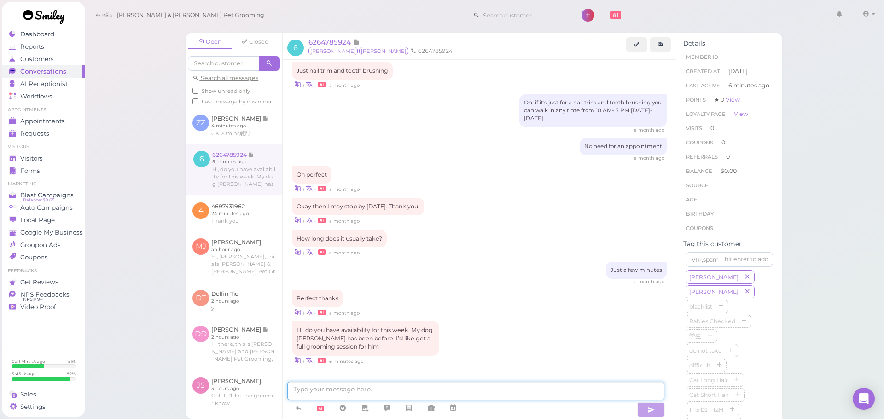
click at [362, 388] on textarea at bounding box center [475, 391] width 377 height 18
type textarea "Sure thing. Could you come in [DATE] at 1:30?"
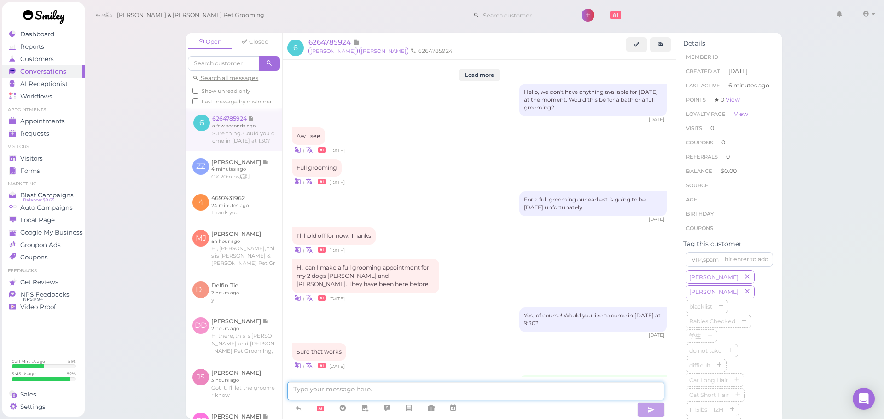
scroll to position [877, 0]
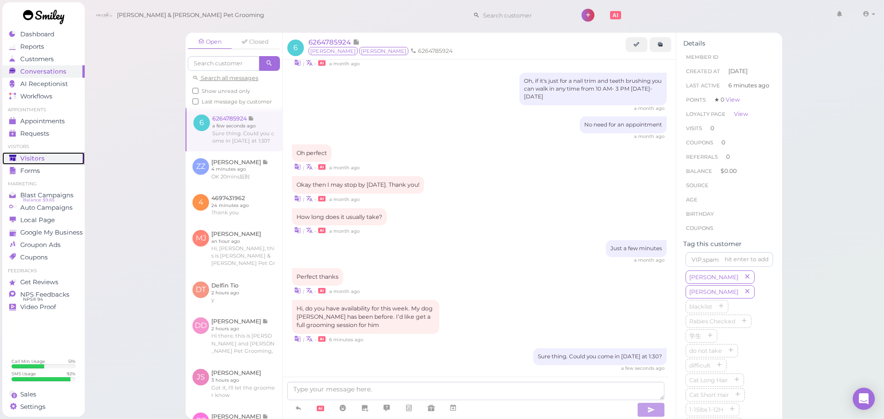
click at [33, 152] on link "Visitors" at bounding box center [43, 158] width 82 height 12
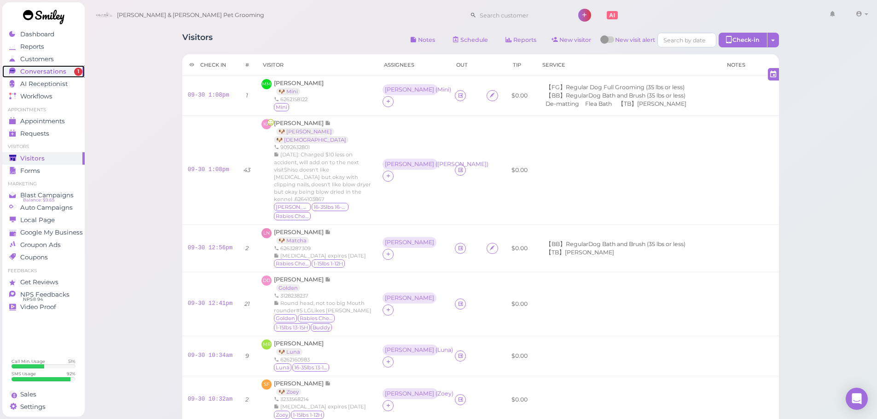
click at [53, 77] on link "Conversations 1" at bounding box center [43, 71] width 82 height 12
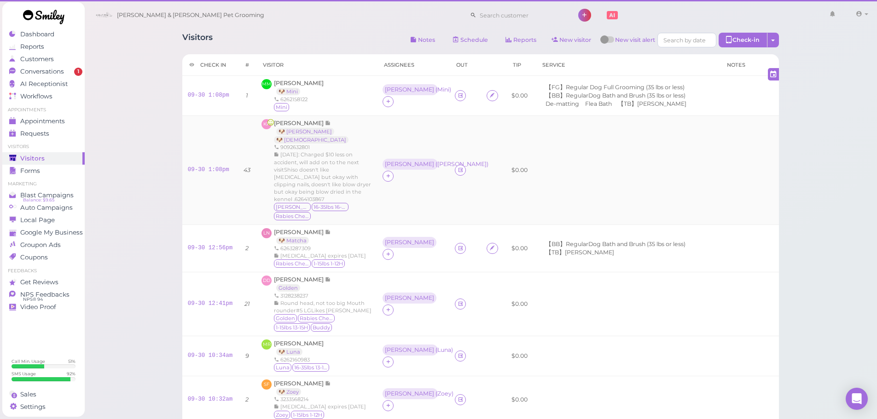
click at [220, 138] on td "09-30 1:08pm" at bounding box center [210, 170] width 56 height 109
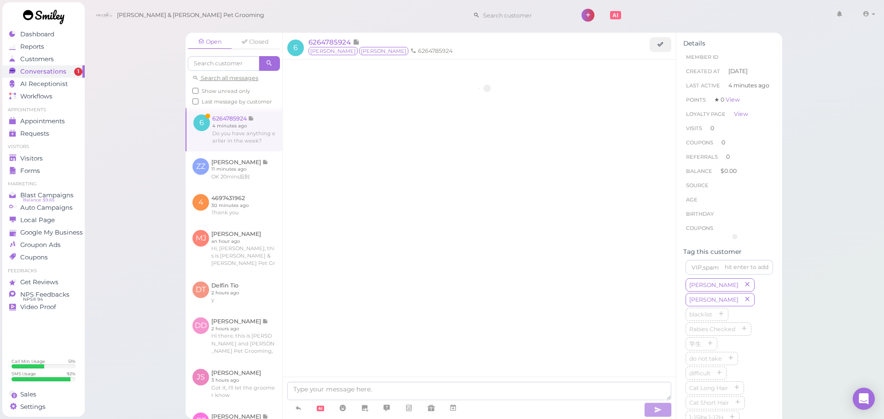
click at [220, 138] on link at bounding box center [234, 129] width 96 height 43
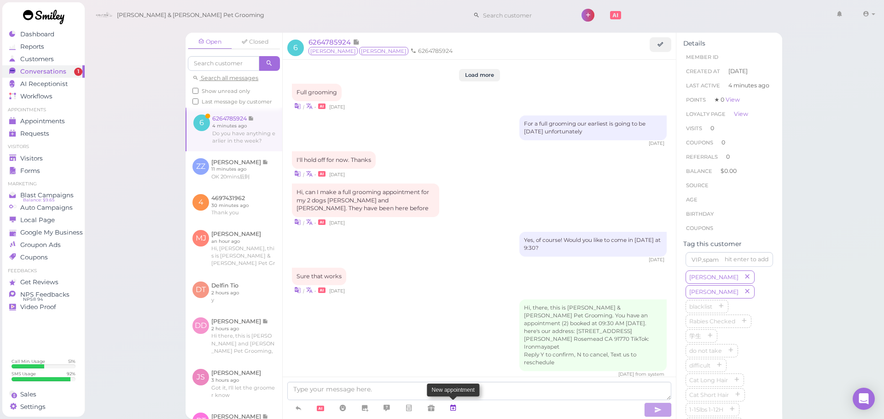
scroll to position [840, 0]
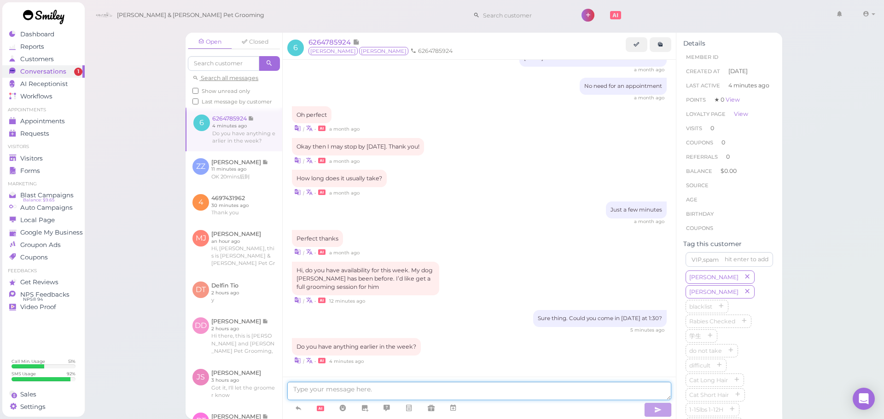
click at [440, 393] on textarea at bounding box center [479, 391] width 384 height 18
type textarea "No we do not"
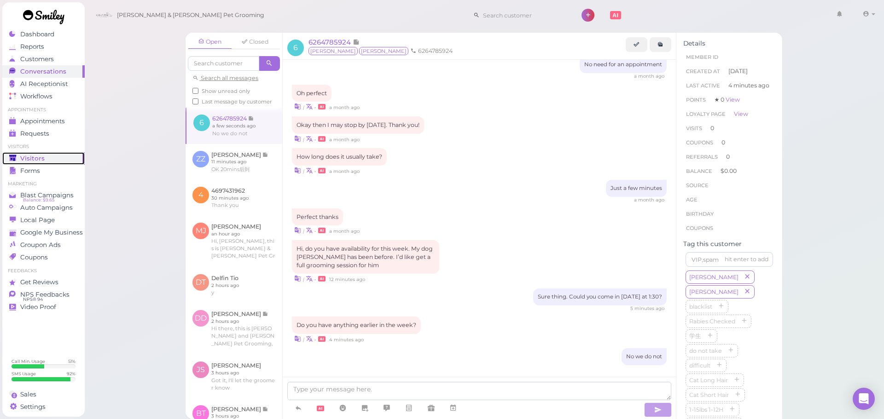
click at [61, 160] on div "Visitors" at bounding box center [42, 159] width 66 height 8
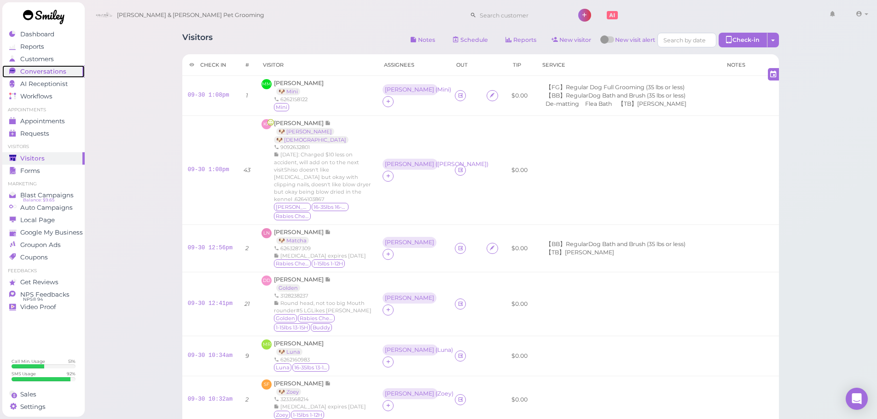
click at [41, 70] on span "Conversations" at bounding box center [43, 72] width 46 height 8
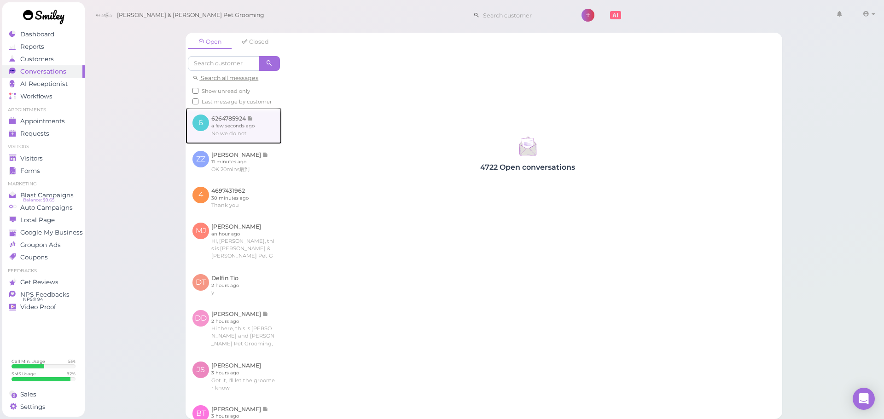
click at [237, 135] on link at bounding box center [233, 126] width 96 height 36
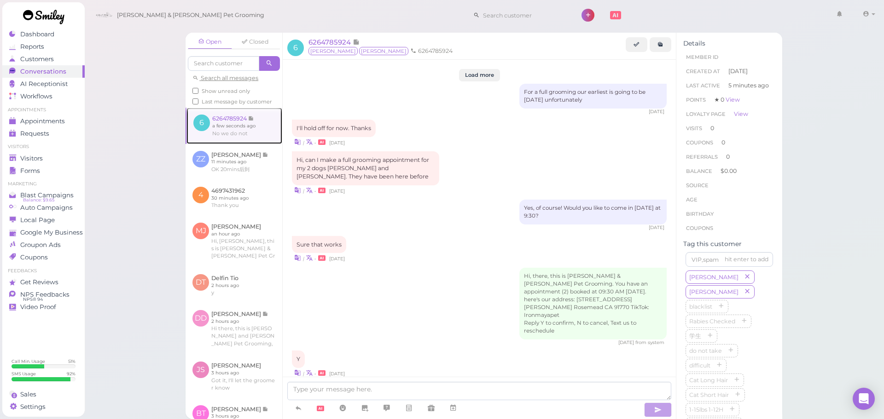
scroll to position [836, 0]
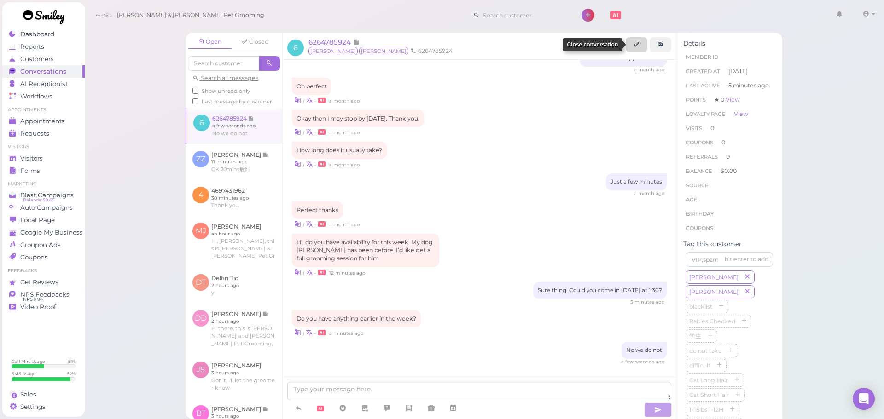
click at [627, 42] on link at bounding box center [636, 44] width 22 height 15
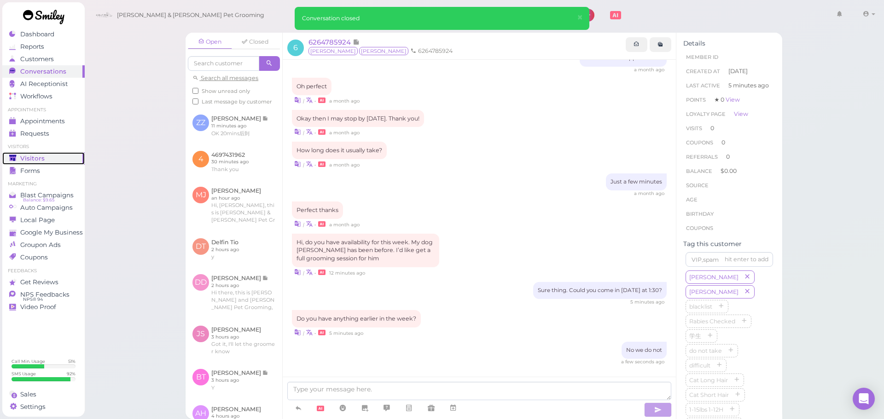
click at [50, 155] on div "Visitors" at bounding box center [42, 159] width 66 height 8
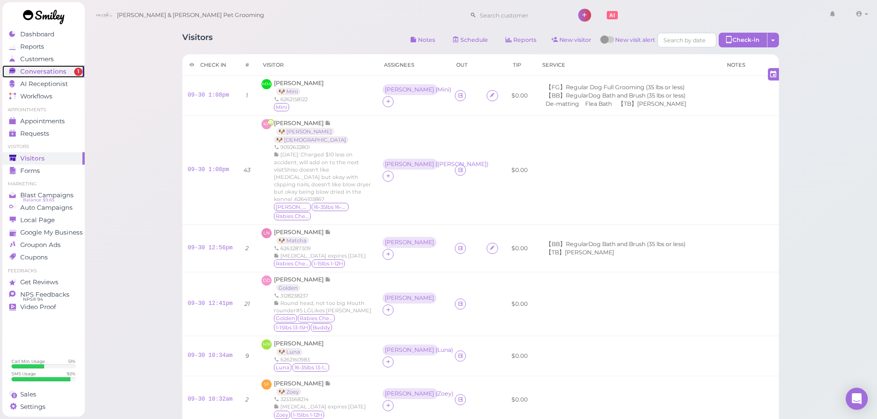
click at [64, 75] on span "Conversations" at bounding box center [43, 72] width 46 height 8
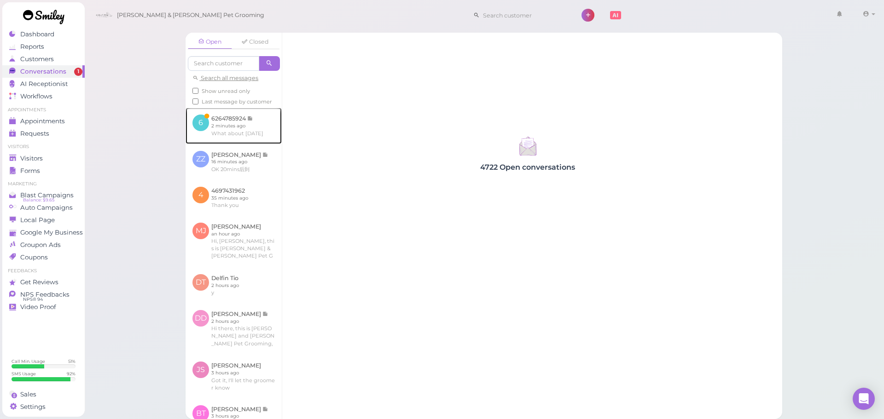
click at [245, 144] on link at bounding box center [233, 126] width 96 height 36
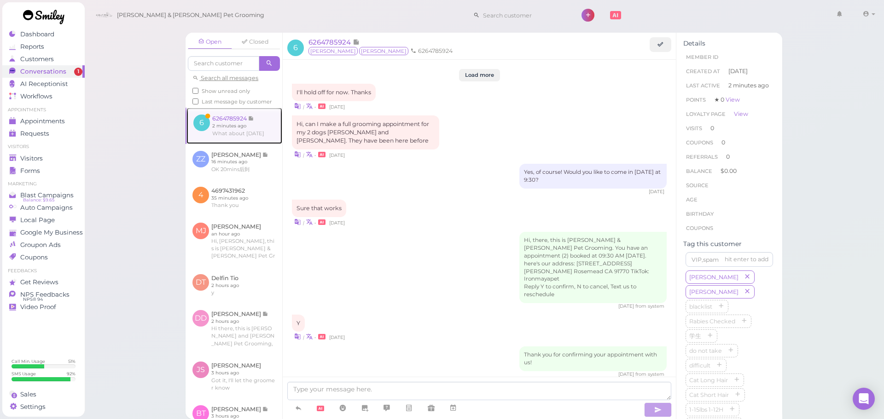
scroll to position [832, 0]
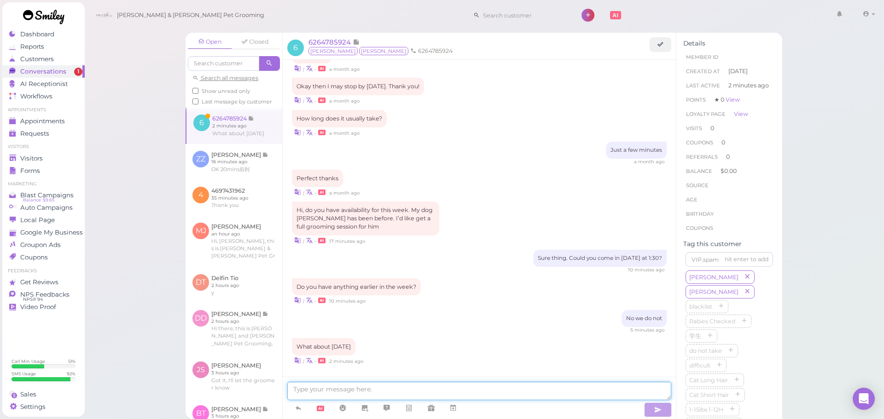
click at [381, 387] on textarea at bounding box center [479, 391] width 384 height 18
type textarea "We don't open on Sundays"
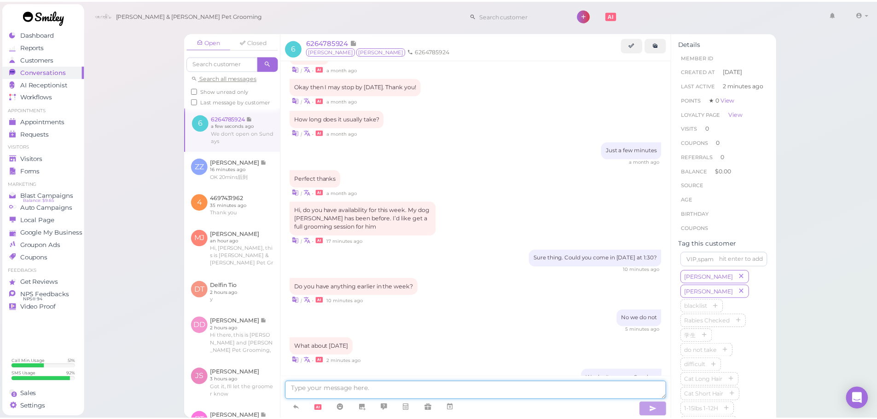
scroll to position [854, 0]
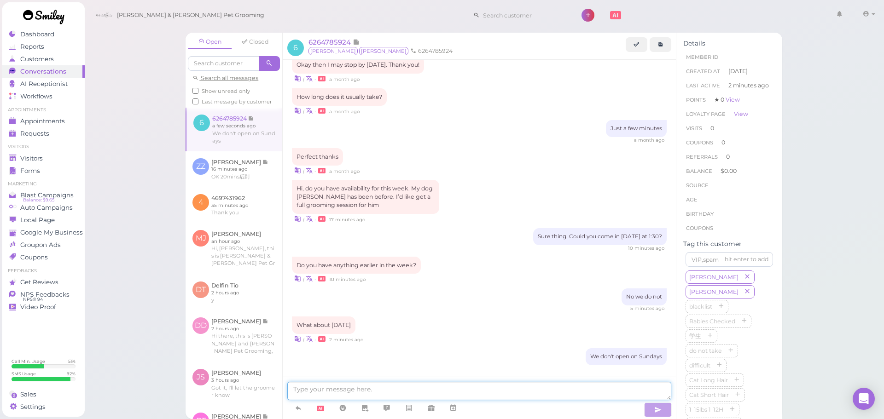
click at [555, 396] on textarea at bounding box center [479, 391] width 384 height 18
type textarea "How about [DATE] at 9:30"
click at [123, 157] on div "Open Closed Search all messages Show unread only Last message by customer 6 626…" at bounding box center [484, 209] width 800 height 419
click at [63, 161] on div "Visitors" at bounding box center [42, 159] width 66 height 8
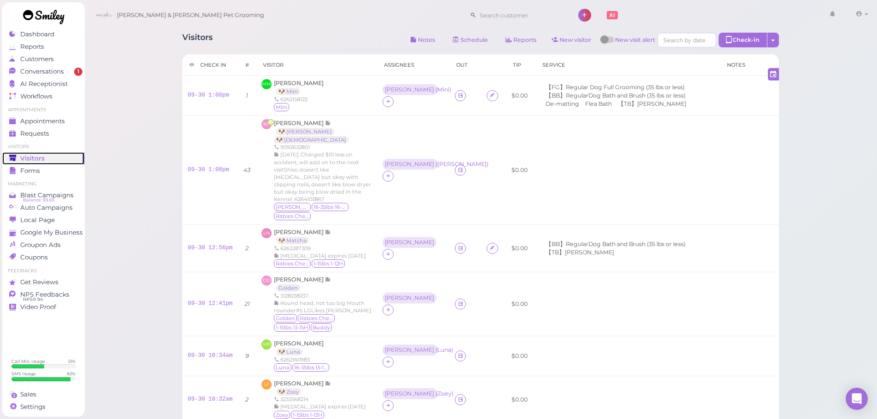
scroll to position [0, 0]
click at [78, 71] on span "1" at bounding box center [78, 72] width 8 height 8
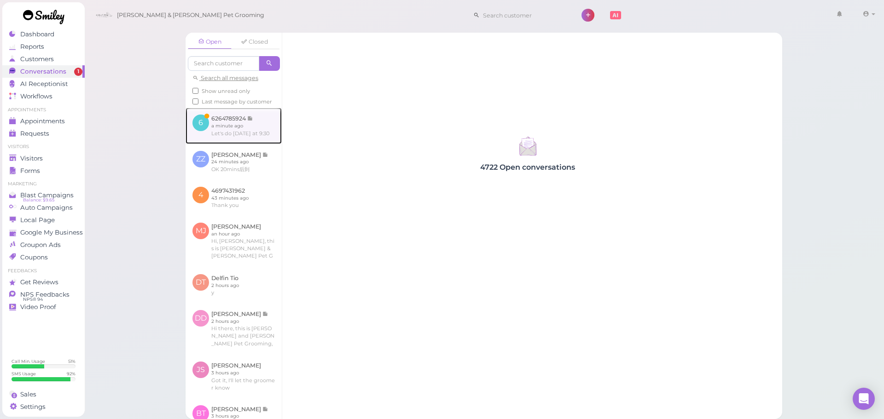
click at [241, 130] on link at bounding box center [233, 126] width 96 height 36
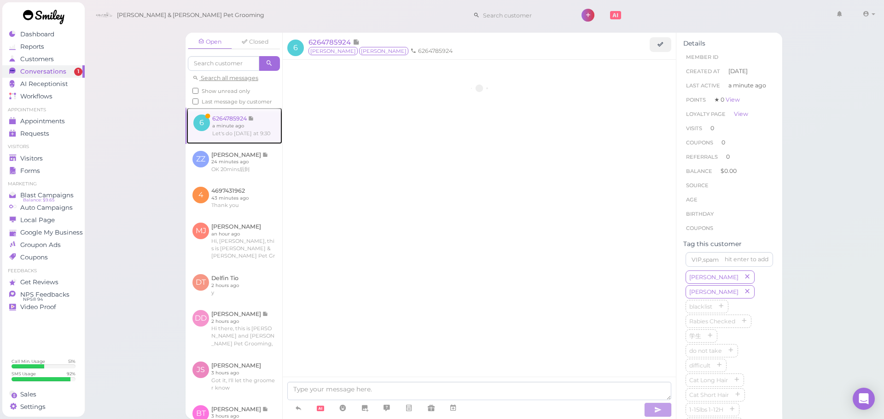
scroll to position [804, 0]
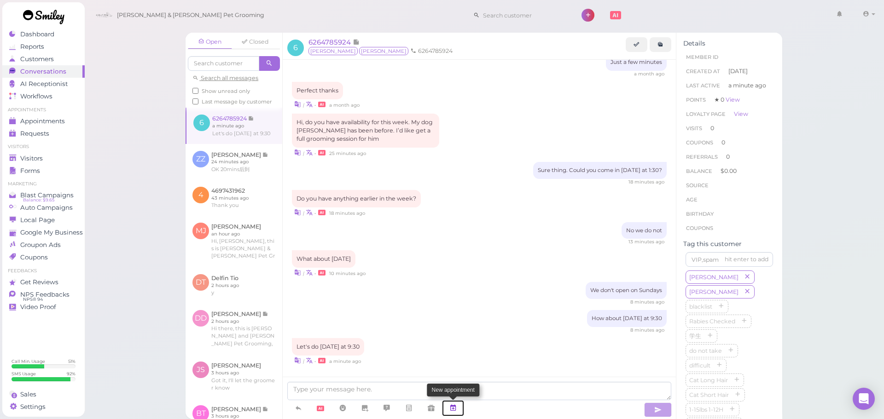
click at [451, 411] on icon at bounding box center [452, 408] width 7 height 9
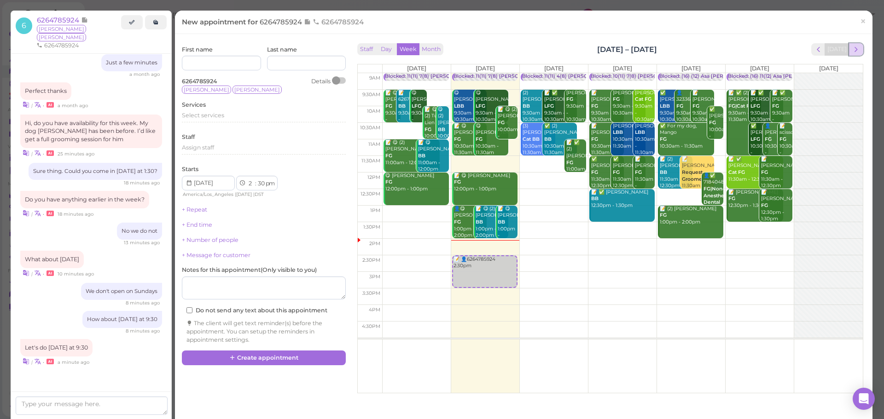
click at [852, 51] on span "next" at bounding box center [855, 49] width 9 height 9
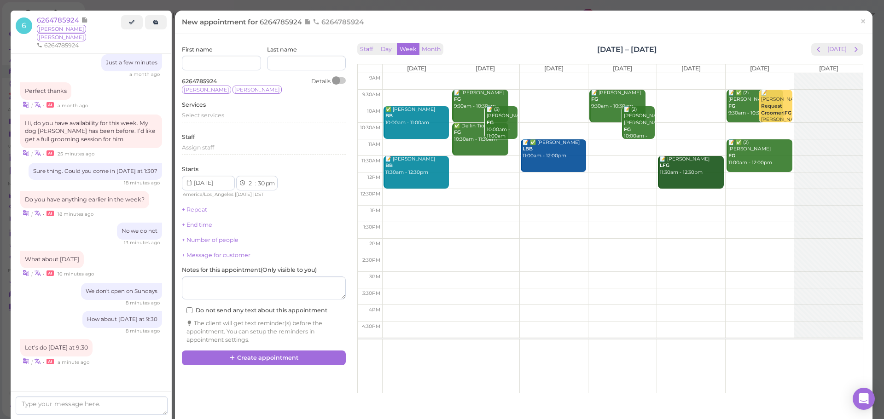
click at [394, 94] on td at bounding box center [622, 98] width 480 height 17
type input "[DATE]"
select select "9"
select select "am"
click at [215, 114] on span "Select services" at bounding box center [203, 115] width 42 height 7
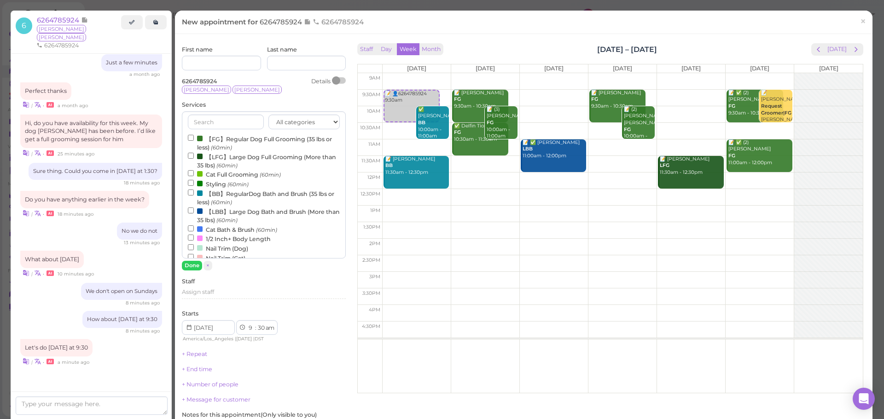
click at [223, 138] on label "【FG】Regular Dog Full Grooming (35 lbs or less) (60min)" at bounding box center [264, 143] width 152 height 18
click at [194, 138] on input "【FG】Regular Dog Full Grooming (35 lbs or less) (60min)" at bounding box center [191, 138] width 6 height 6
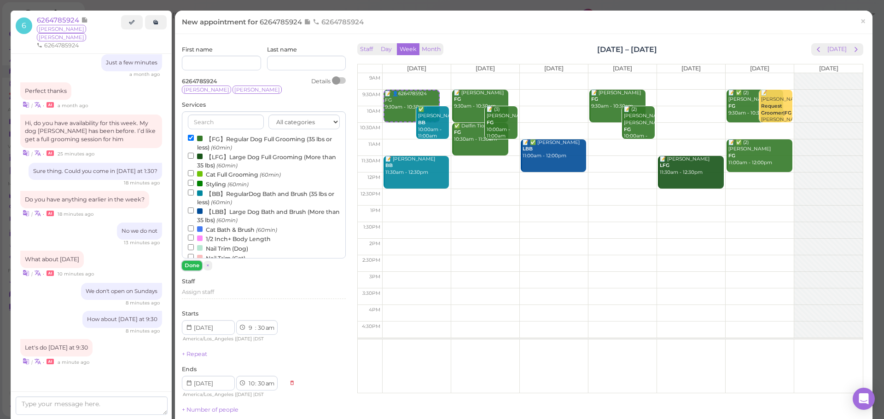
click at [199, 262] on button "Done" at bounding box center [192, 266] width 20 height 10
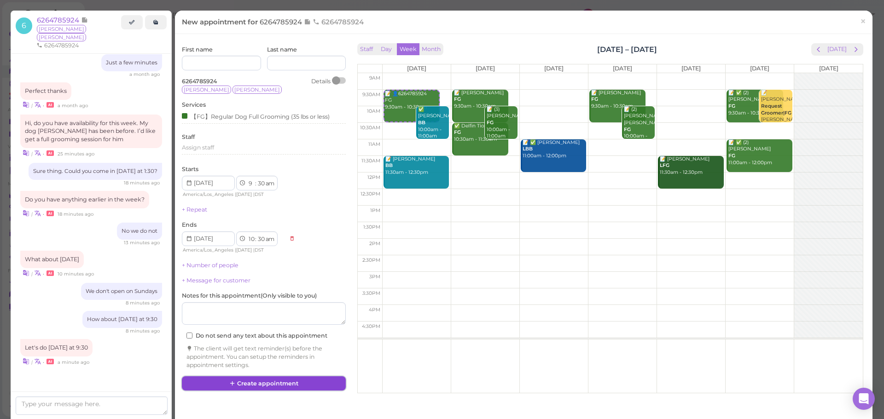
drag, startPoint x: 236, startPoint y: 382, endPoint x: 222, endPoint y: 369, distance: 19.9
click at [237, 382] on button "Create appointment" at bounding box center [264, 383] width 164 height 15
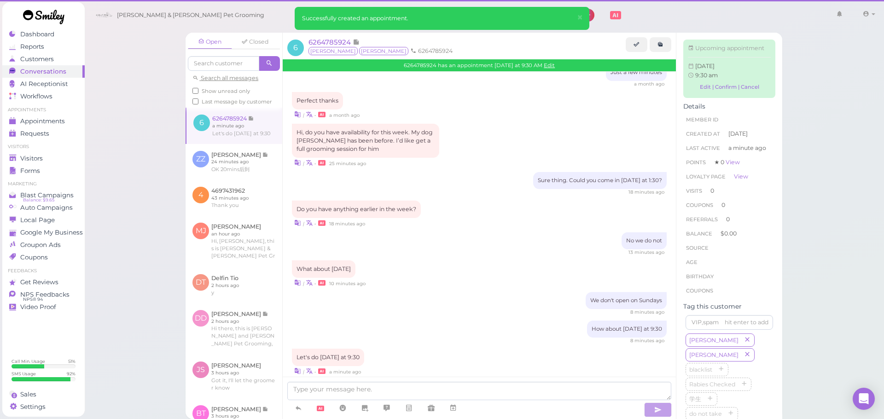
scroll to position [804, 0]
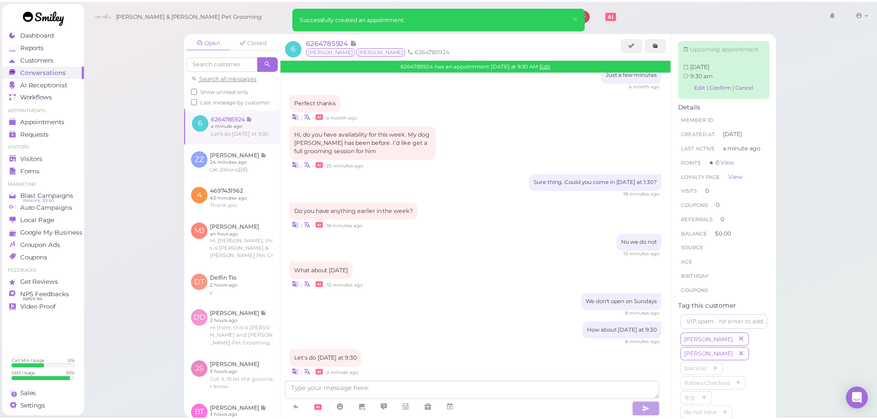
scroll to position [895, 0]
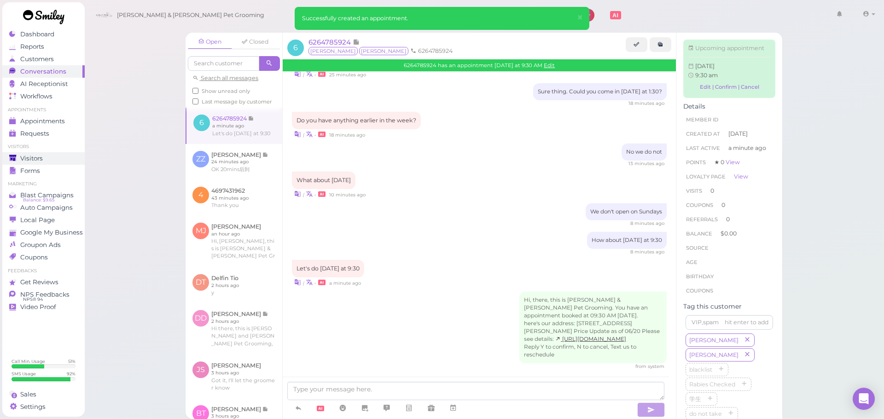
click at [51, 154] on link "Visitors" at bounding box center [43, 158] width 82 height 12
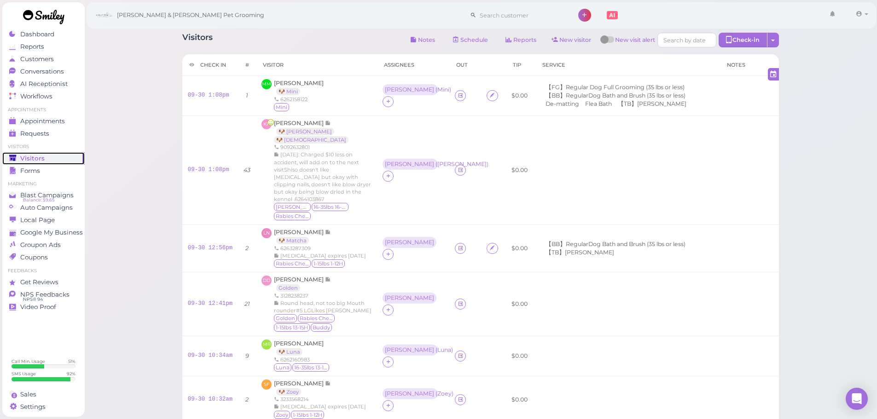
scroll to position [301, 0]
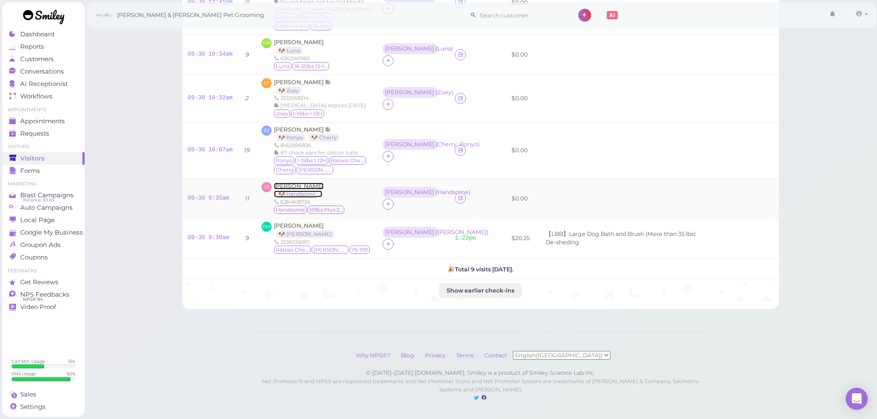
click at [296, 183] on span "[PERSON_NAME]" at bounding box center [299, 186] width 50 height 7
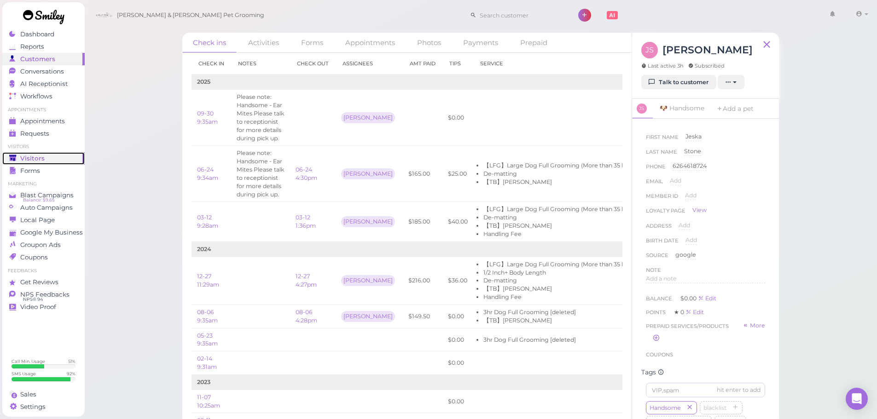
click at [27, 155] on span "Visitors" at bounding box center [32, 159] width 24 height 8
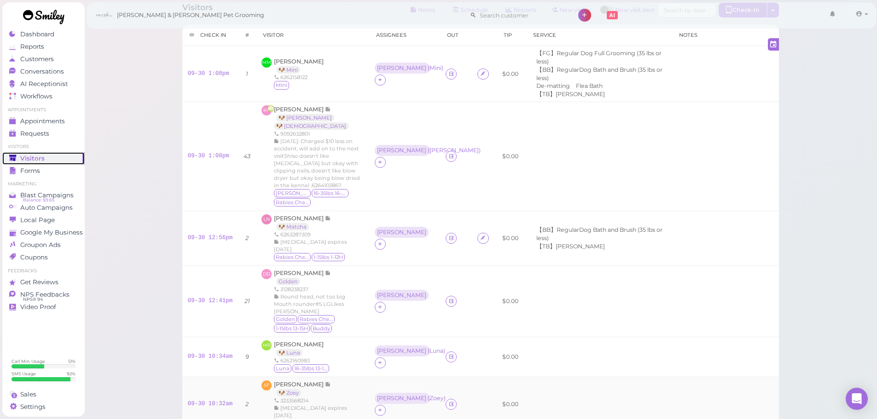
scroll to position [46, 0]
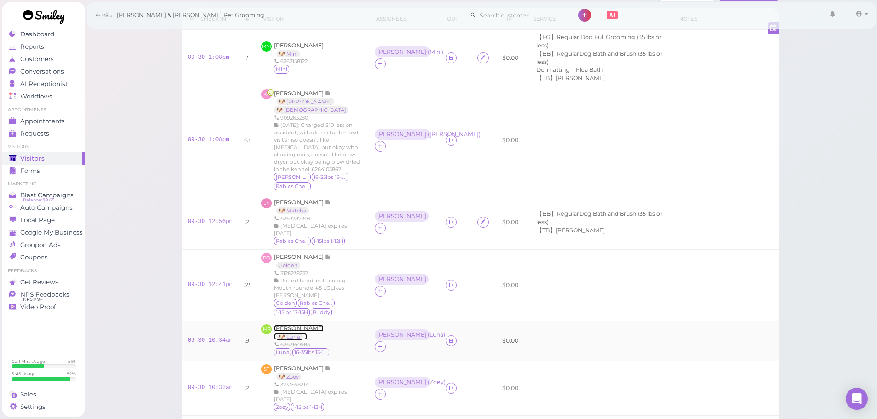
click at [305, 325] on span "[PERSON_NAME]" at bounding box center [299, 328] width 50 height 7
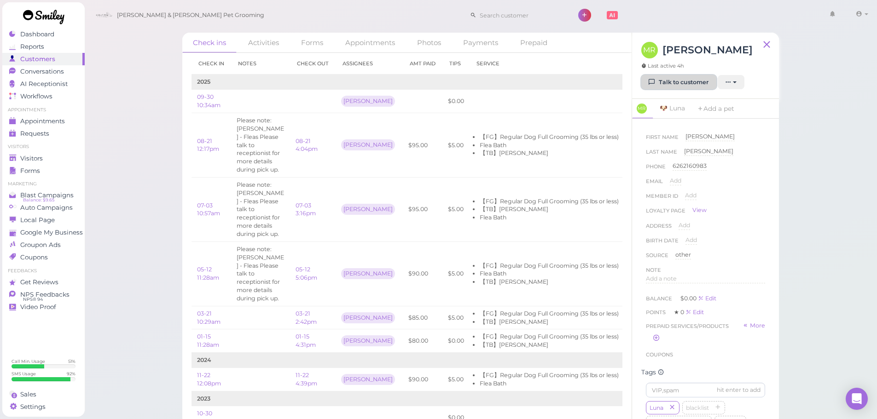
click at [685, 79] on link "Talk to customer" at bounding box center [678, 82] width 75 height 15
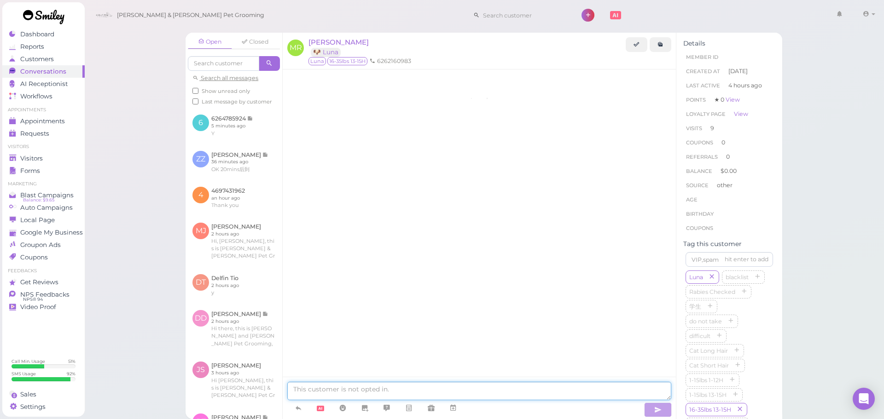
click at [372, 385] on textarea at bounding box center [479, 391] width 384 height 18
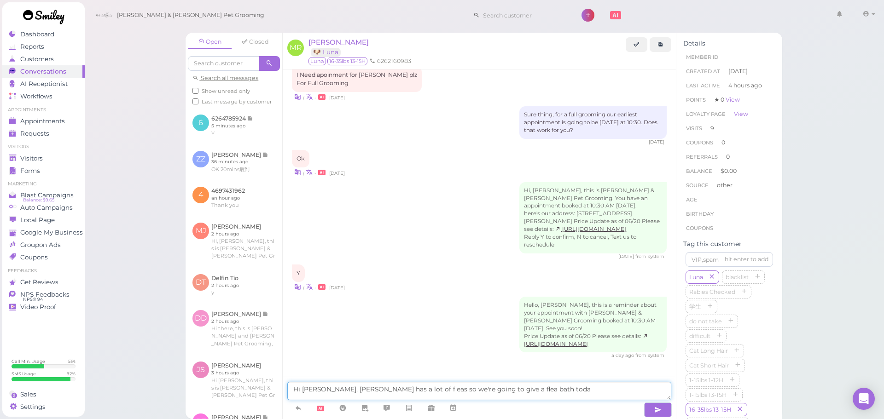
type textarea "Hi [PERSON_NAME], [PERSON_NAME] has a lot of fleas so we're going to give a fle…"
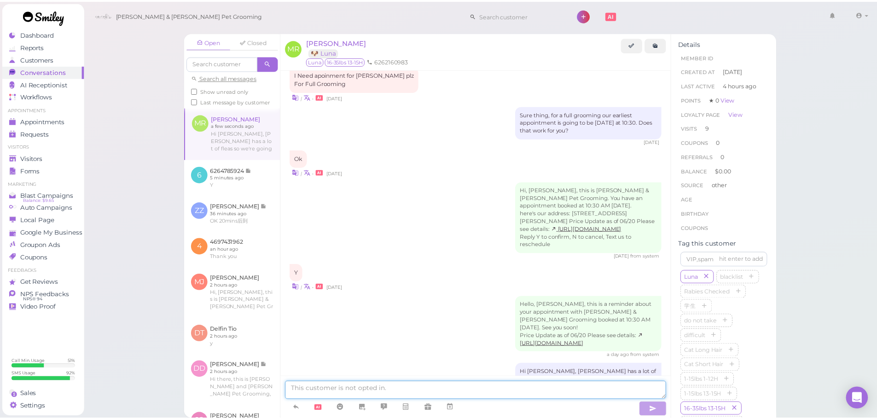
scroll to position [1244, 0]
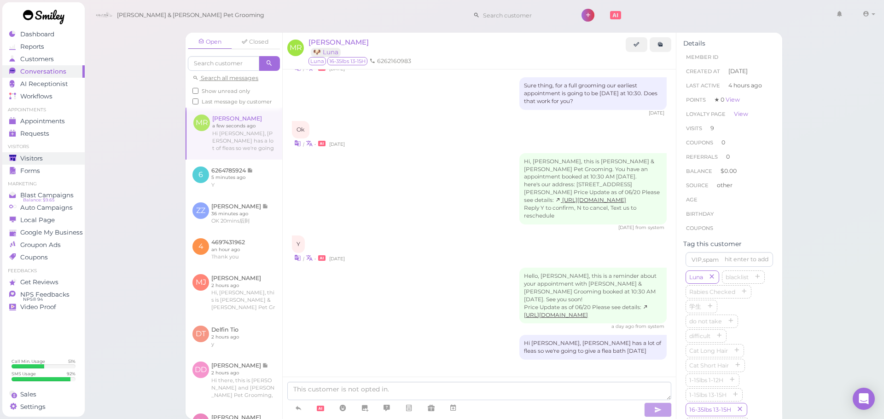
click at [41, 156] on span "Visitors" at bounding box center [31, 159] width 23 height 8
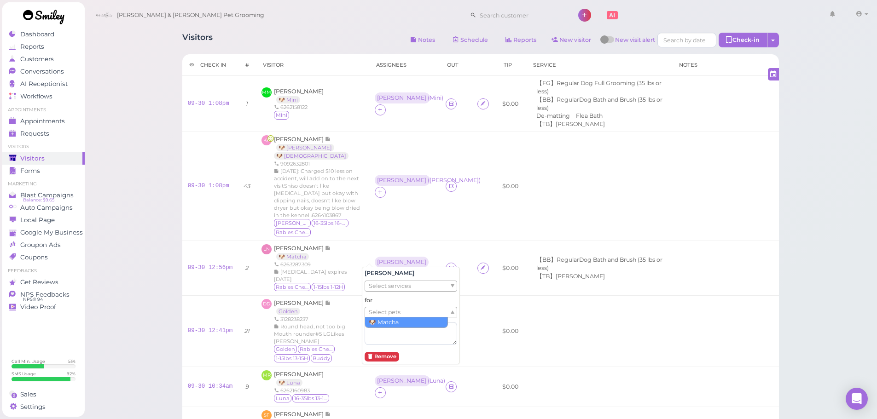
click at [399, 312] on span "Select pets" at bounding box center [385, 312] width 32 height 10
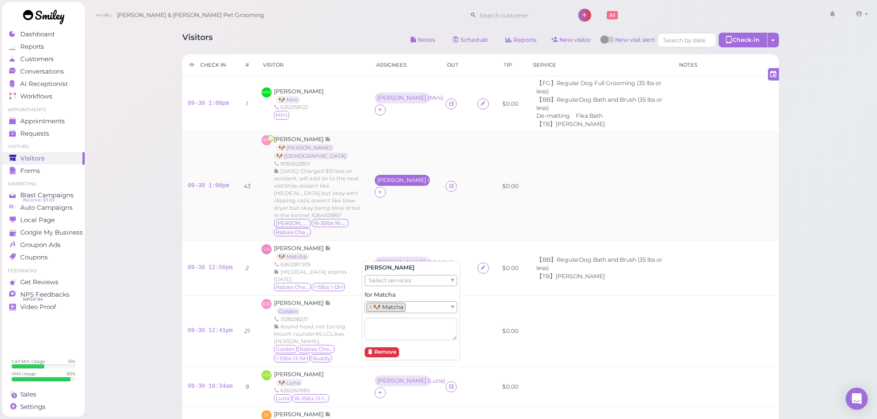
click at [402, 177] on div "[PERSON_NAME] ( [PERSON_NAME] )" at bounding box center [402, 180] width 51 height 6
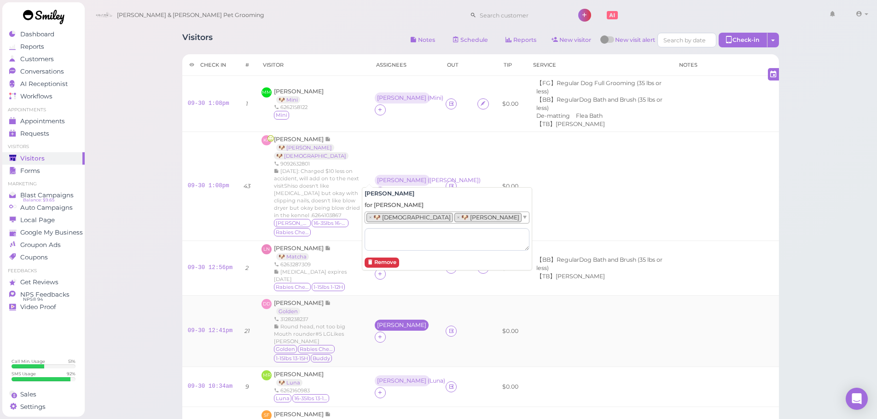
click at [377, 322] on div "[PERSON_NAME]" at bounding box center [401, 325] width 49 height 6
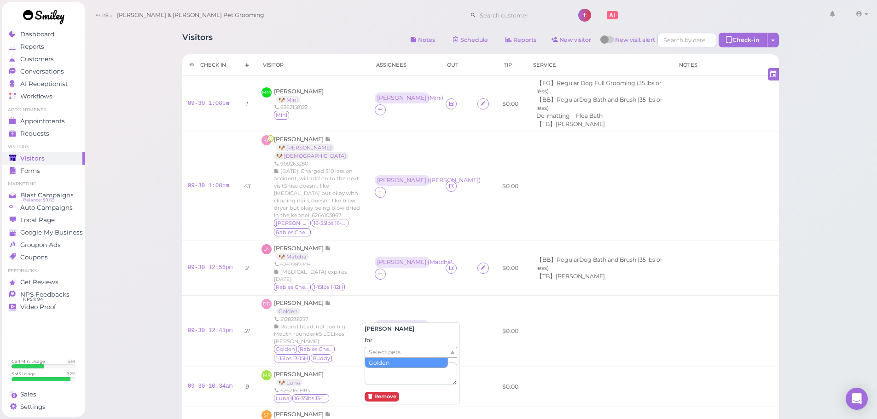
click at [378, 353] on span "Select pets" at bounding box center [385, 352] width 32 height 10
click at [510, 202] on td "$0.00" at bounding box center [511, 186] width 29 height 109
